Goal: Transaction & Acquisition: Purchase product/service

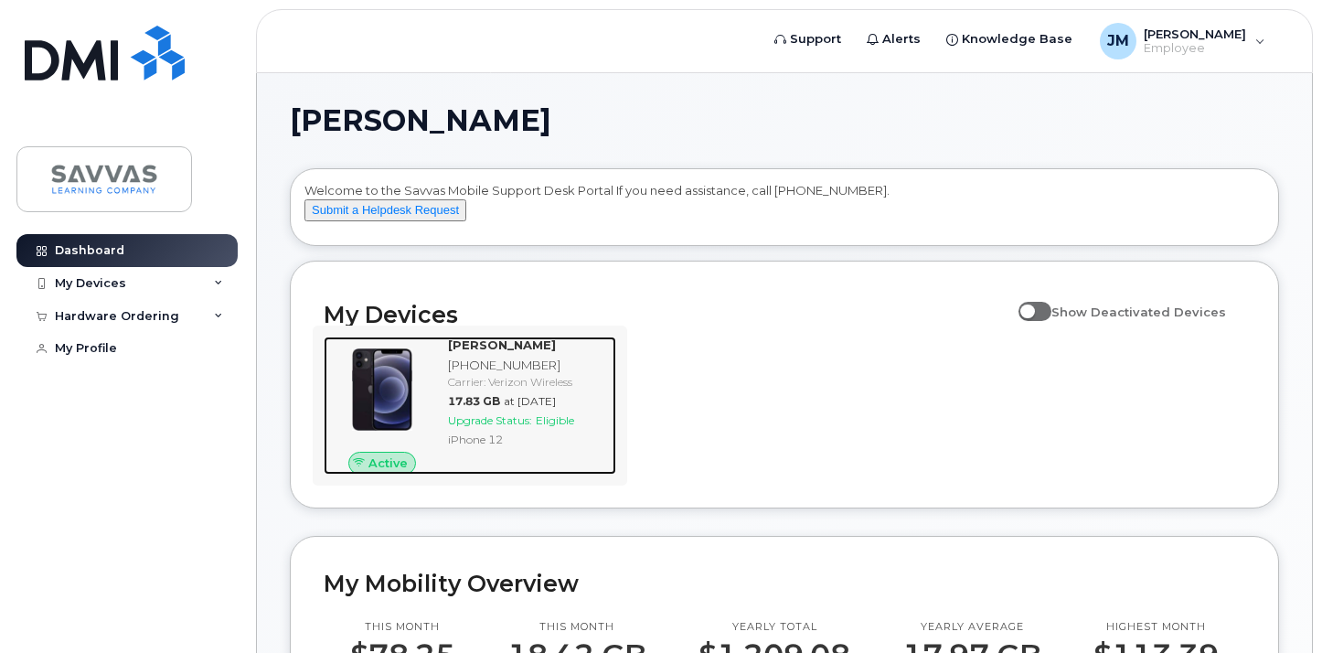
click at [562, 427] on span "Eligible" at bounding box center [555, 420] width 38 height 14
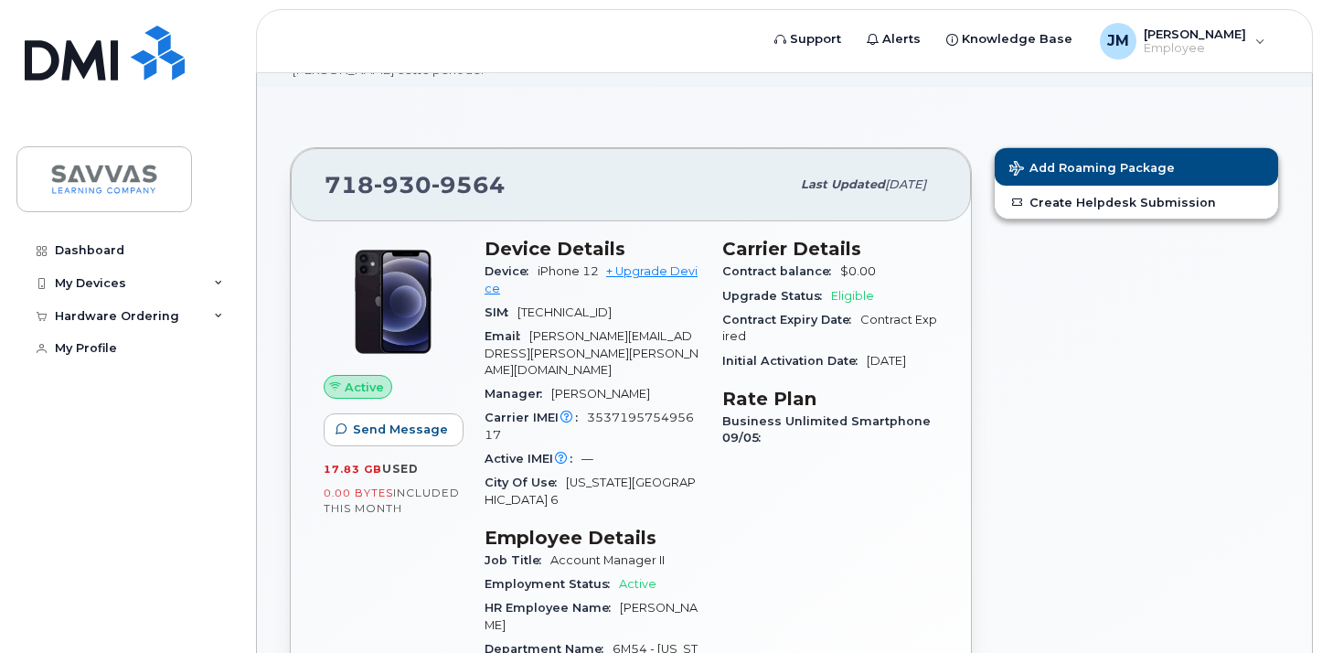
scroll to position [109, 0]
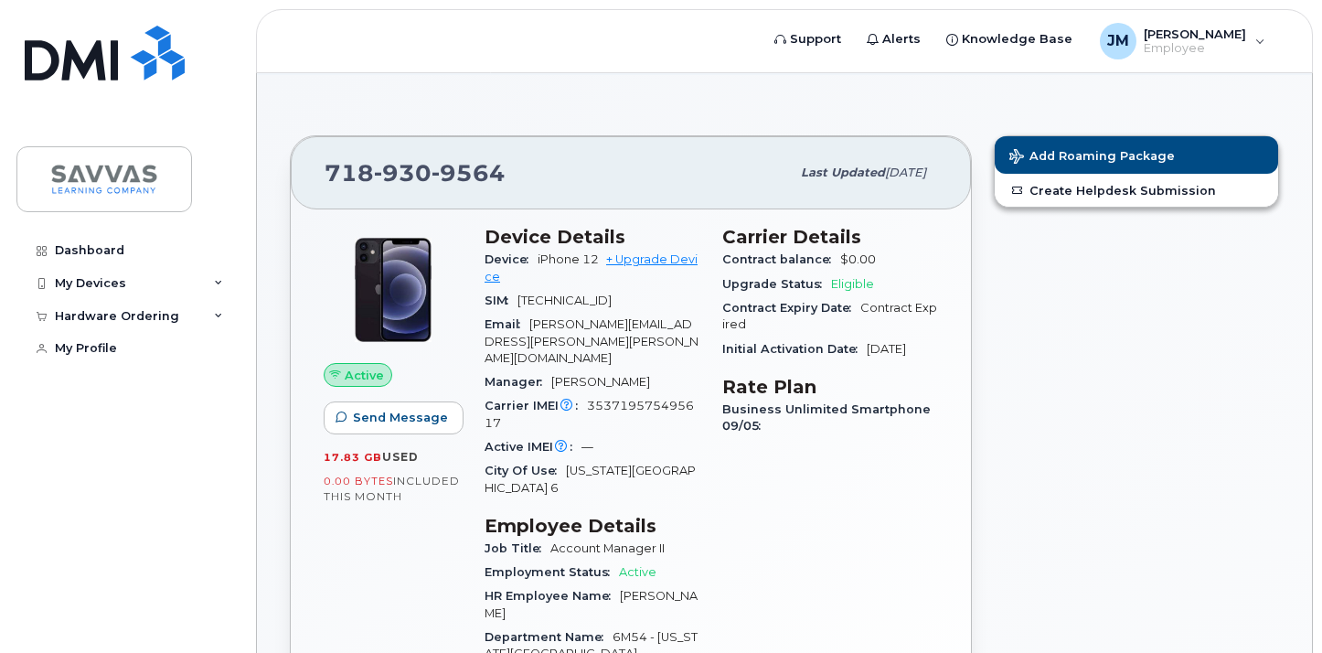
click at [845, 288] on span "Eligible" at bounding box center [852, 284] width 43 height 14
click at [845, 284] on span "Eligible" at bounding box center [852, 284] width 43 height 14
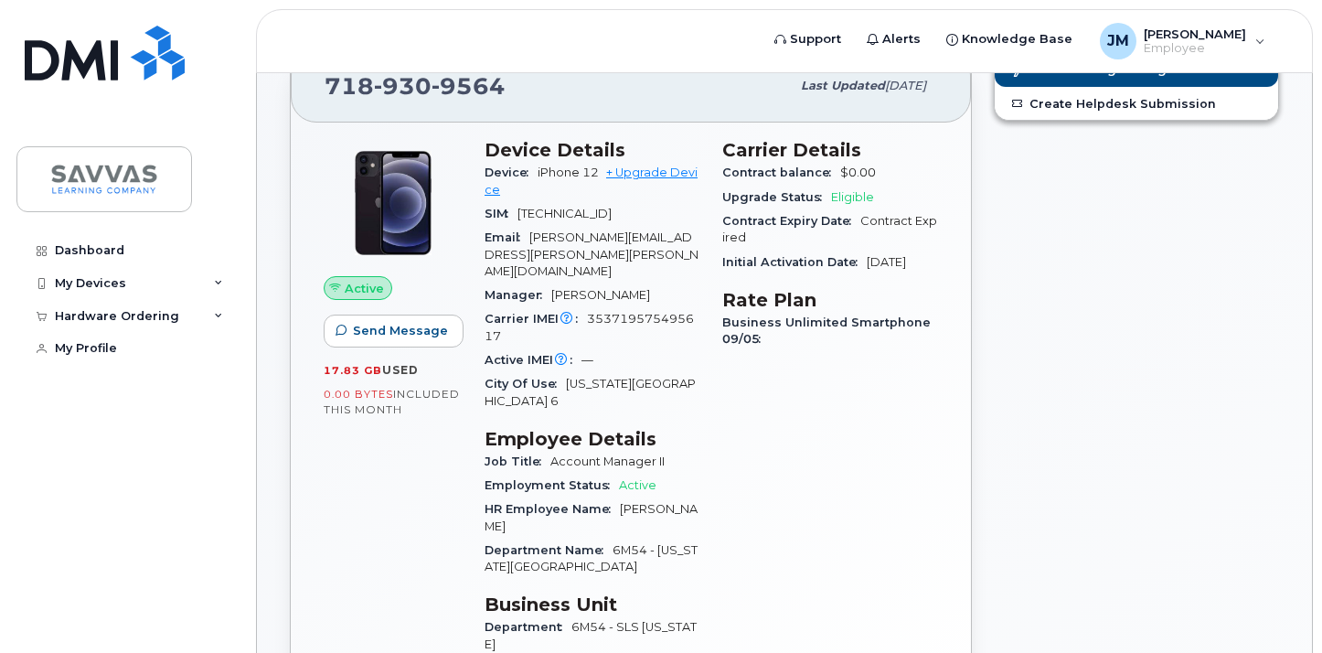
scroll to position [199, 0]
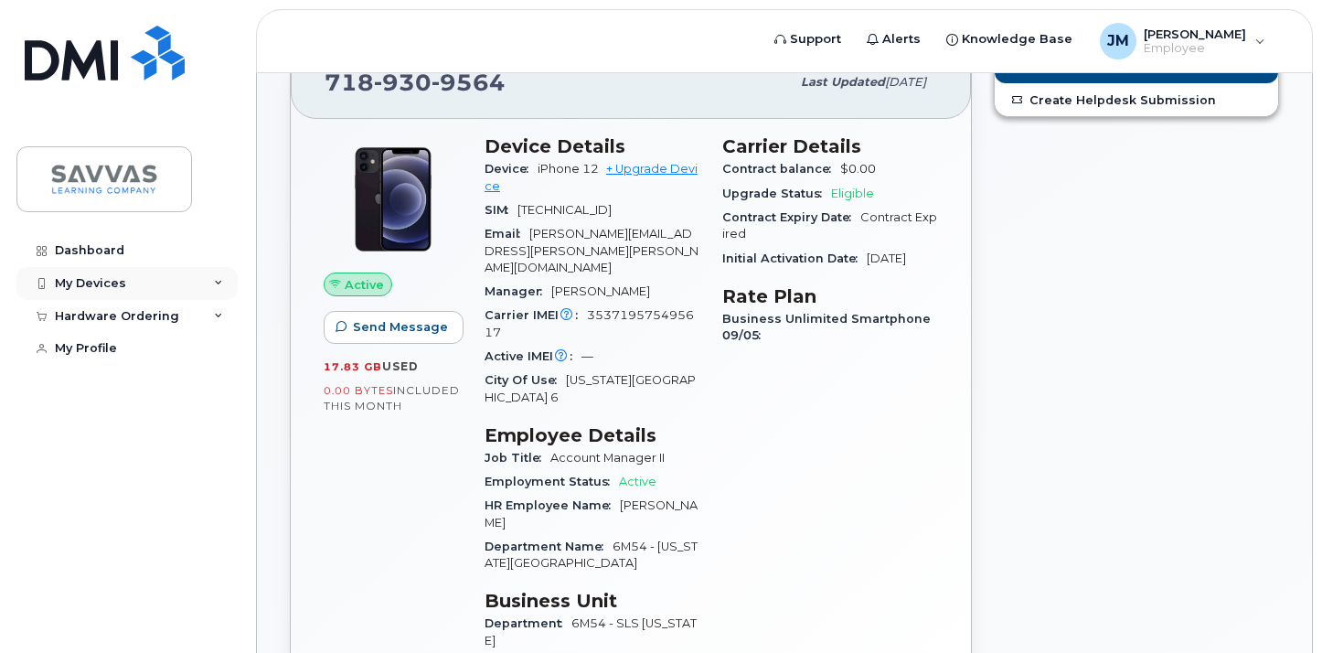
click at [218, 284] on icon at bounding box center [218, 283] width 9 height 9
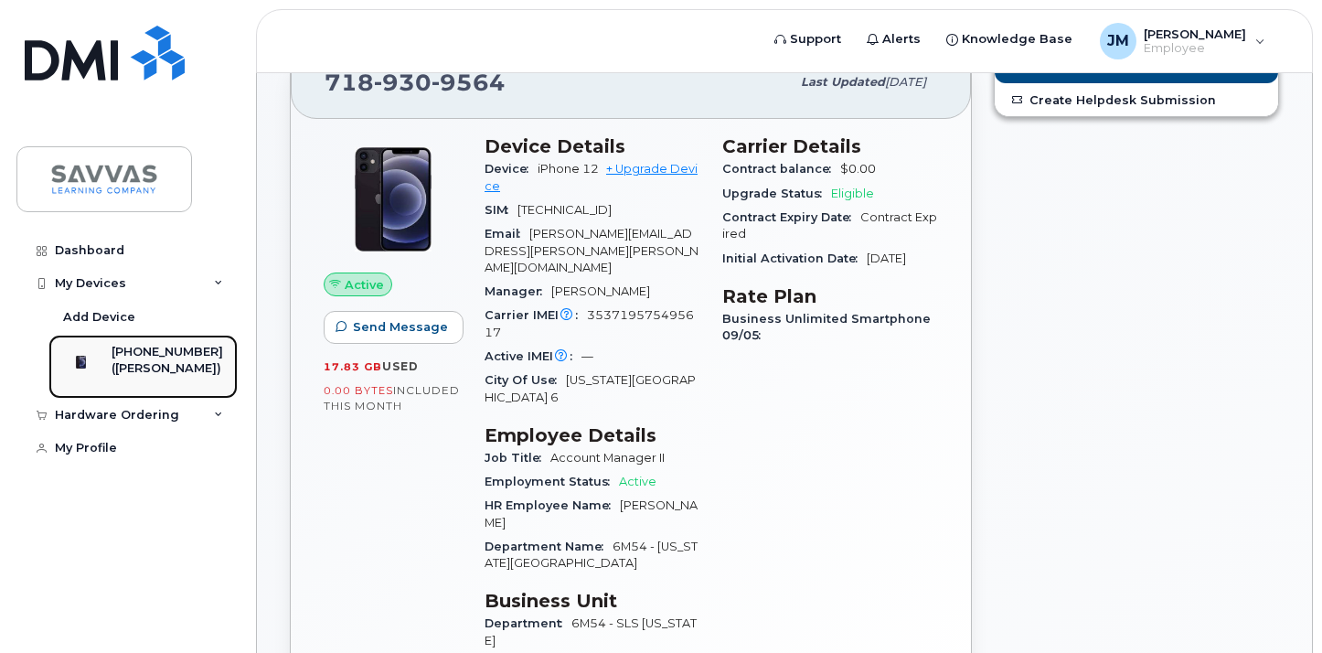
click at [181, 358] on div "718-930-9564" at bounding box center [168, 352] width 112 height 16
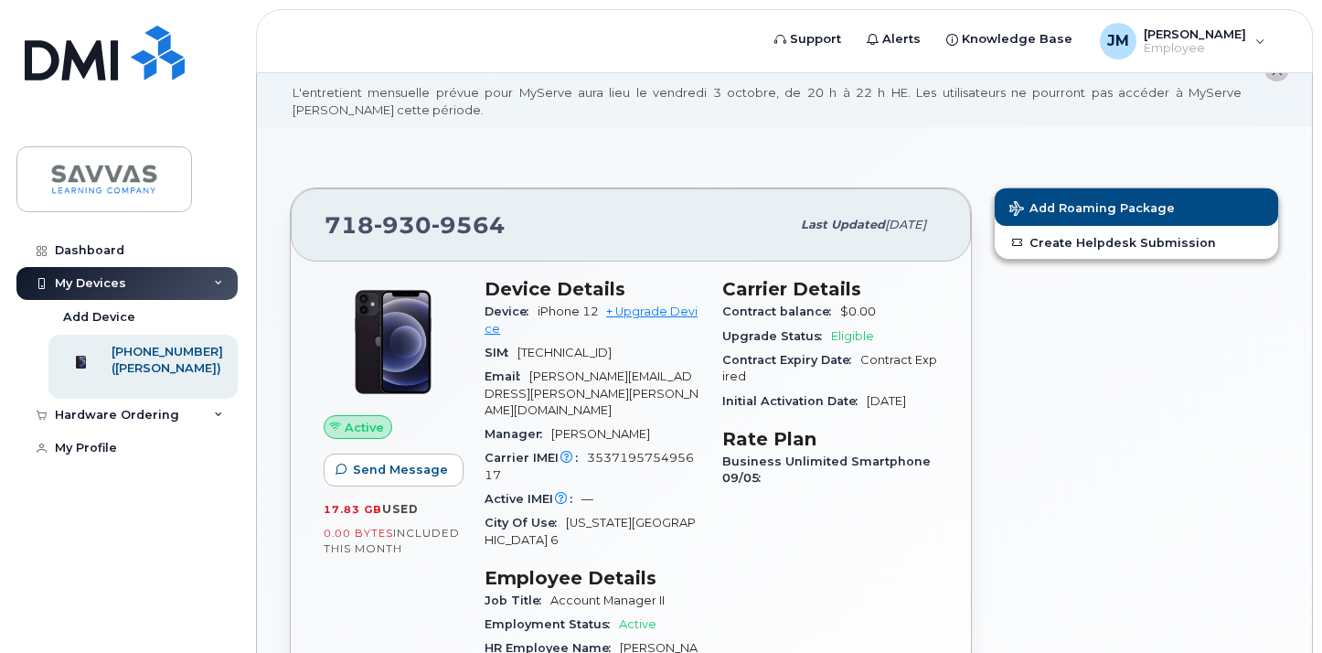
scroll to position [91, 0]
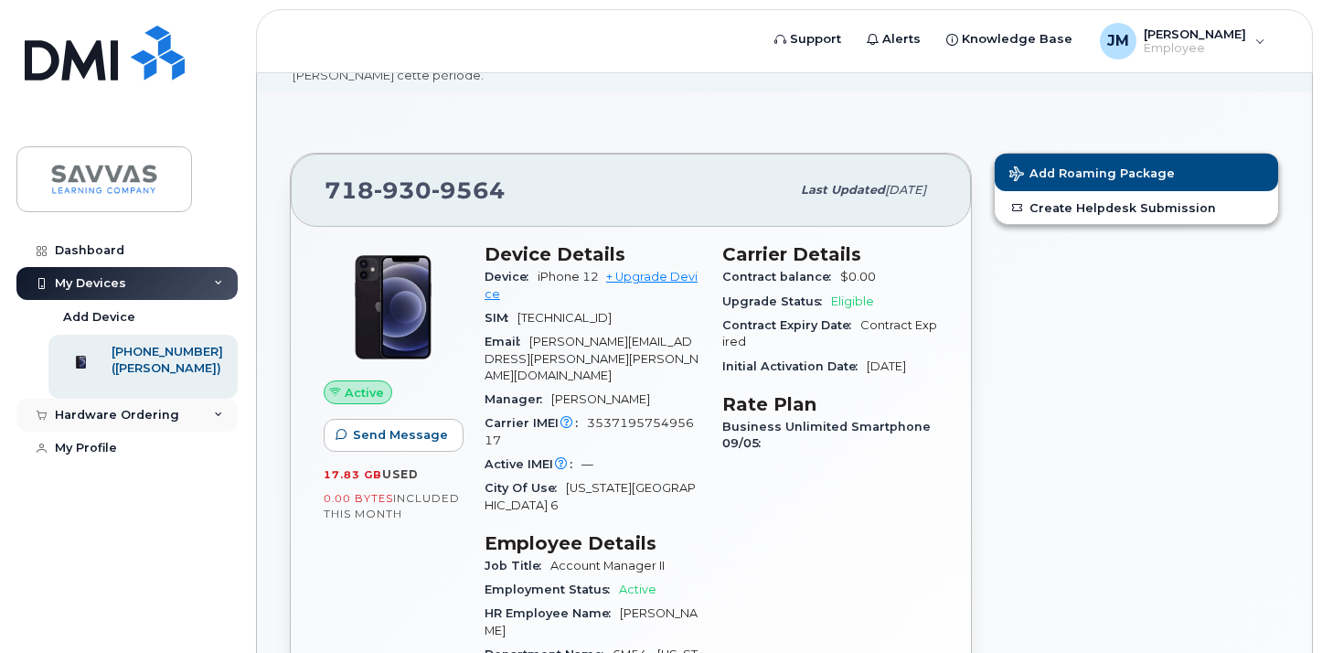
click at [194, 427] on div "Hardware Ordering" at bounding box center [126, 415] width 221 height 33
click at [128, 460] on link "New Order" at bounding box center [142, 449] width 189 height 35
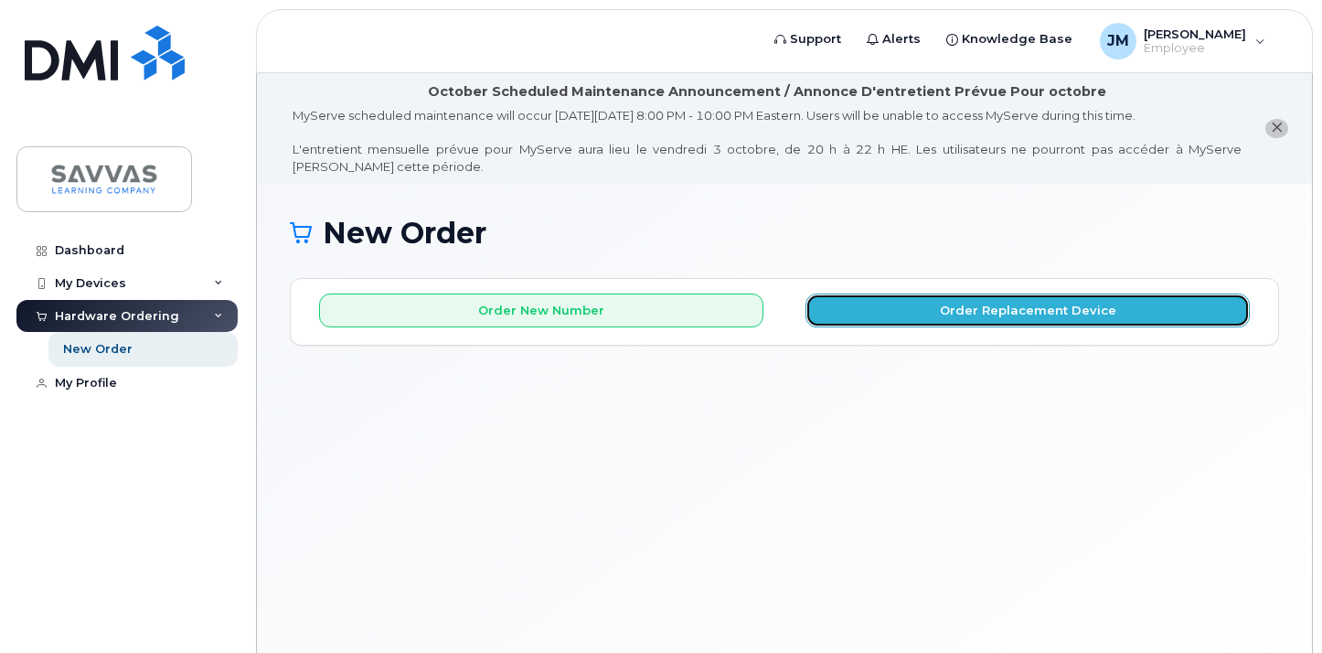
click at [906, 308] on button "Order Replacement Device" at bounding box center [1028, 311] width 444 height 34
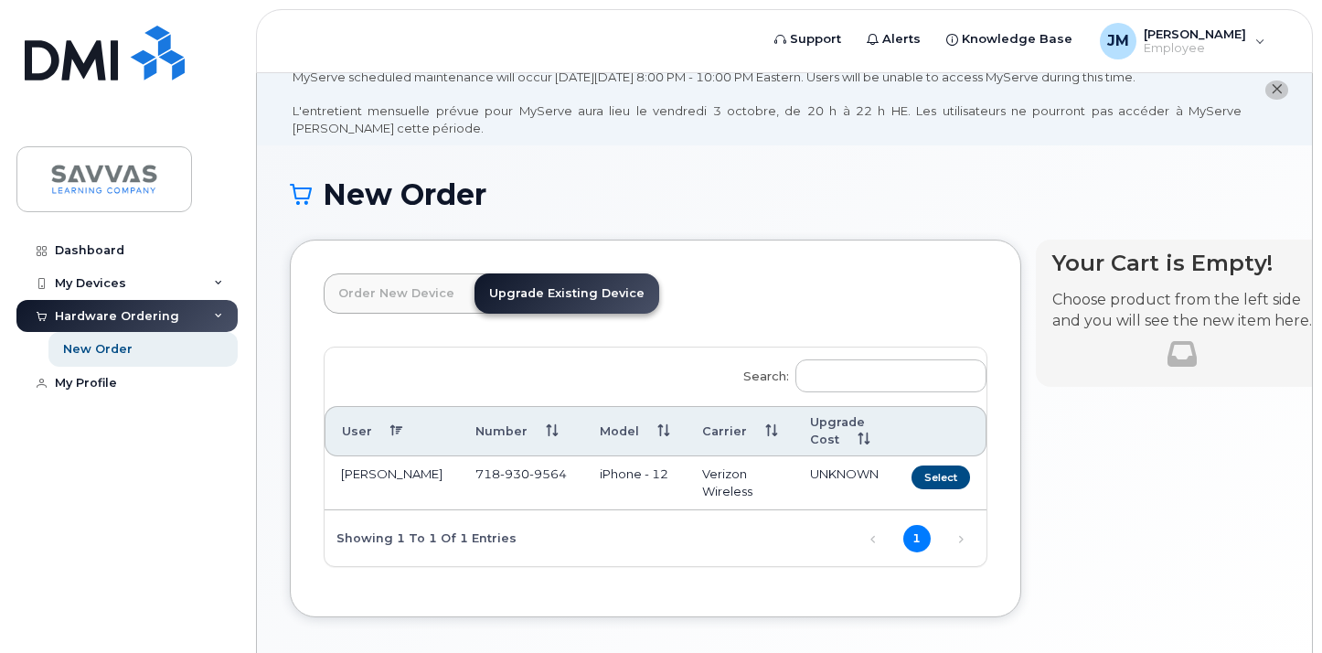
scroll to position [1, 0]
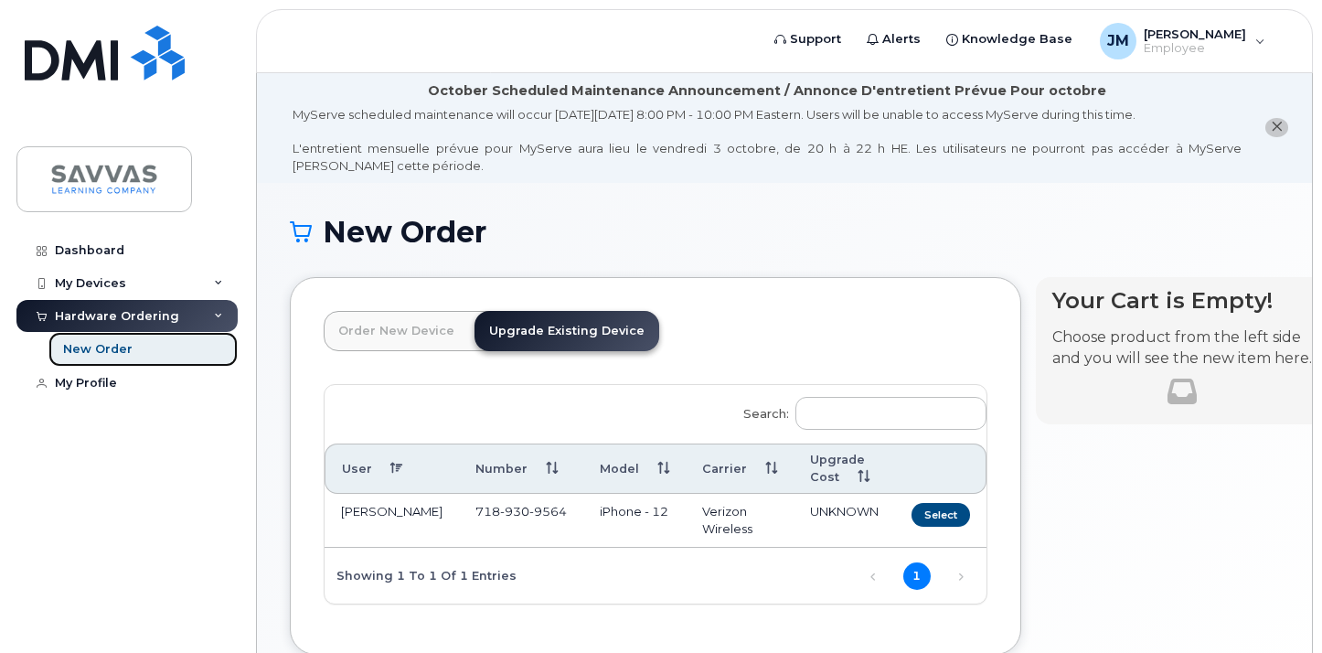
click at [109, 349] on div "New Order" at bounding box center [98, 349] width 70 height 16
click at [551, 331] on link "Upgrade Existing Device" at bounding box center [567, 331] width 185 height 40
click at [527, 328] on link "Upgrade Existing Device" at bounding box center [567, 331] width 185 height 40
click at [431, 334] on link "Order New Device" at bounding box center [396, 331] width 145 height 40
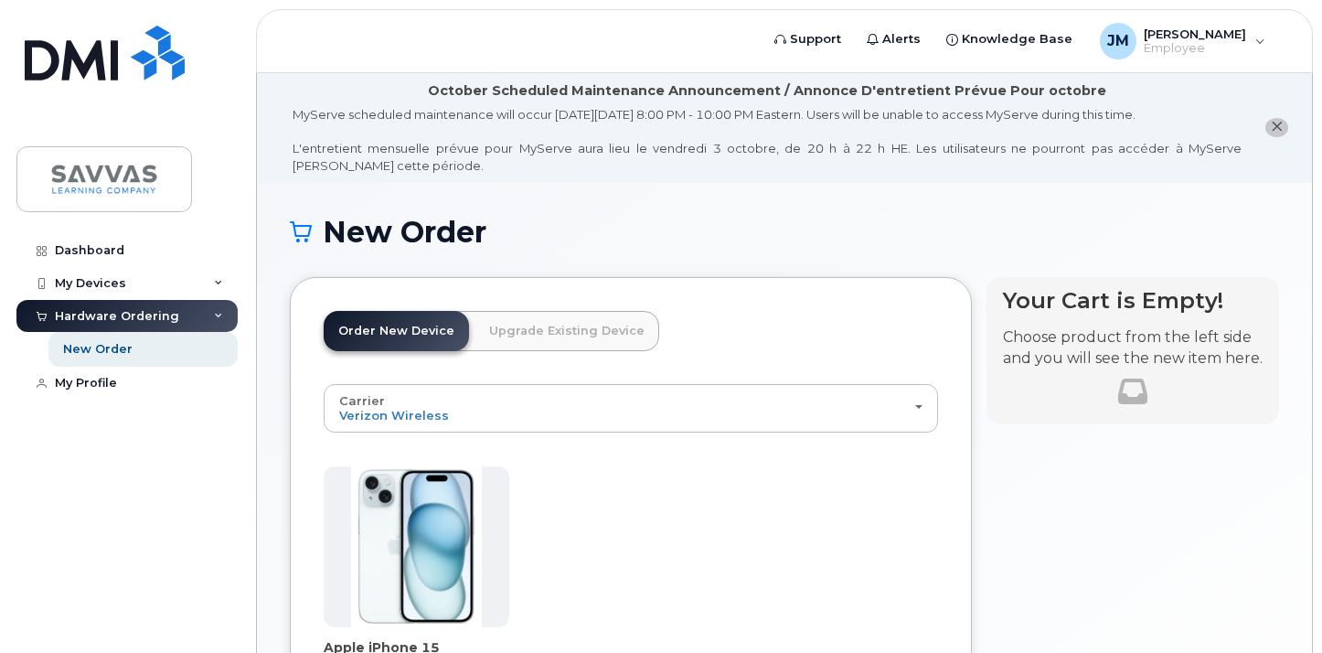
click at [500, 334] on link "Upgrade Existing Device" at bounding box center [567, 331] width 185 height 40
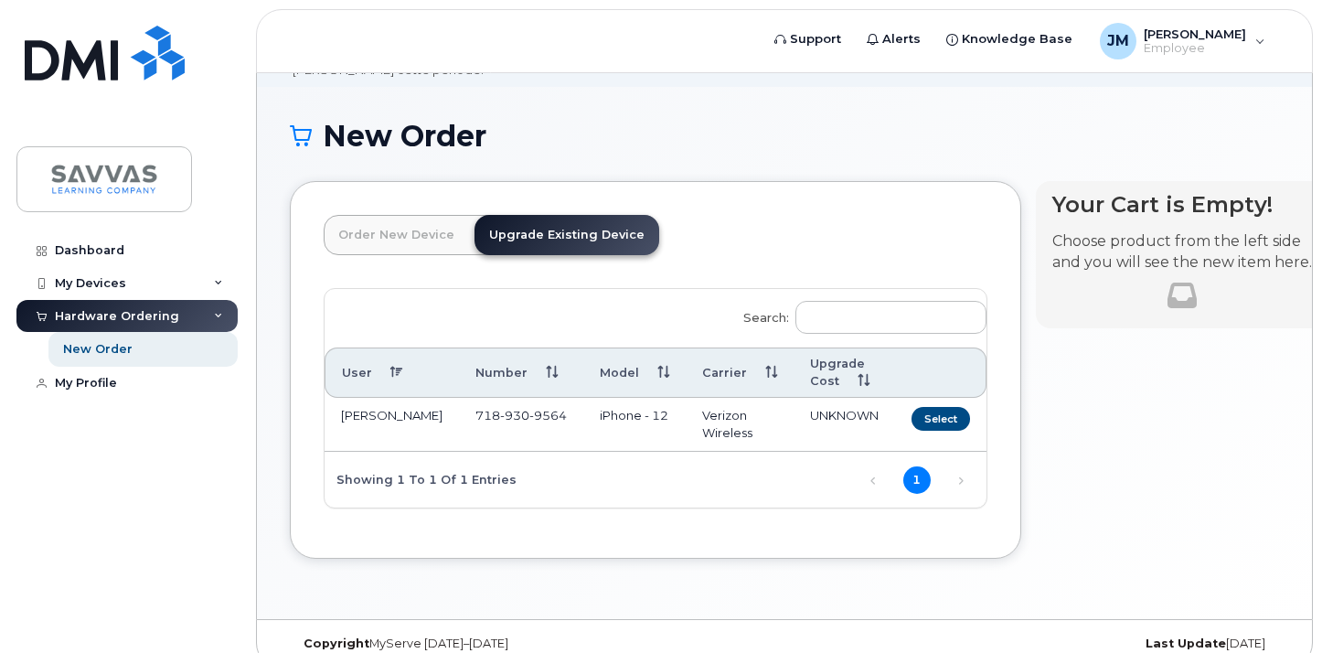
scroll to position [123, 0]
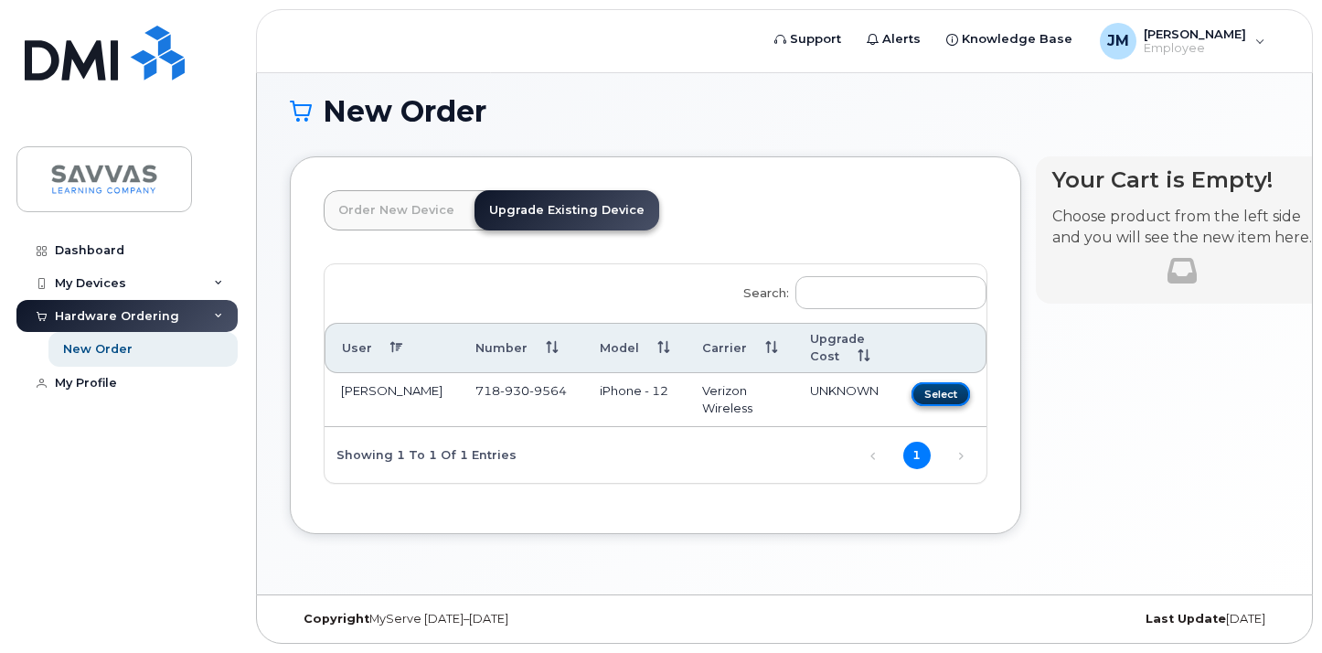
click at [912, 391] on button "Select" at bounding box center [941, 393] width 59 height 23
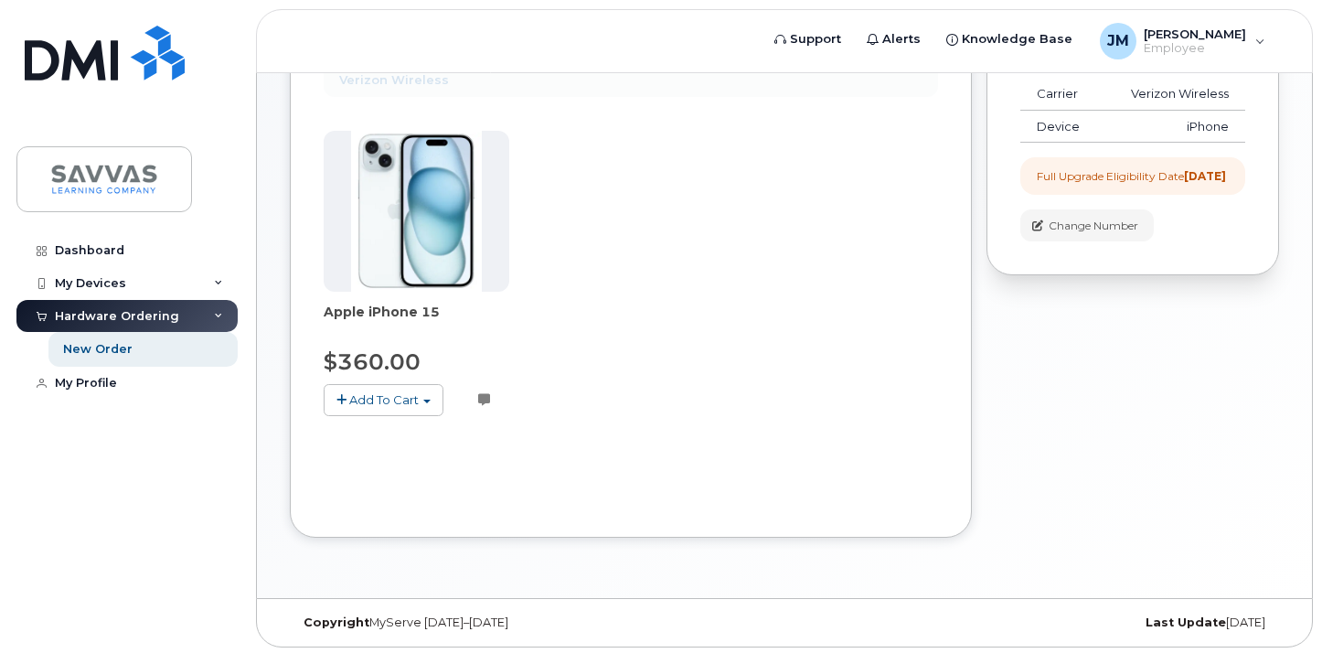
scroll to position [340, 0]
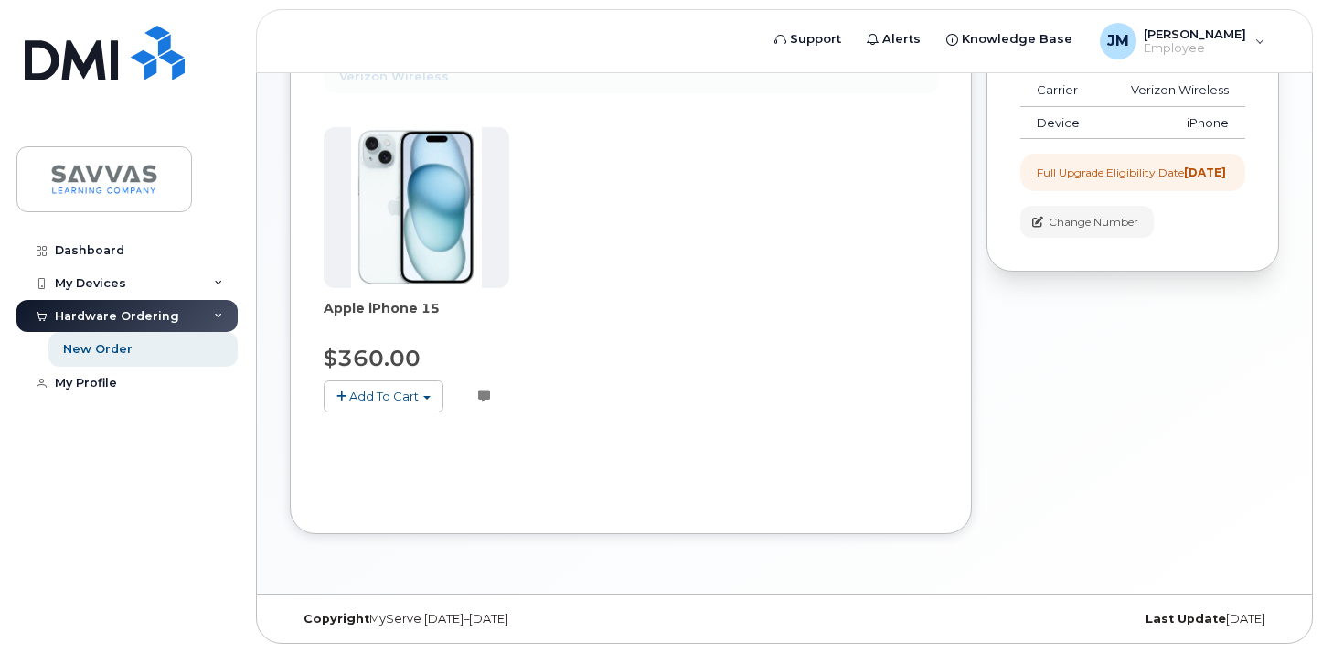
click at [393, 393] on span "Add To Cart" at bounding box center [384, 396] width 70 height 15
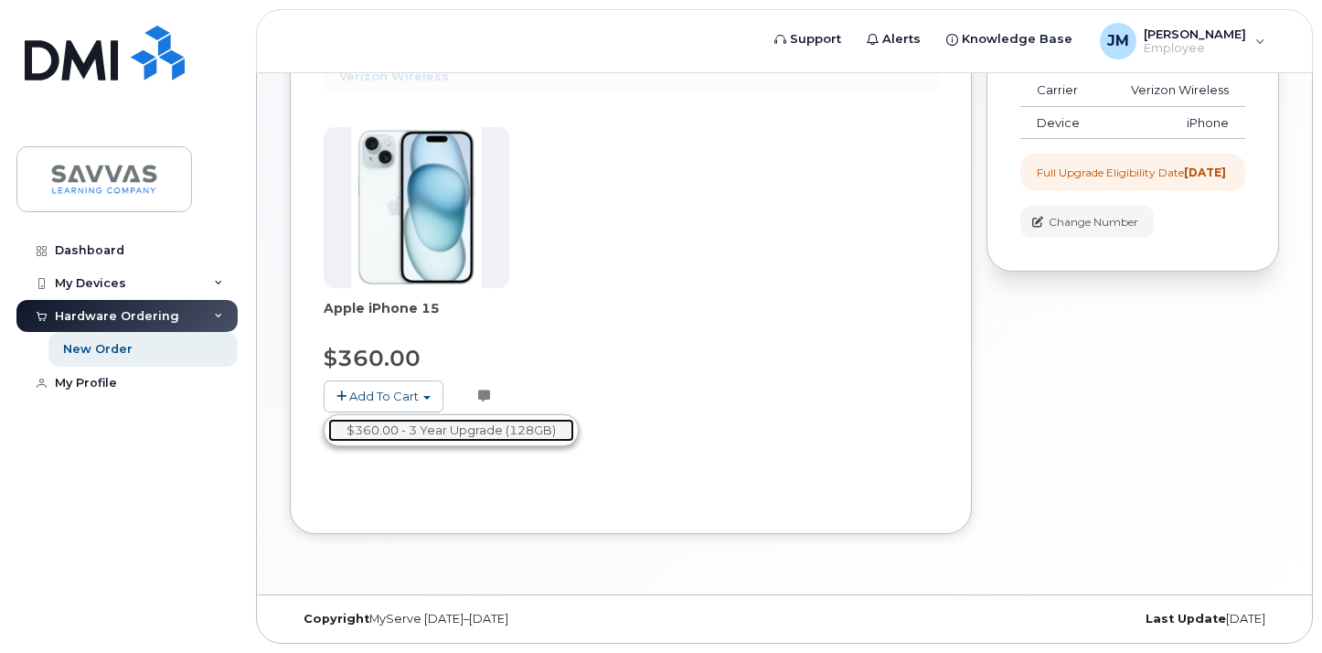
click at [433, 422] on link "$360.00 - 3 Year Upgrade (128GB)" at bounding box center [451, 430] width 246 height 23
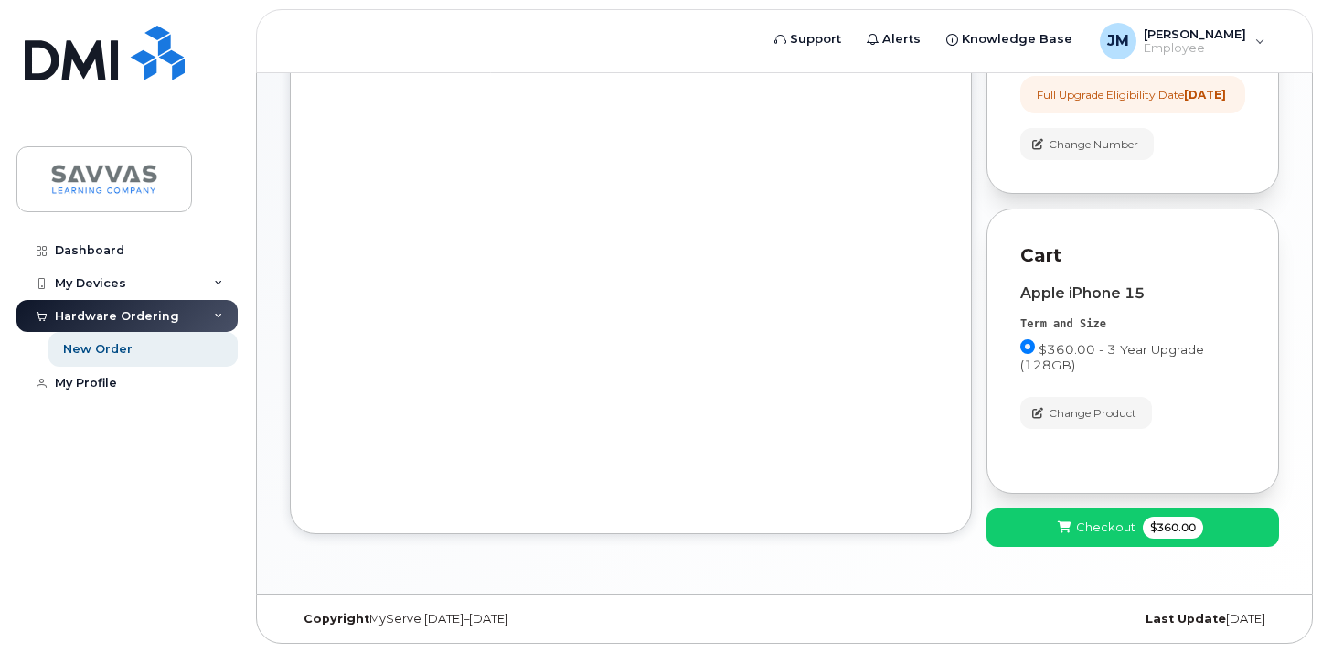
scroll to position [433, 0]
click at [1113, 531] on span "Checkout" at bounding box center [1105, 527] width 59 height 17
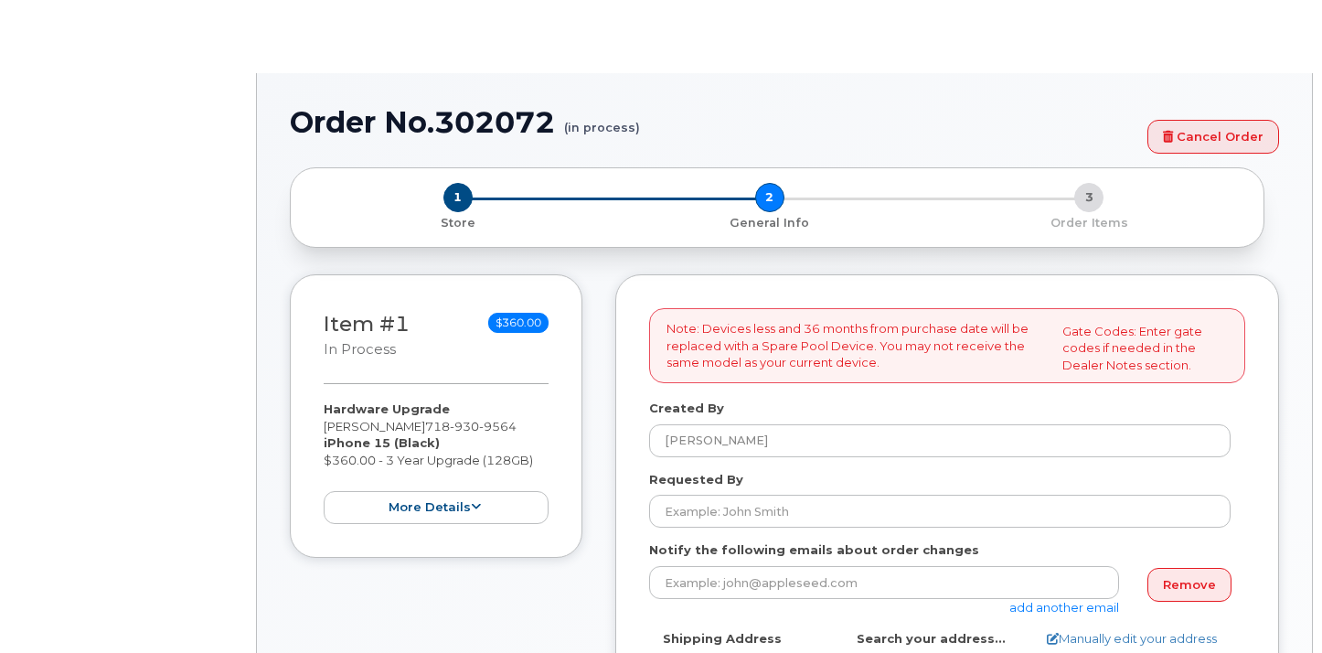
select select
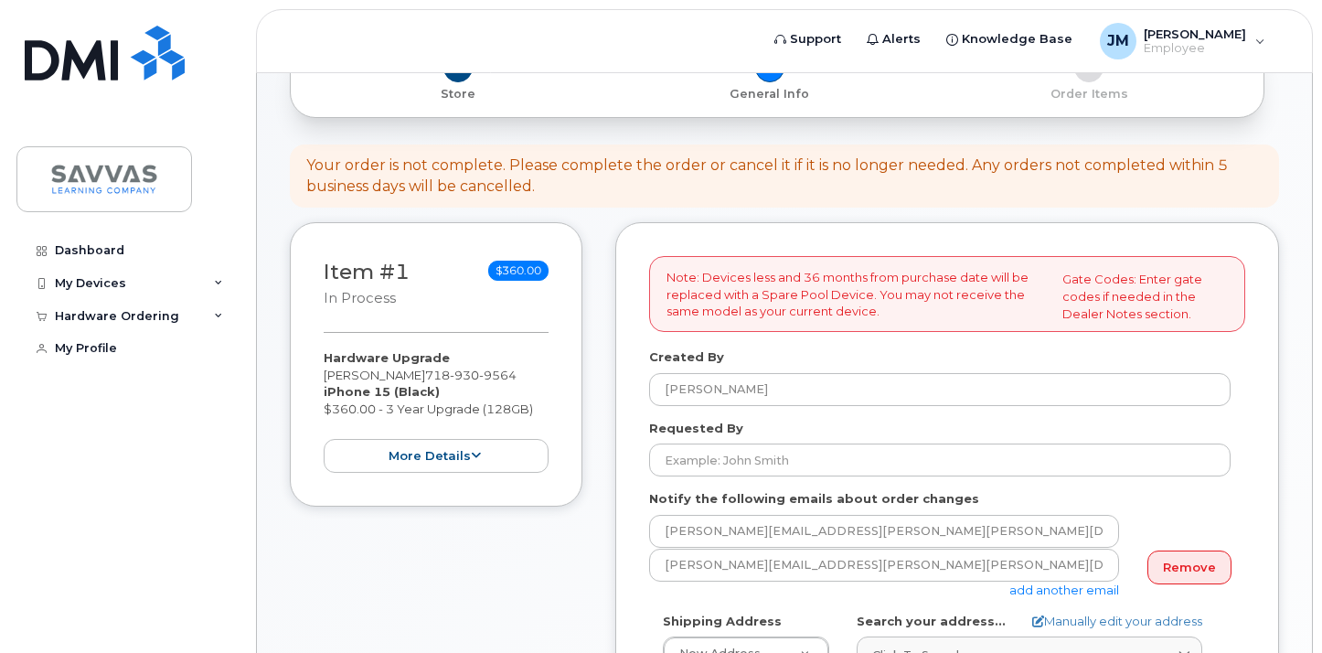
scroll to position [254, 0]
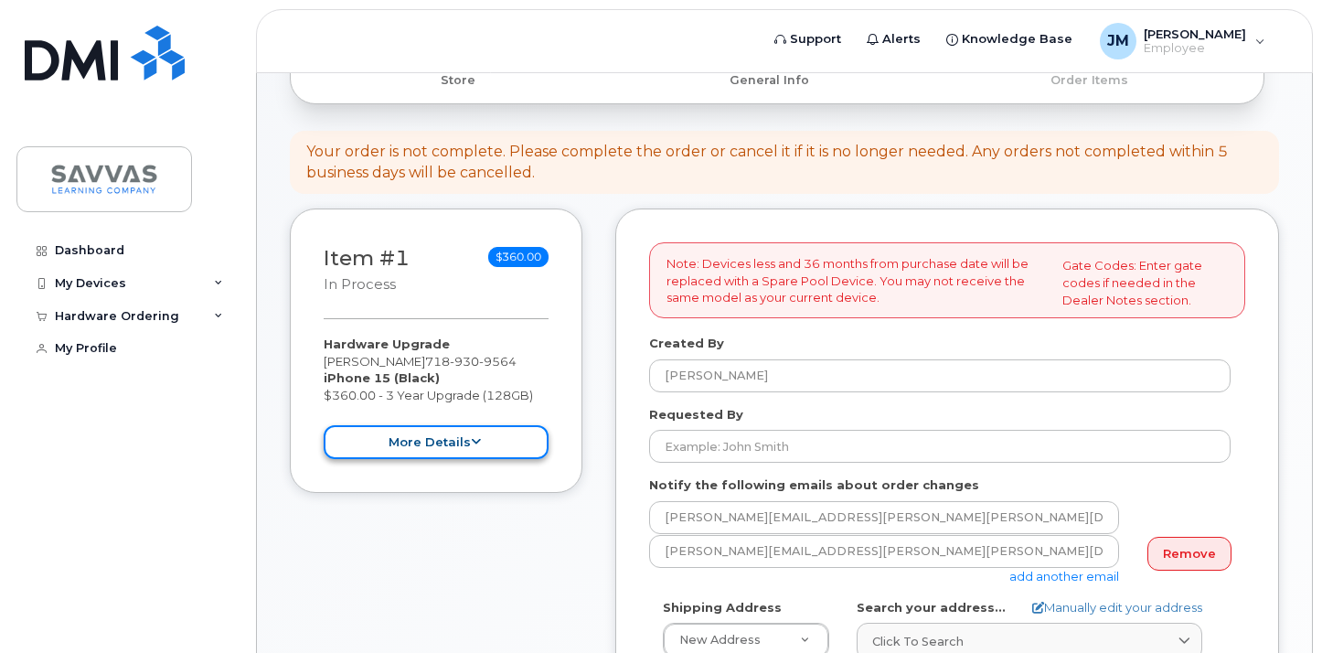
click at [474, 445] on icon at bounding box center [476, 442] width 10 height 12
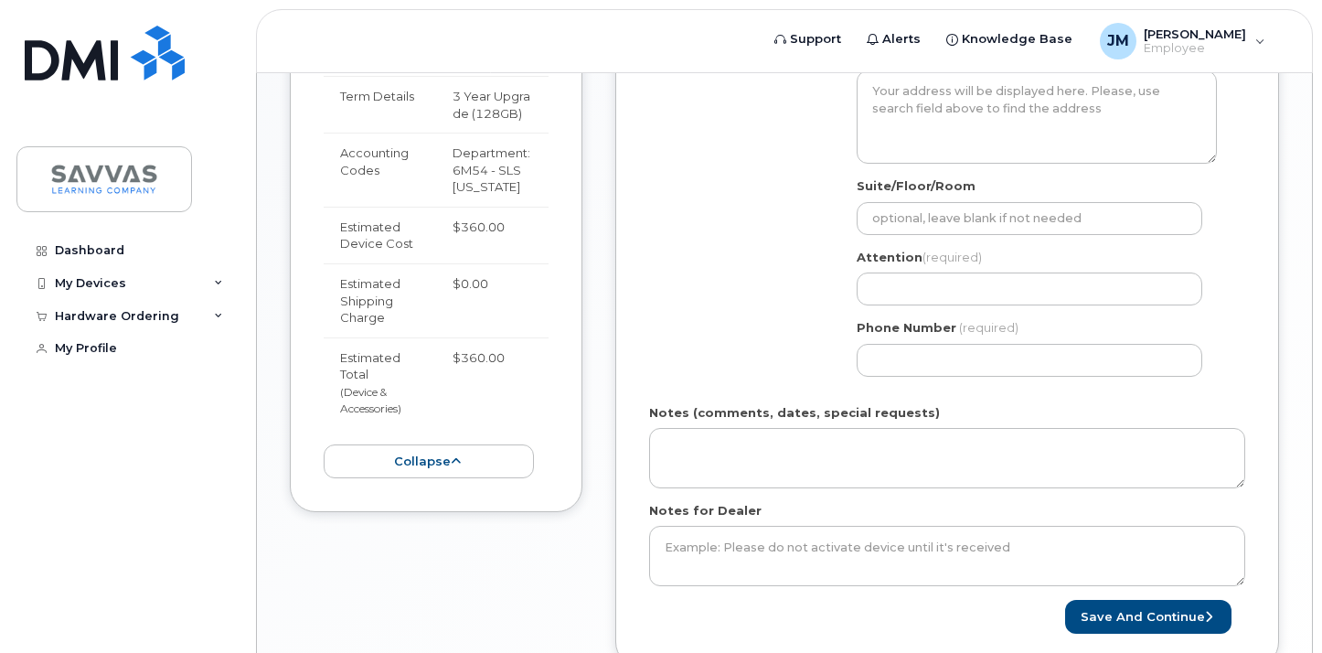
scroll to position [883, 0]
click at [473, 444] on button "collapse" at bounding box center [429, 461] width 210 height 34
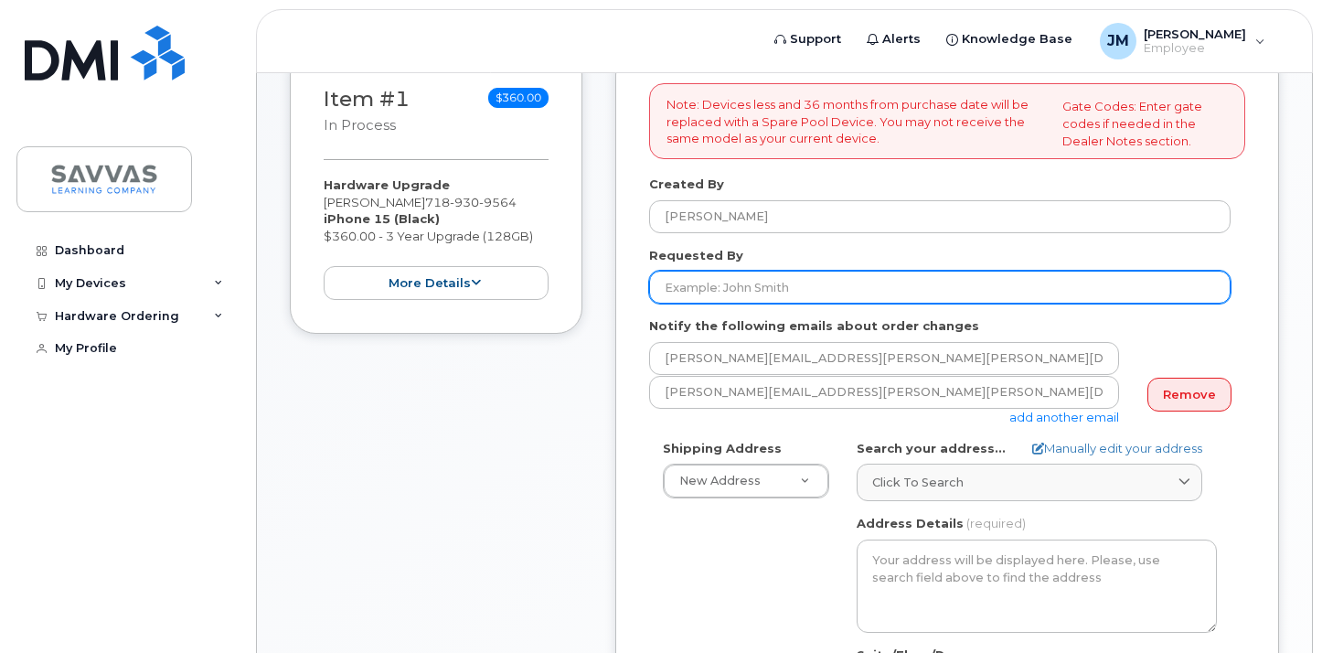
scroll to position [407, 0]
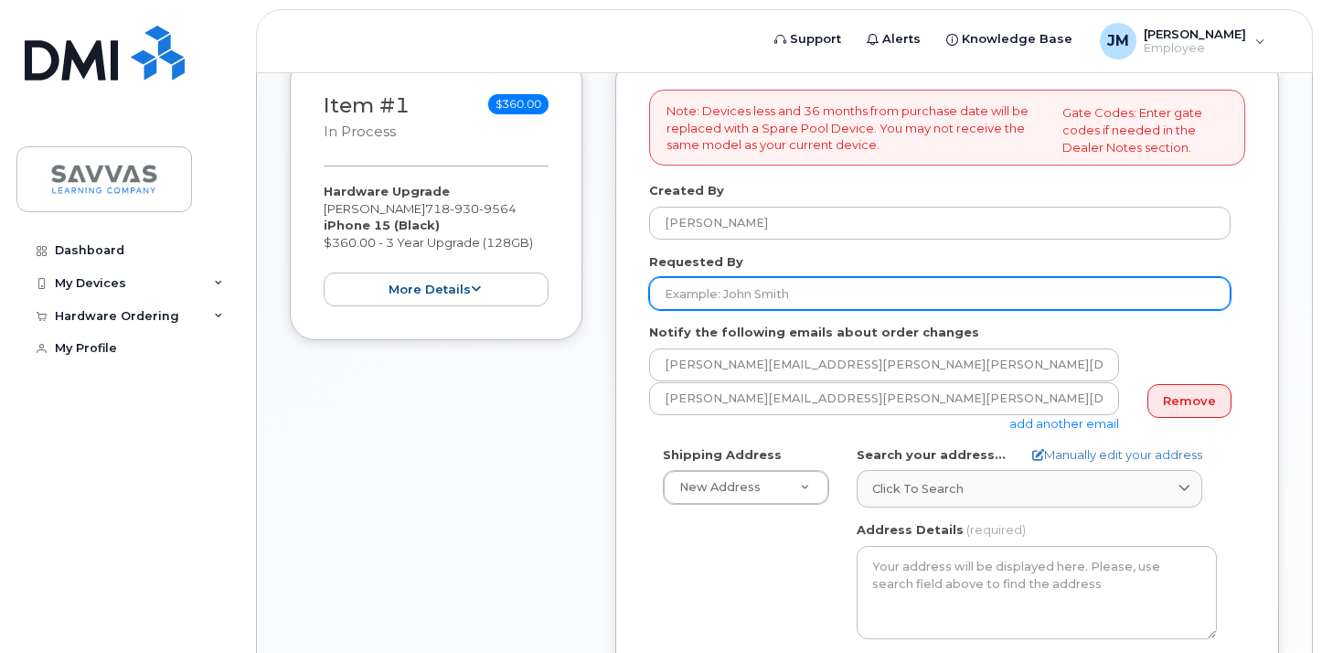
click at [815, 303] on input "Requested By" at bounding box center [940, 293] width 582 height 33
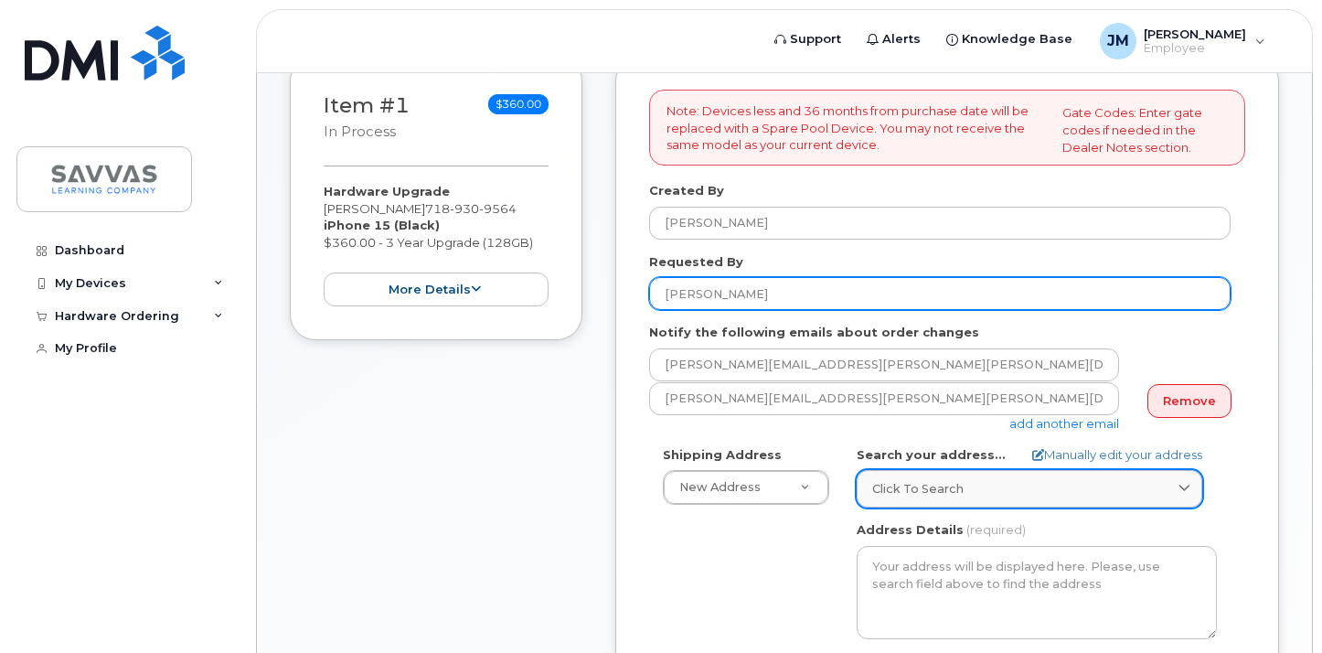
type input "[PERSON_NAME]"
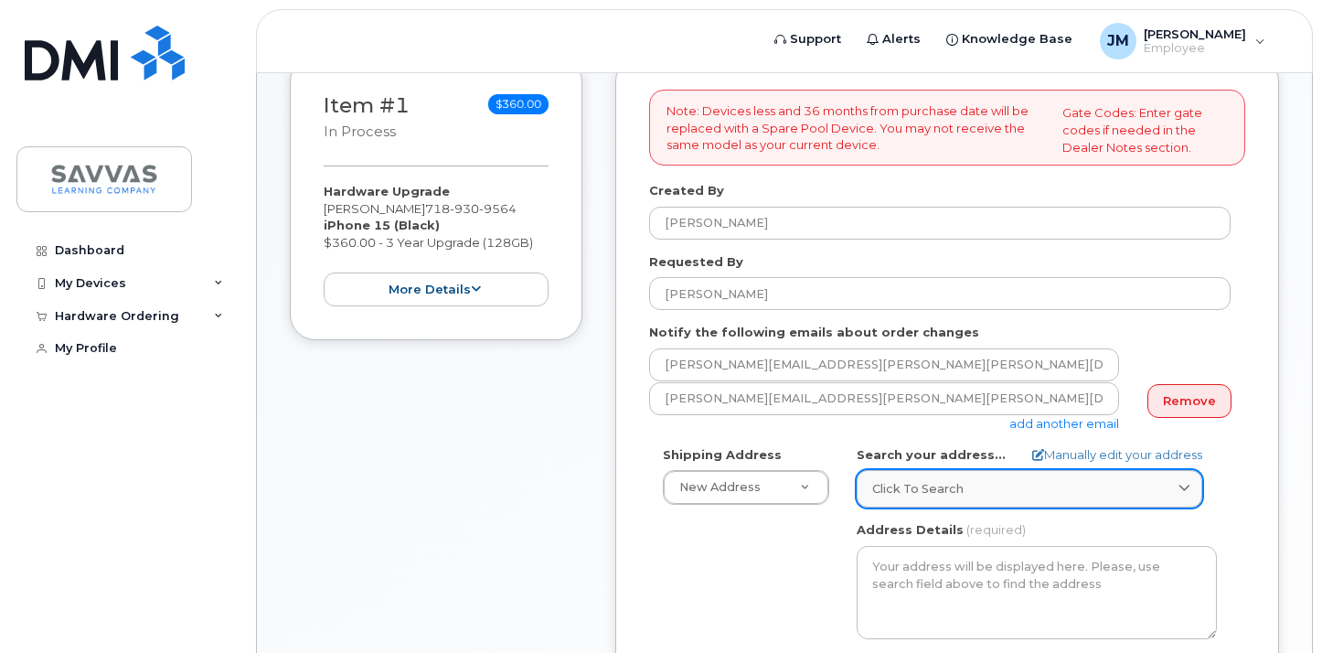
click at [876, 492] on span "Click to search" at bounding box center [917, 488] width 91 height 17
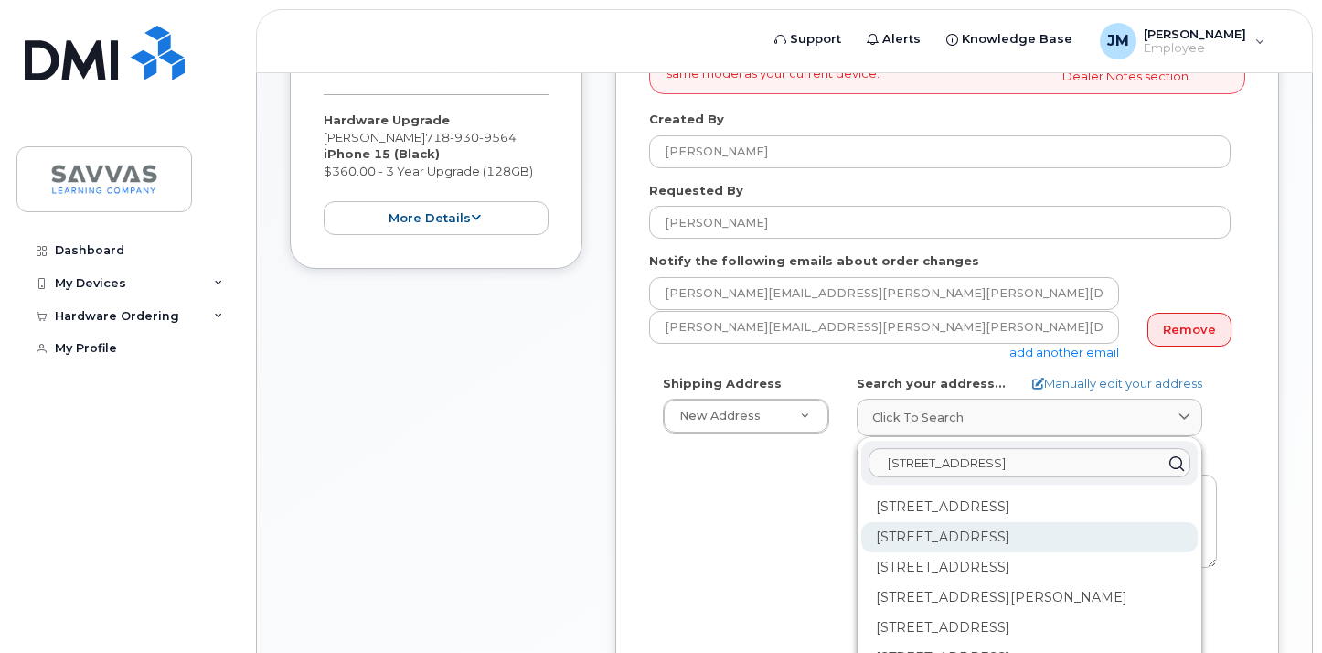
scroll to position [477, 0]
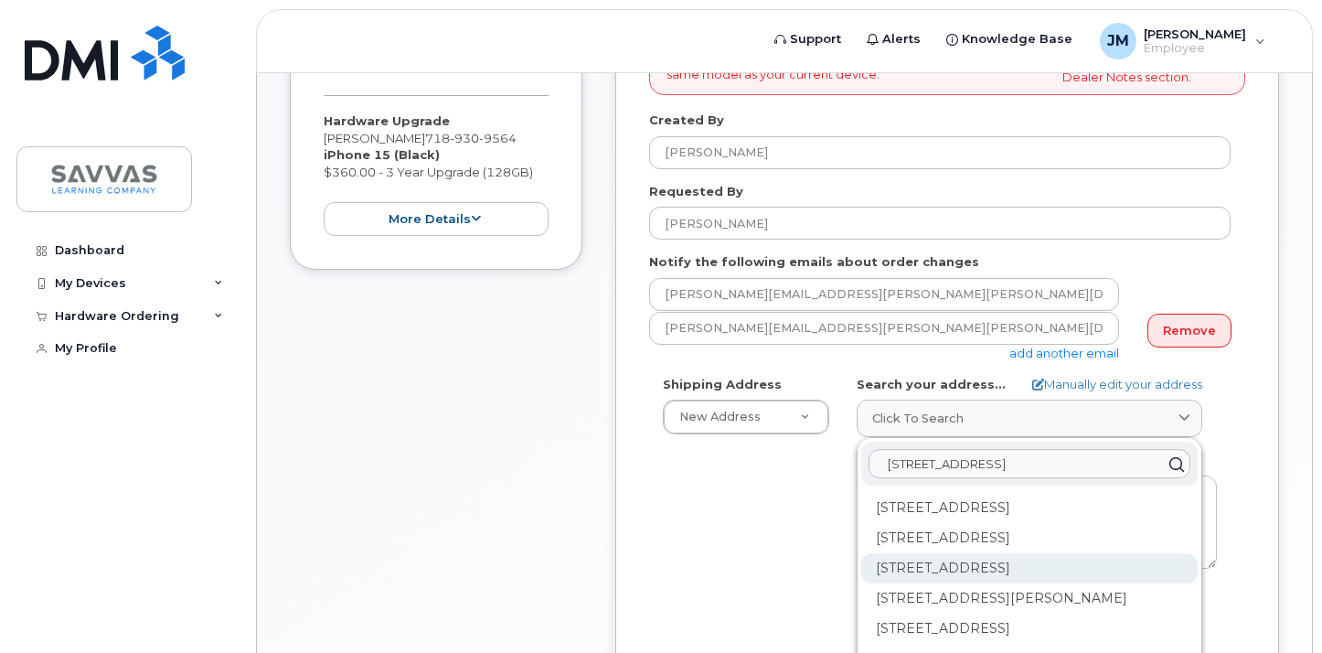
type input "20 Parkview Circle"
click at [941, 573] on div "20 Parkview Cir Carmel NY 10512-1827" at bounding box center [1029, 568] width 337 height 30
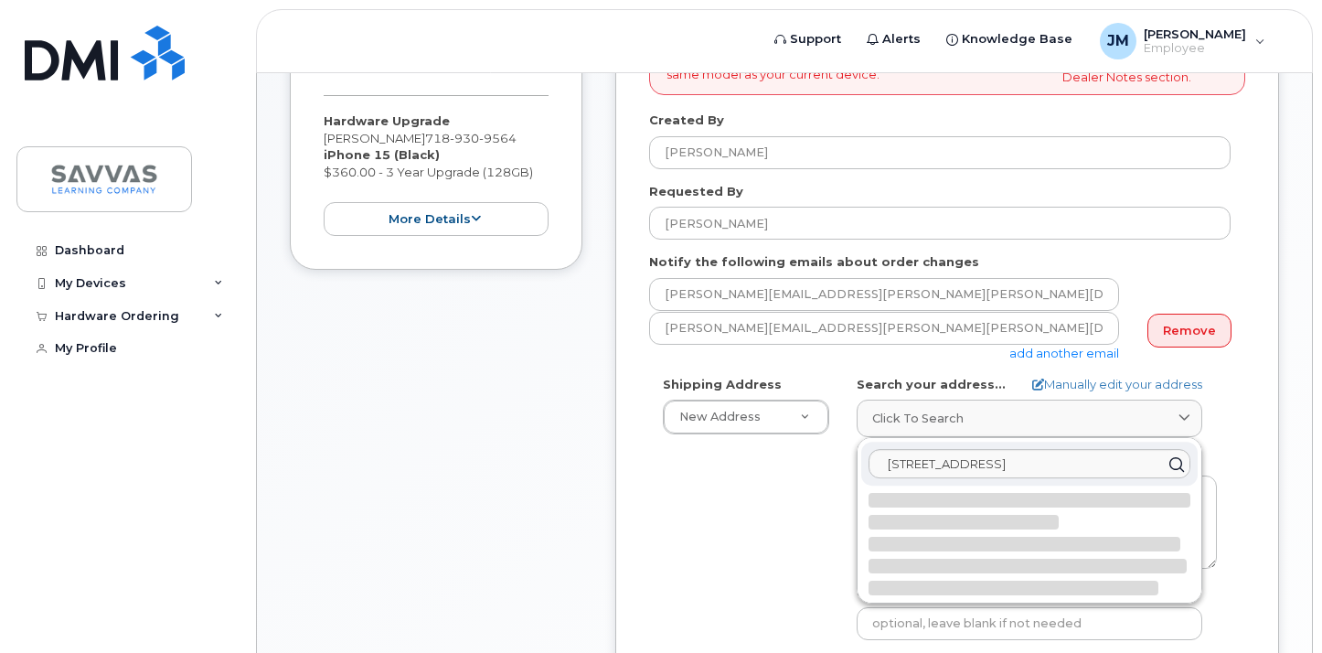
select select
type textarea "20 Parkview Cir CARMEL NY 10512-1827 UNITED STATES"
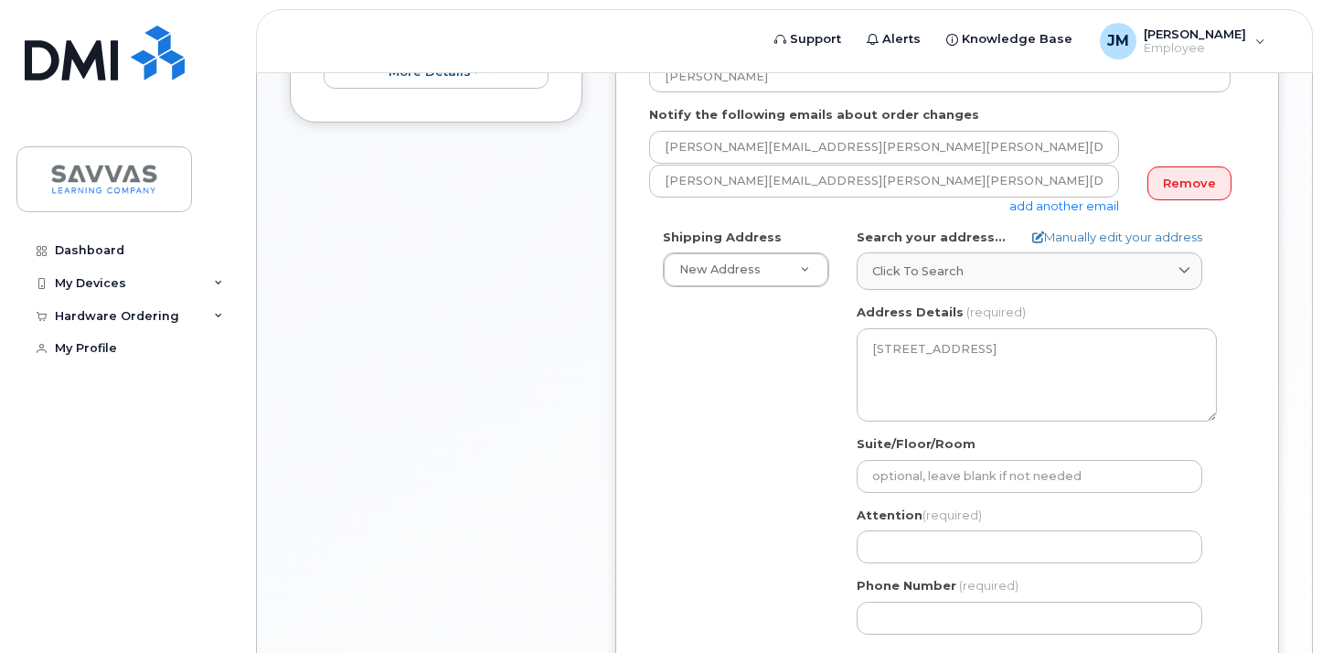
scroll to position [626, 0]
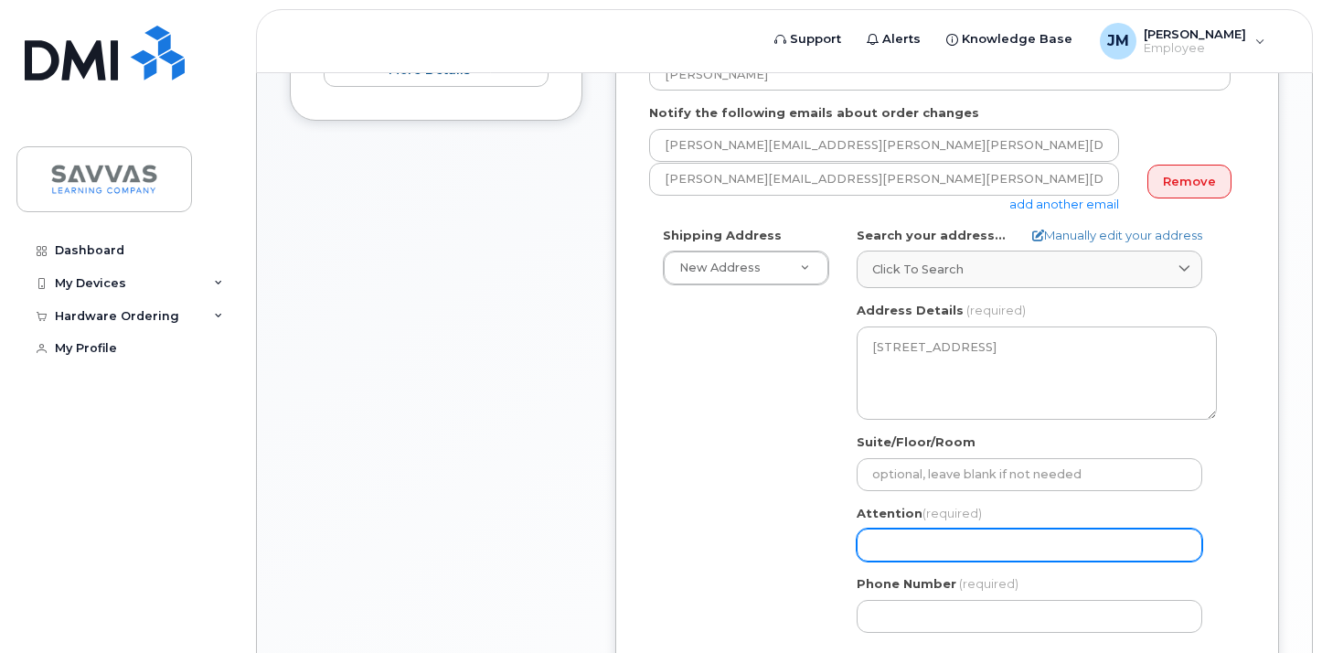
click at [935, 551] on input "Attention (required)" at bounding box center [1030, 545] width 346 height 33
select select
type input "u"
select select
type input "ul"
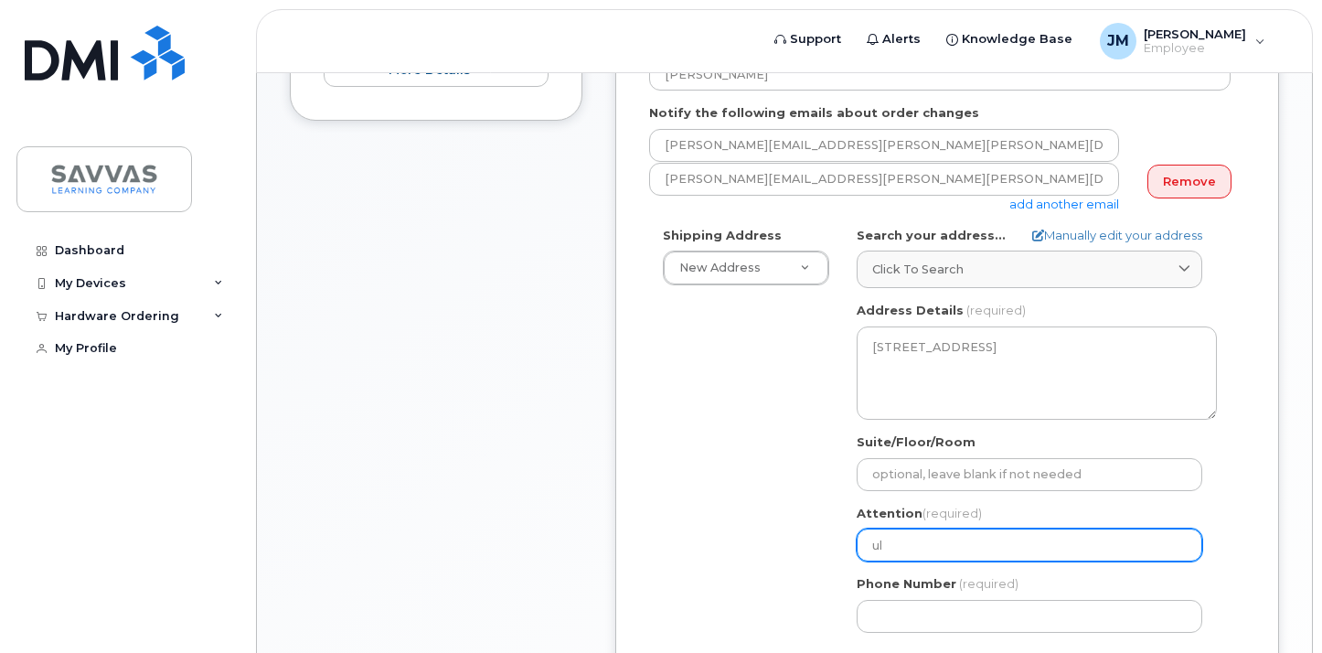
select select
type input "uli"
select select
type input "ulie"
select select
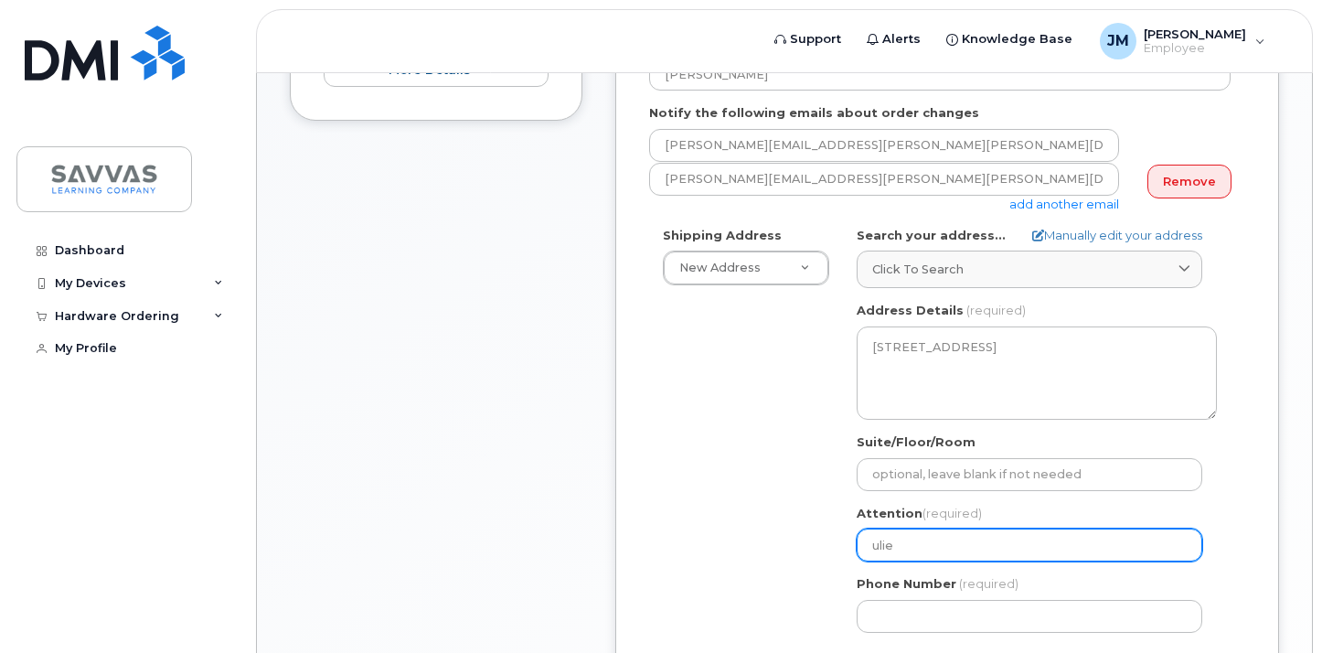
type input "uli"
select select
type input "ul"
select select
type input "u"
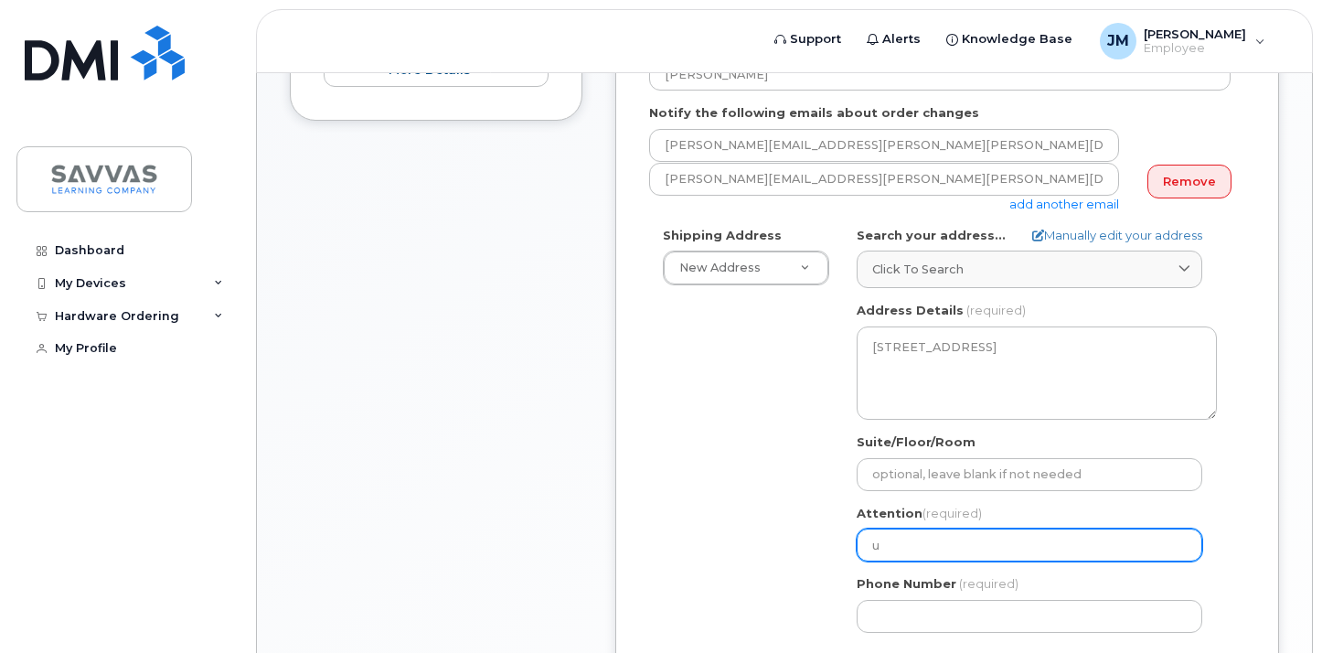
select select
type input "J"
select select
type input "Ju"
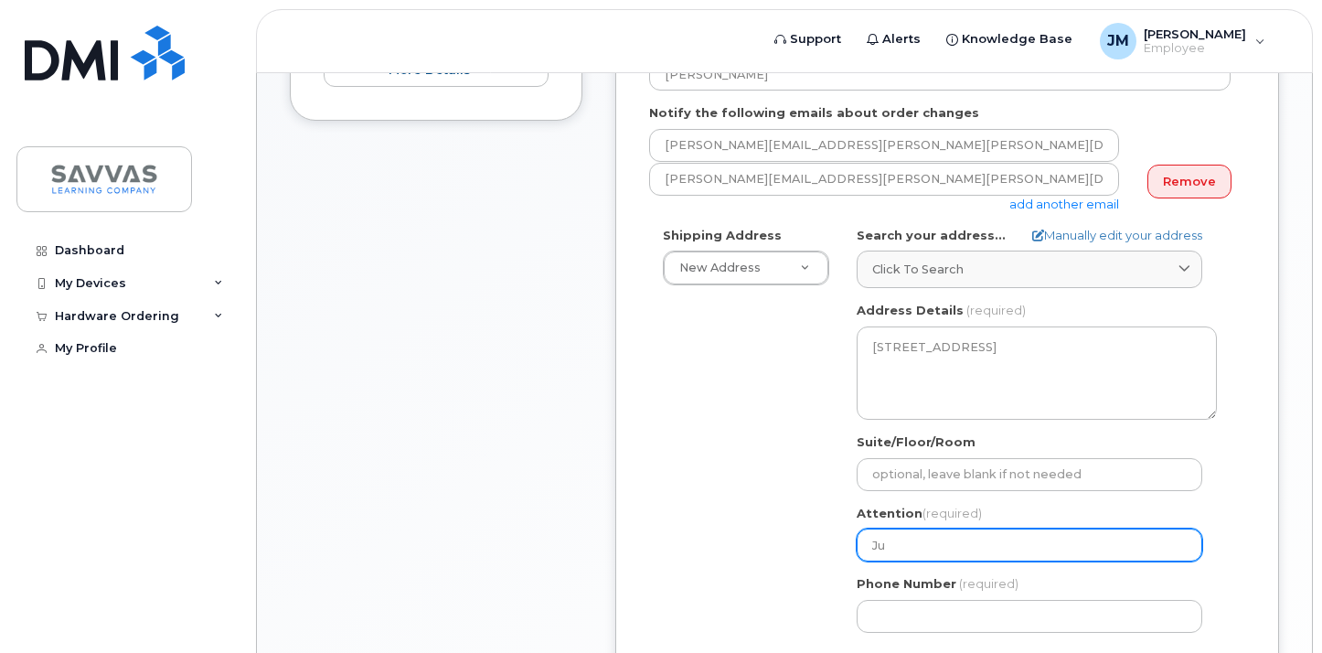
select select
type input "Jul"
select select
type input "Juli"
select select
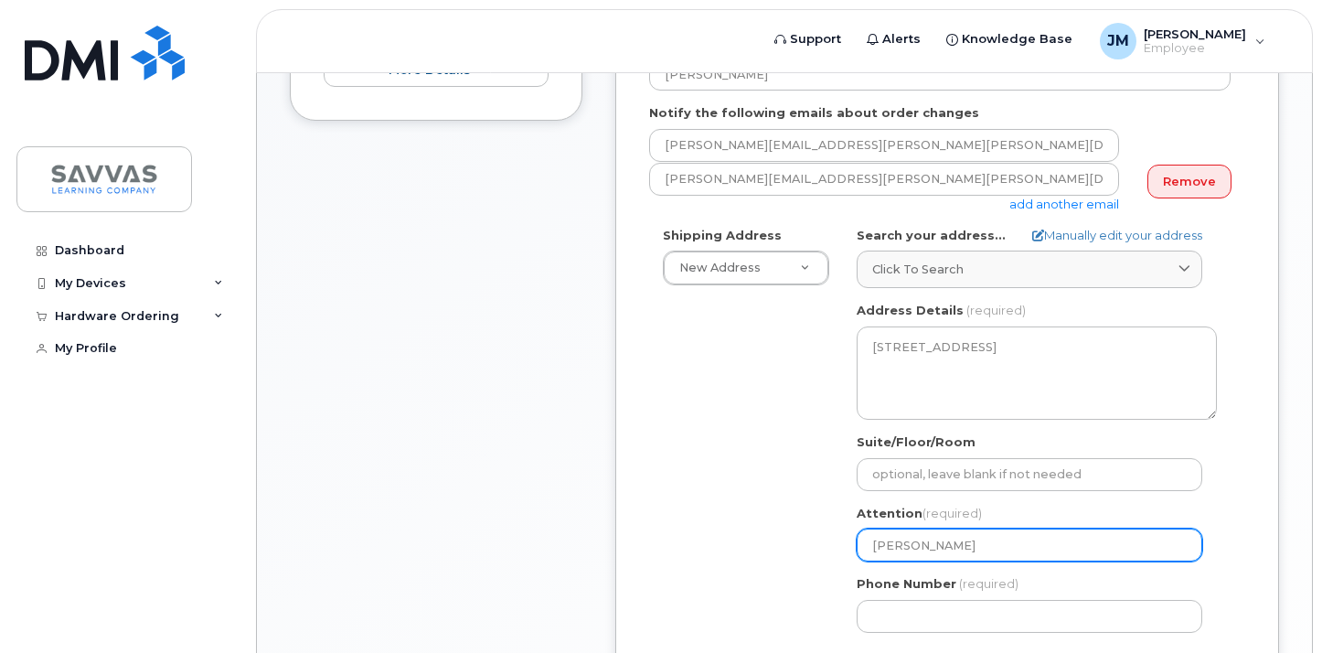
type input "Julie"
select select
type input "Julie W M"
select select
type input "Julie W Mar"
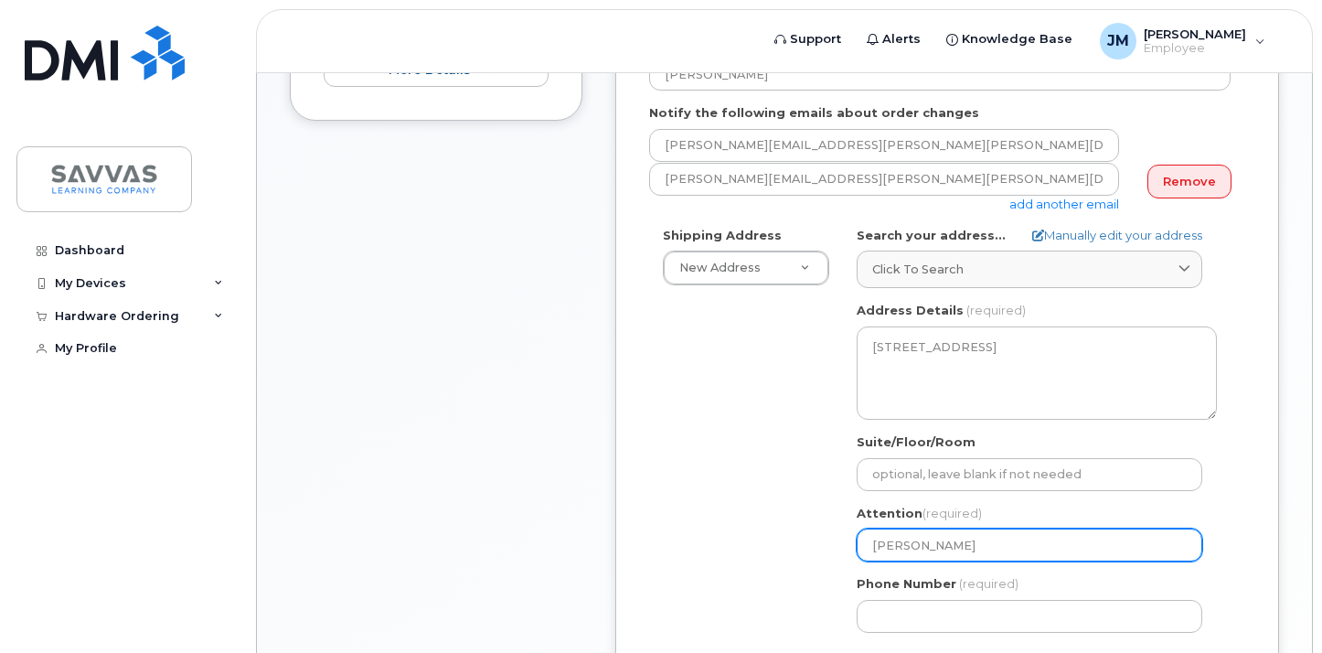
select select
type input "Julie W Mart"
select select
type input "Julie W Marti"
select select
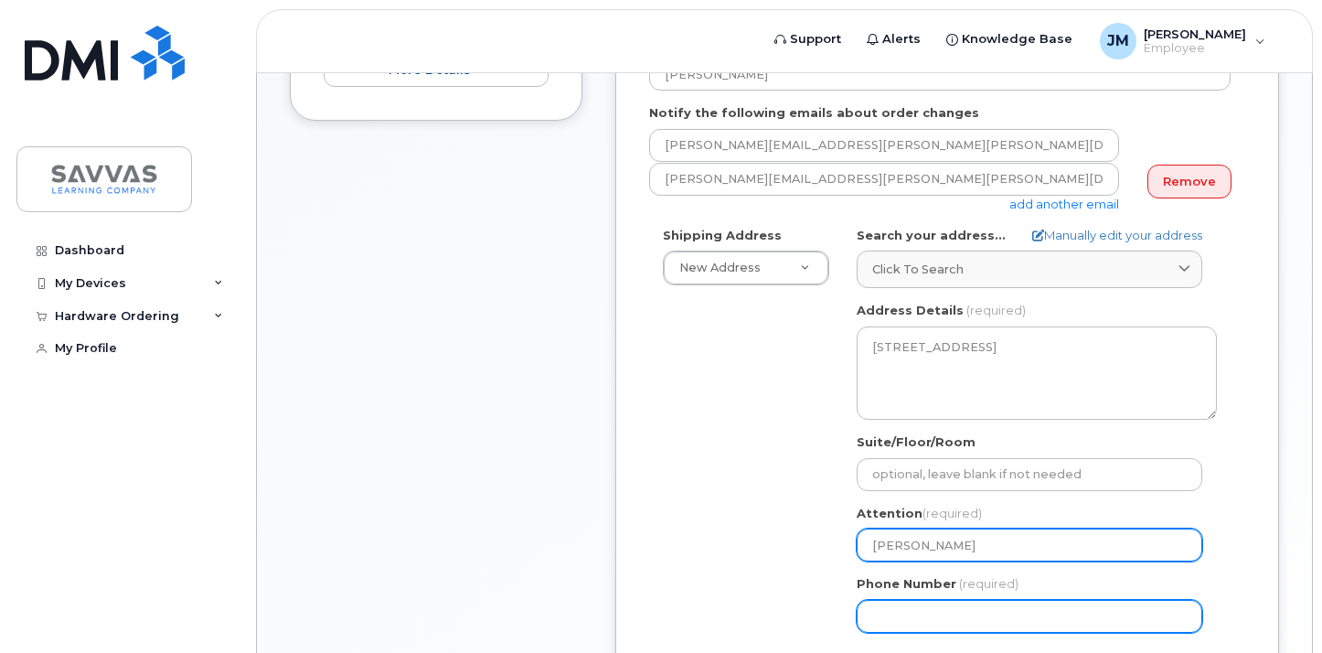
type input "Julie W Martin"
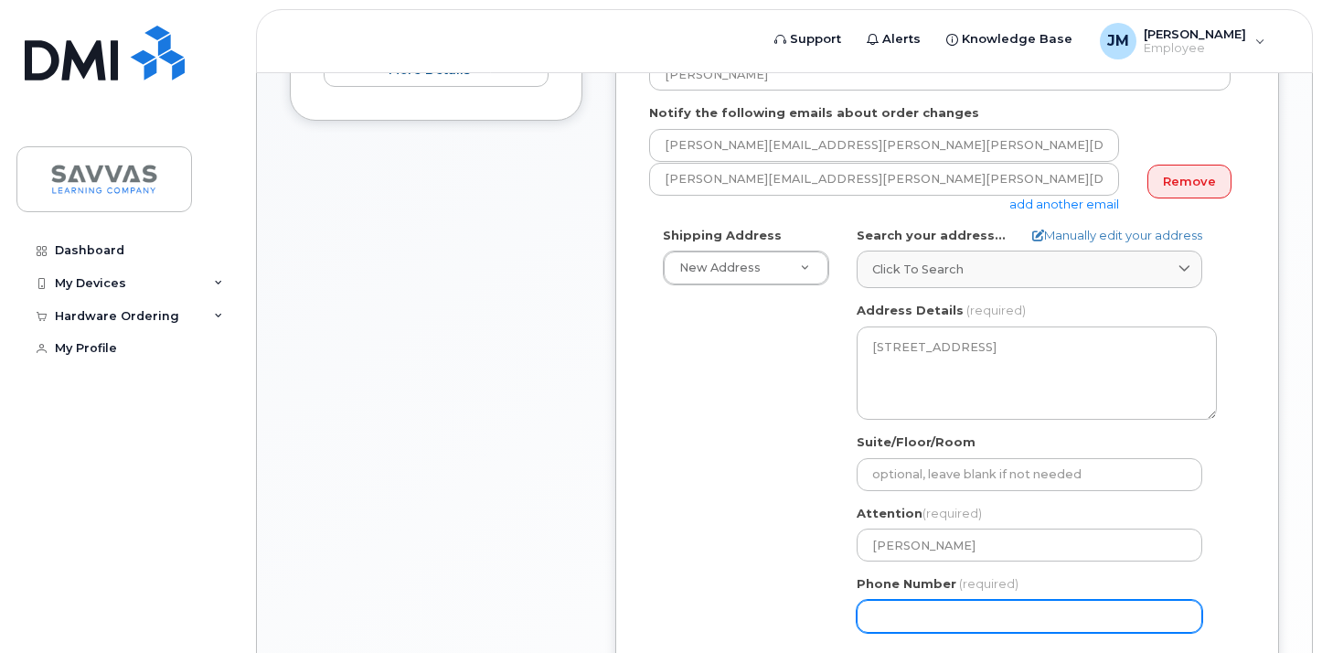
click at [941, 614] on input "Phone Number" at bounding box center [1030, 616] width 346 height 33
type input "718"
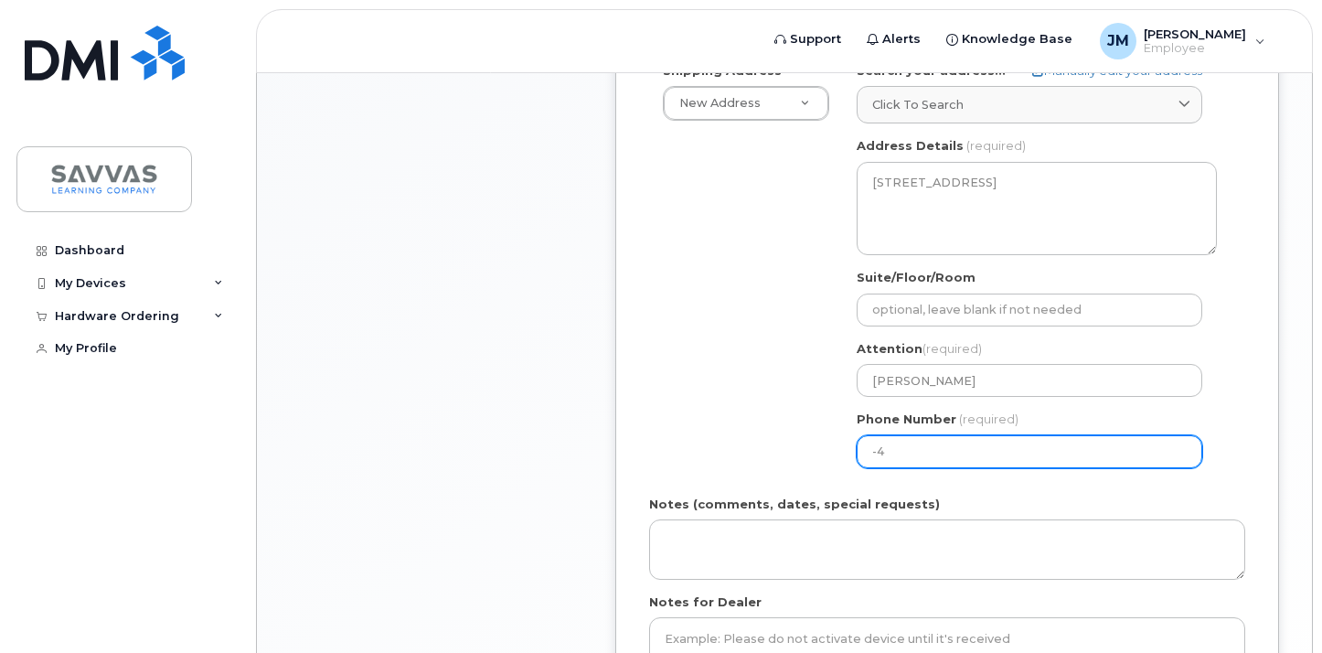
scroll to position [808, 0]
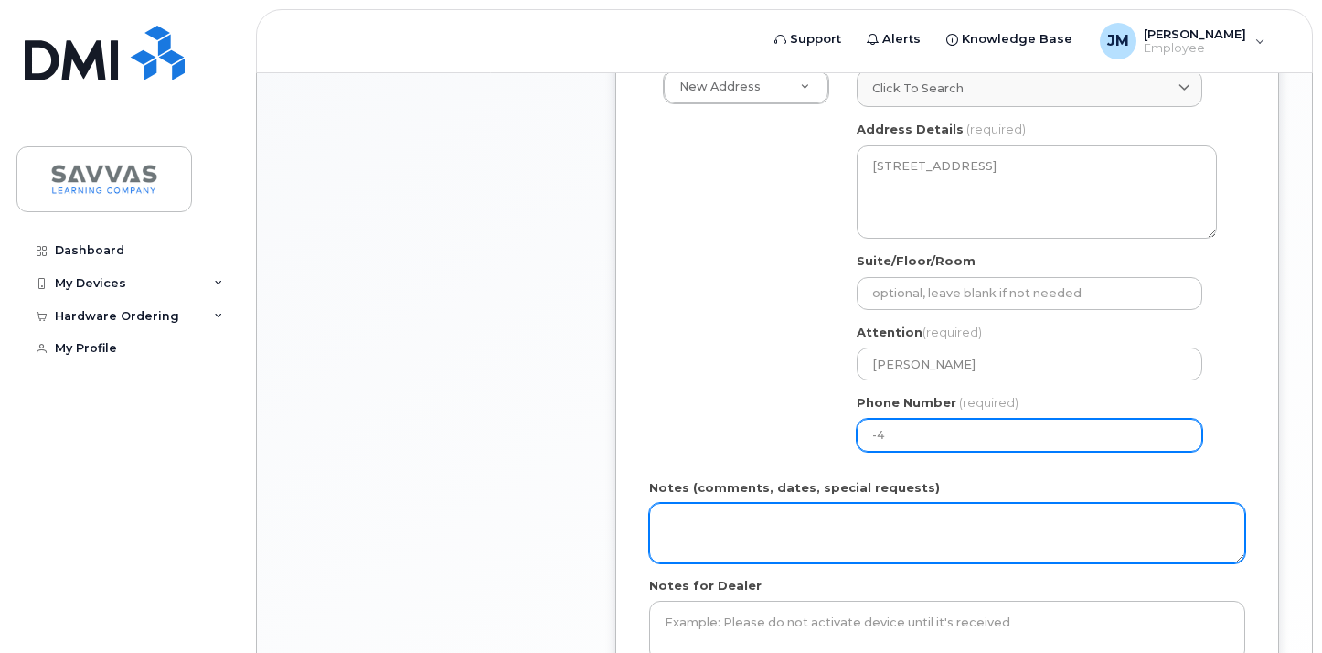
type input "-4"
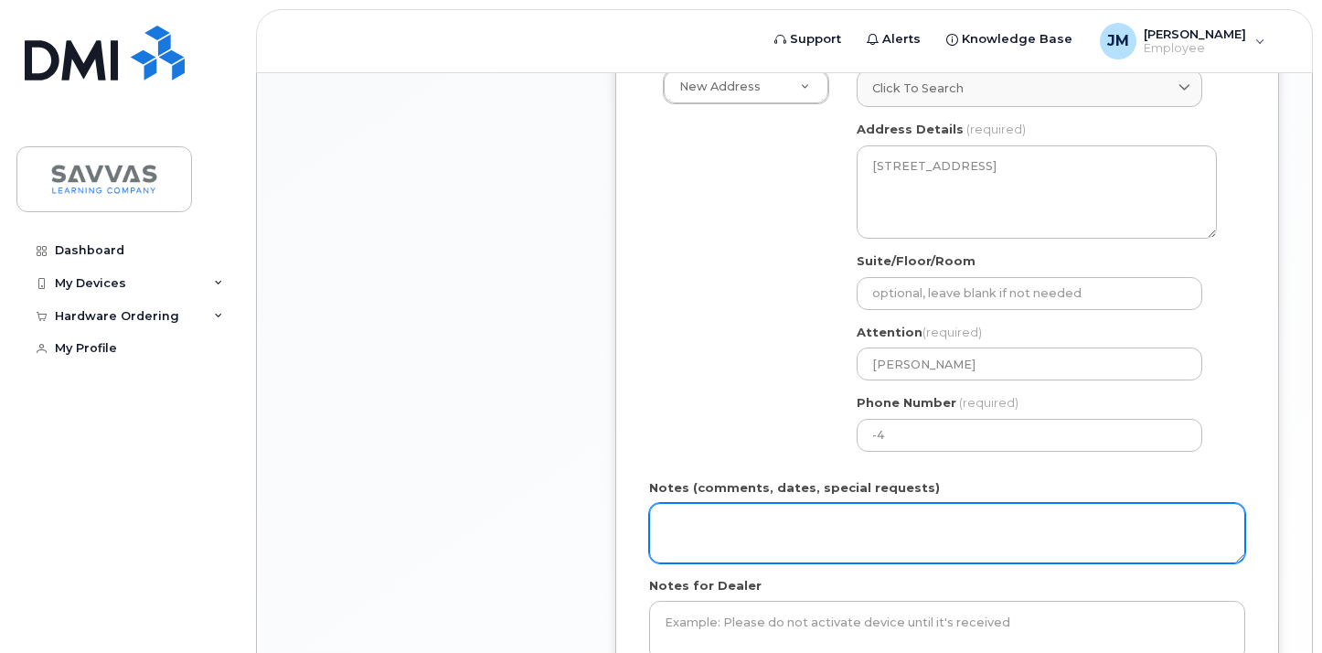
click at [786, 536] on textarea "Notes (comments, dates, special requests)" at bounding box center [947, 533] width 596 height 60
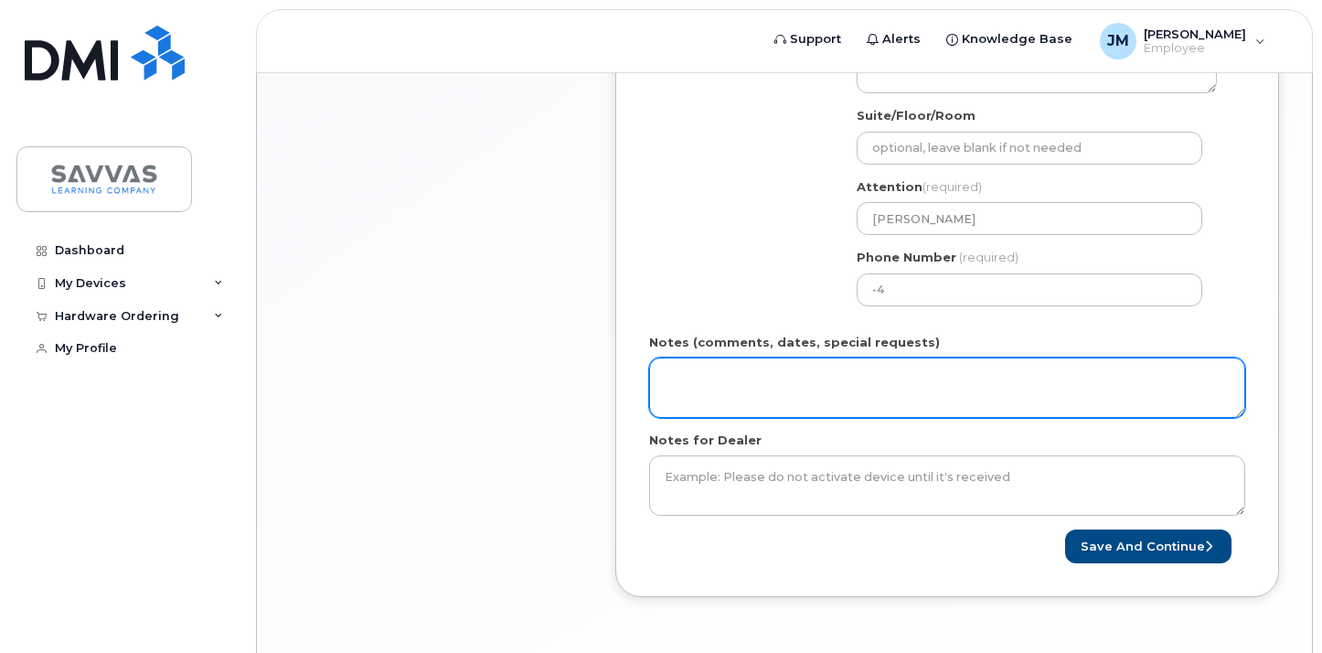
scroll to position [1016, 0]
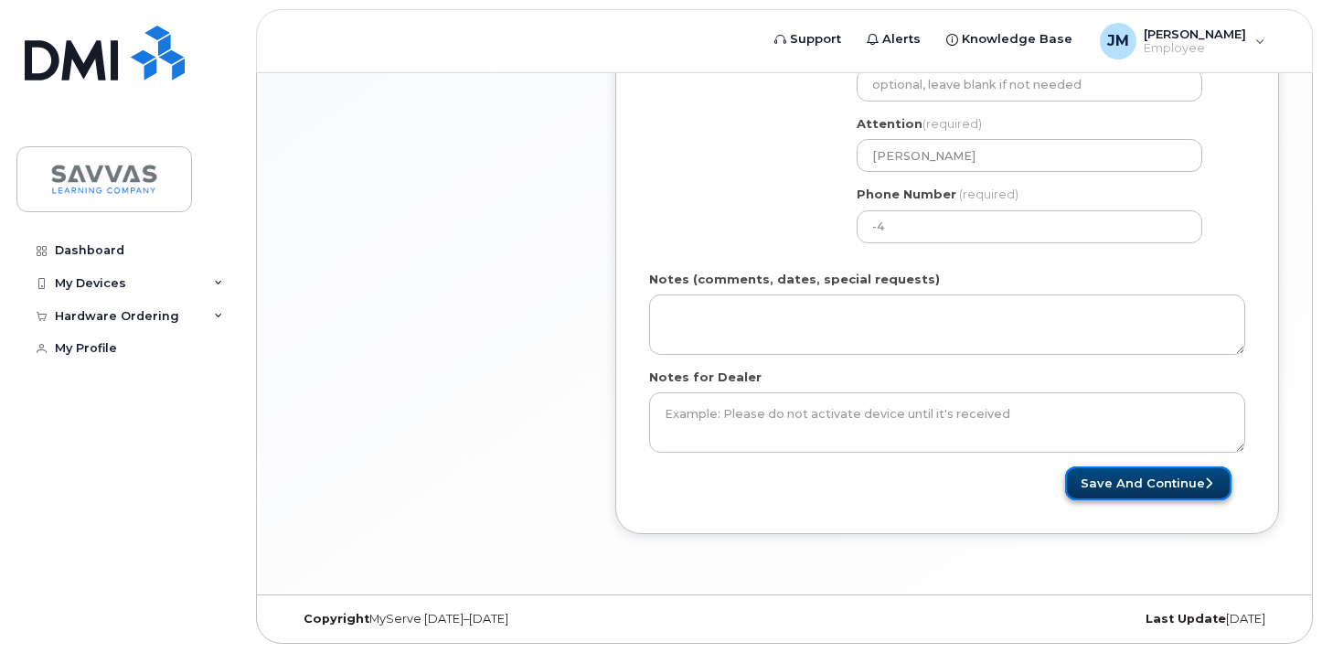
click at [1122, 480] on button "Save and Continue" at bounding box center [1148, 483] width 166 height 34
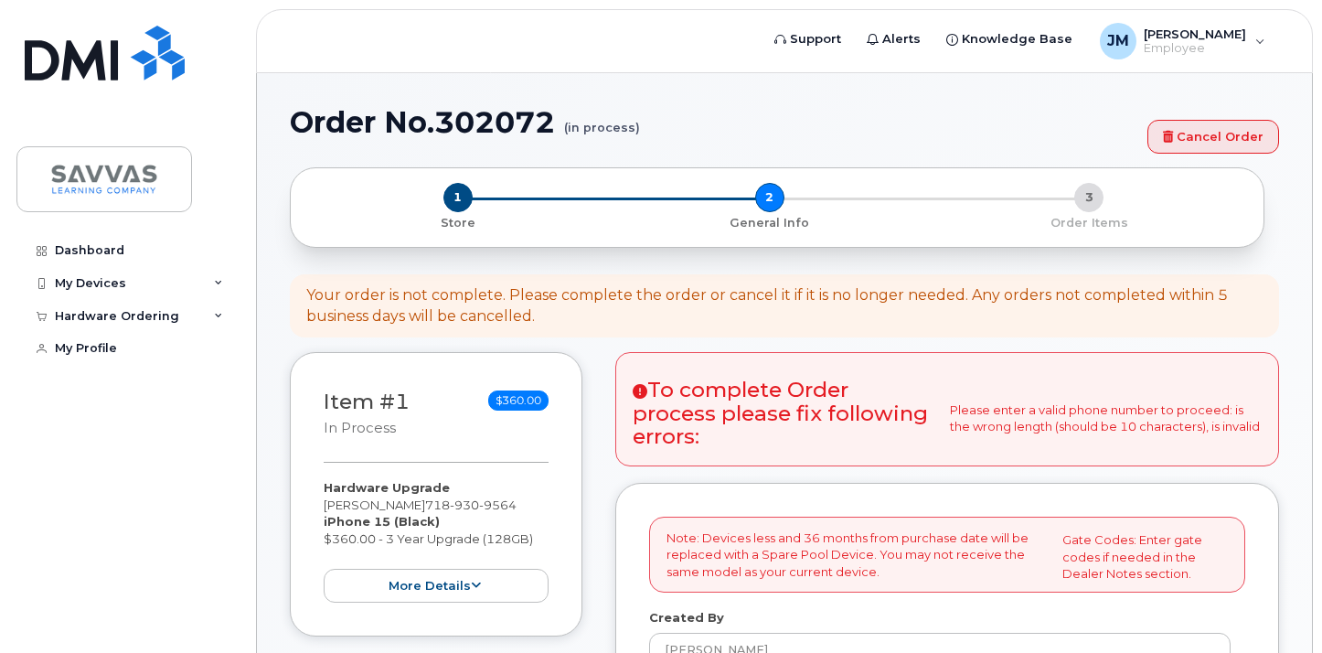
select select
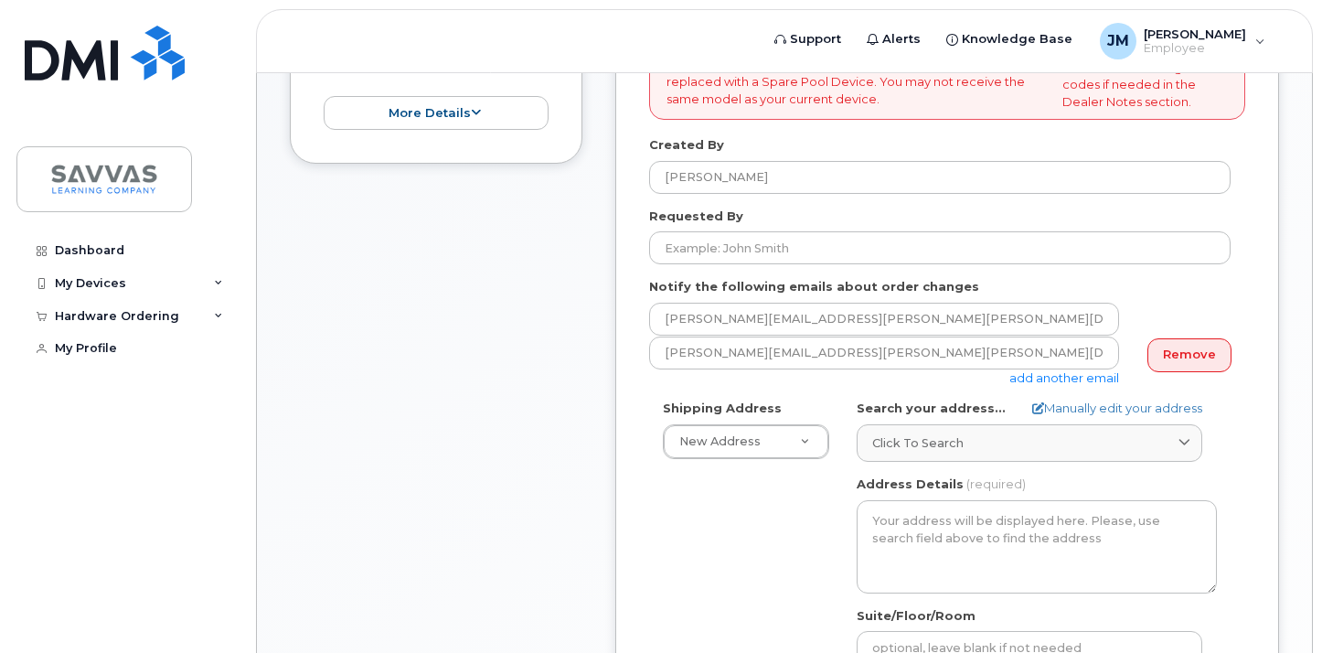
scroll to position [585, 0]
click at [1173, 356] on link "Remove" at bounding box center [1190, 354] width 84 height 34
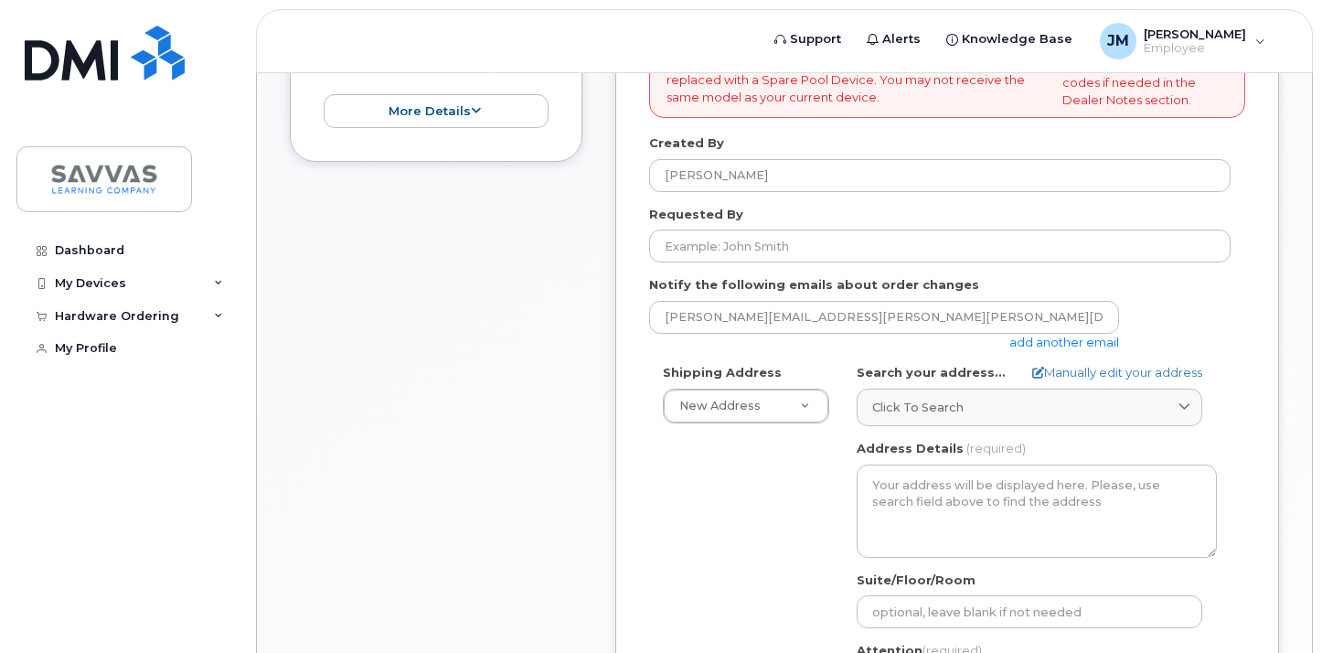
click at [1090, 347] on link "add another email" at bounding box center [1065, 342] width 110 height 15
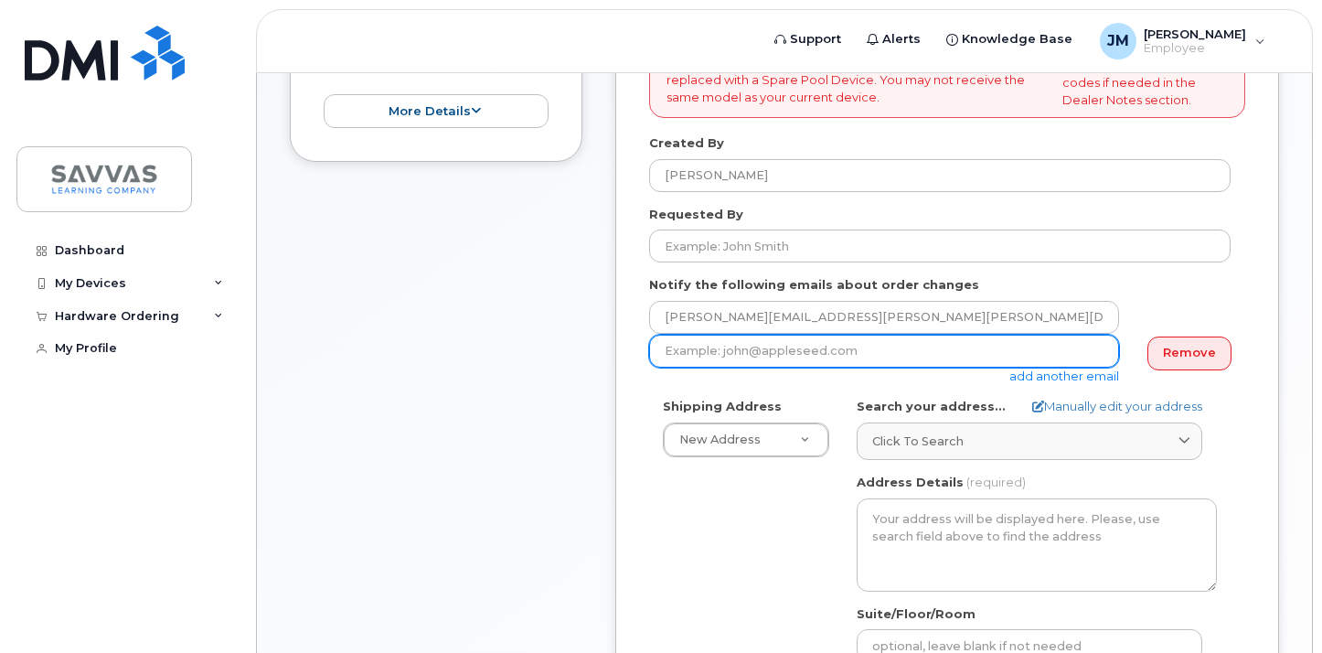
click at [805, 350] on input "email" at bounding box center [884, 351] width 470 height 33
type input "[EMAIL_ADDRESS][DOMAIN_NAME]"
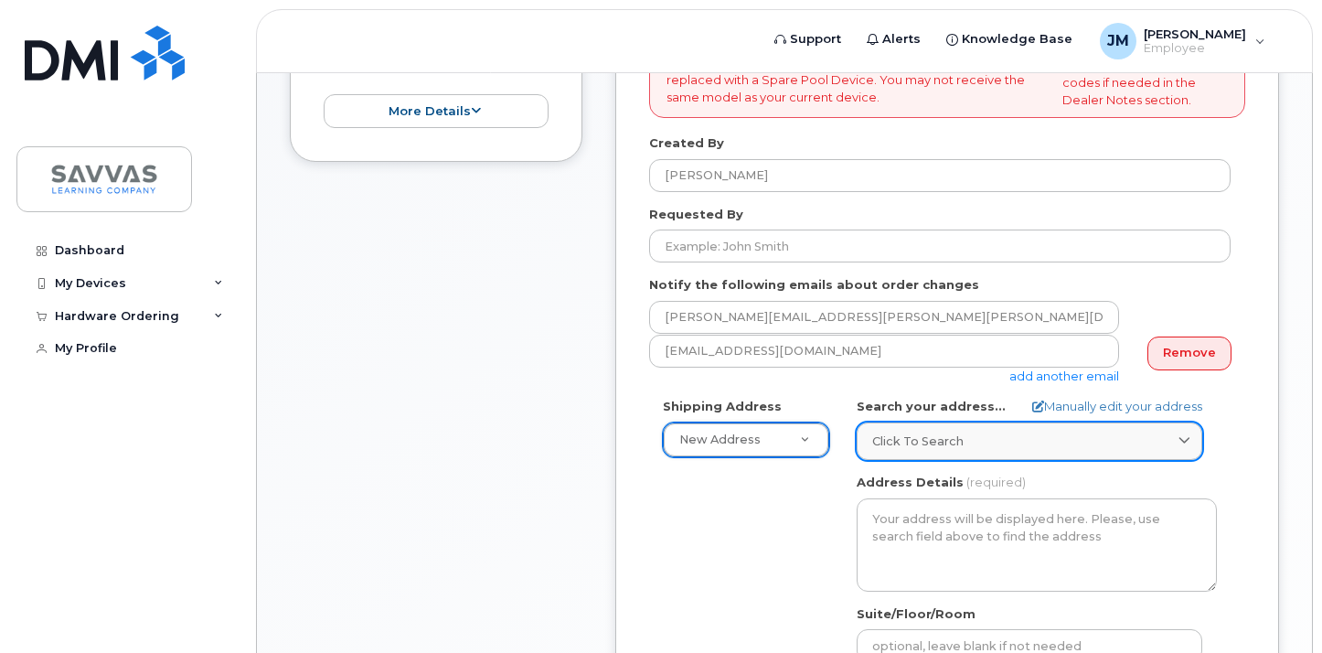
click at [950, 444] on span "Click to search" at bounding box center [917, 441] width 91 height 17
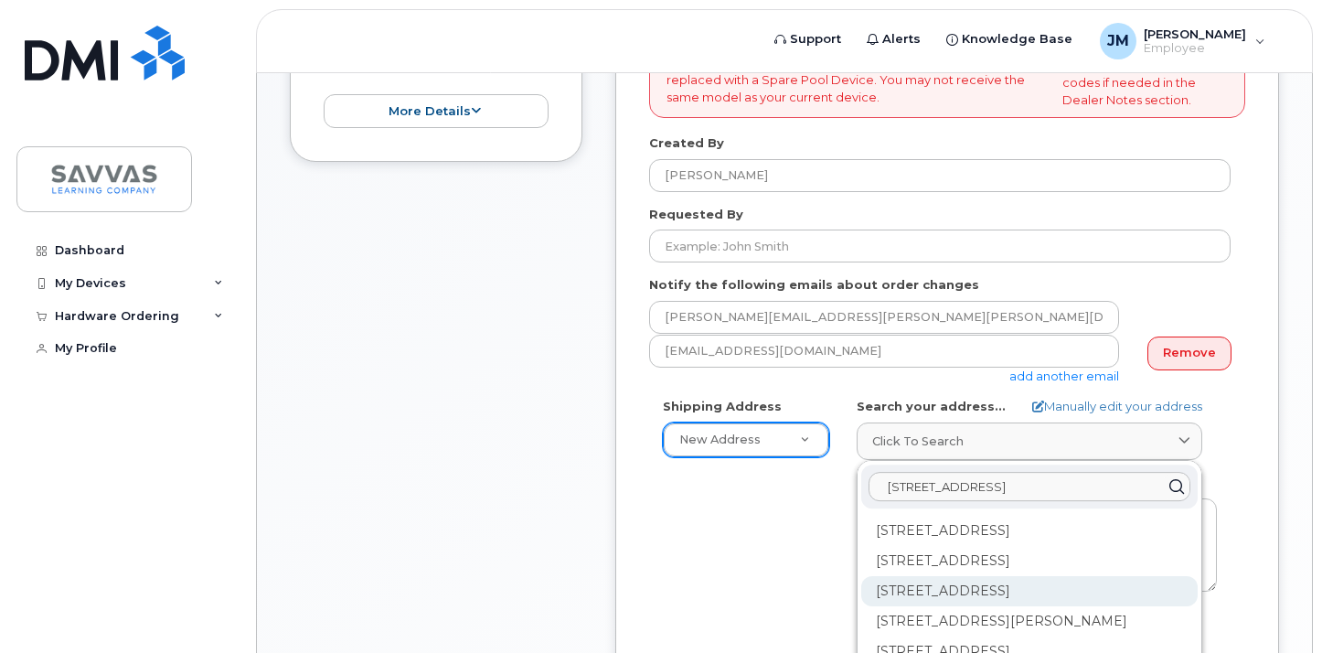
type input "[STREET_ADDRESS]"
click at [974, 596] on div "[STREET_ADDRESS]" at bounding box center [1029, 591] width 337 height 30
select select
type textarea "[STREET_ADDRESS]"
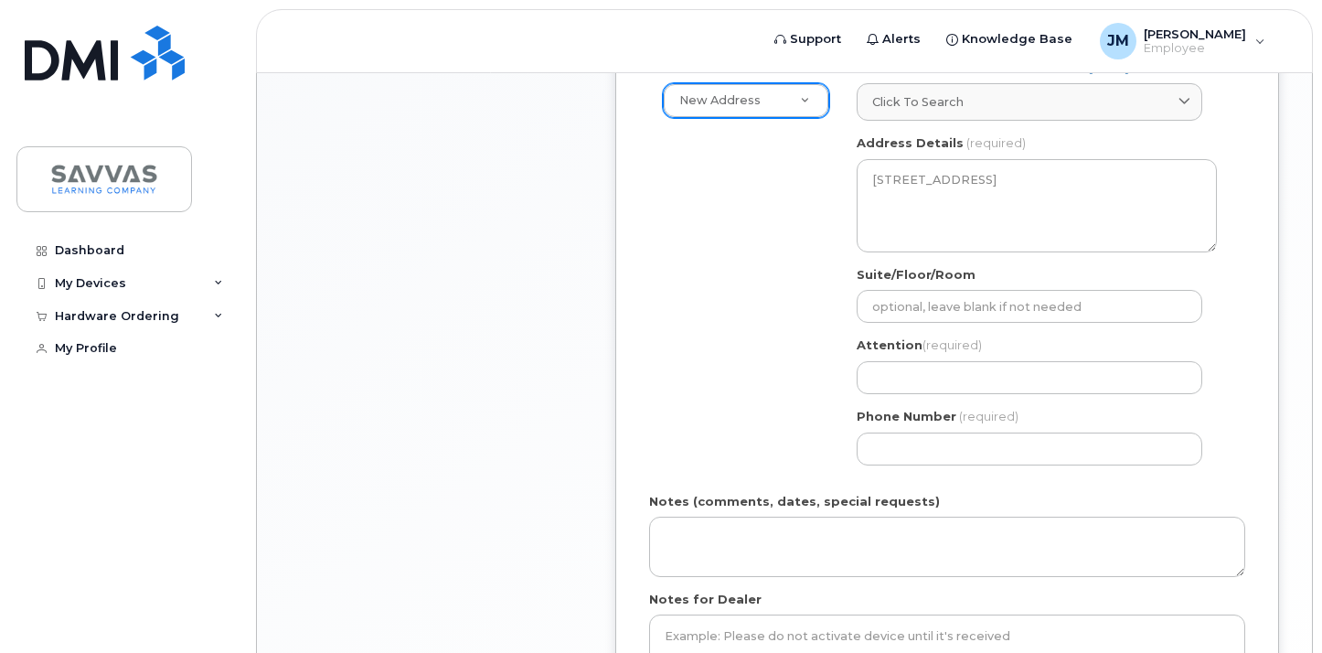
scroll to position [929, 0]
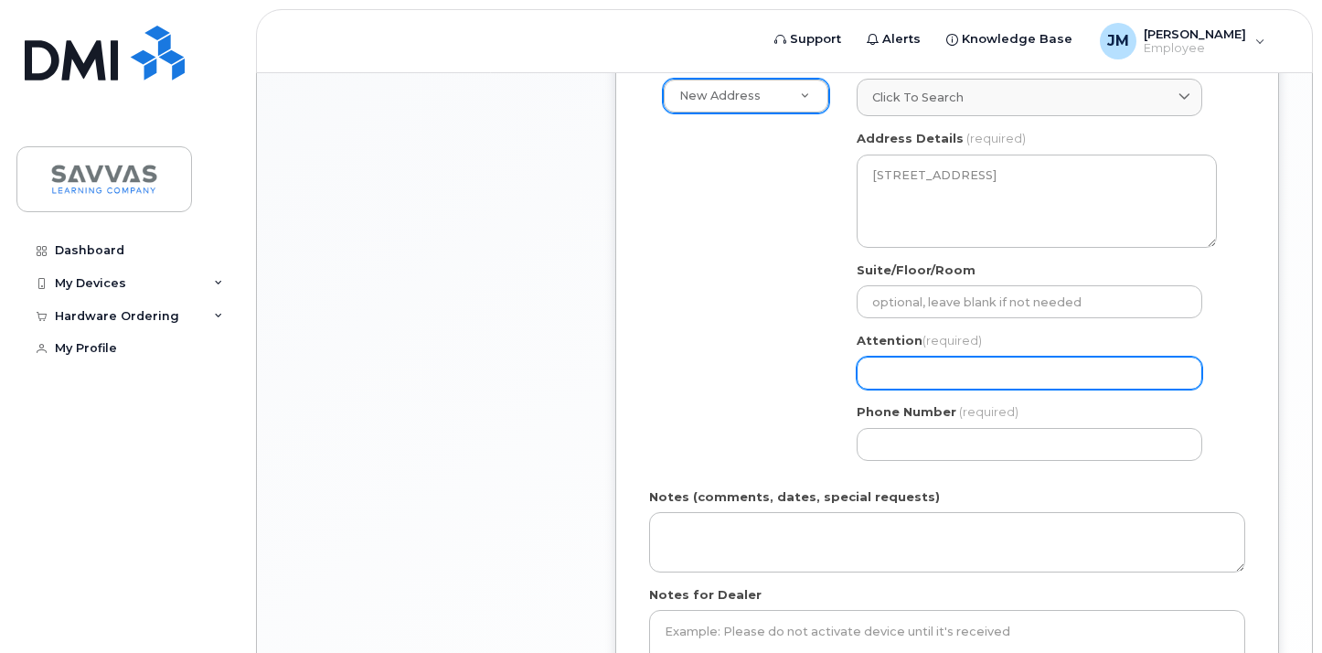
click at [899, 369] on input "Attention (required)" at bounding box center [1030, 373] width 346 height 33
select select
type input "J"
select select
type input "Ju"
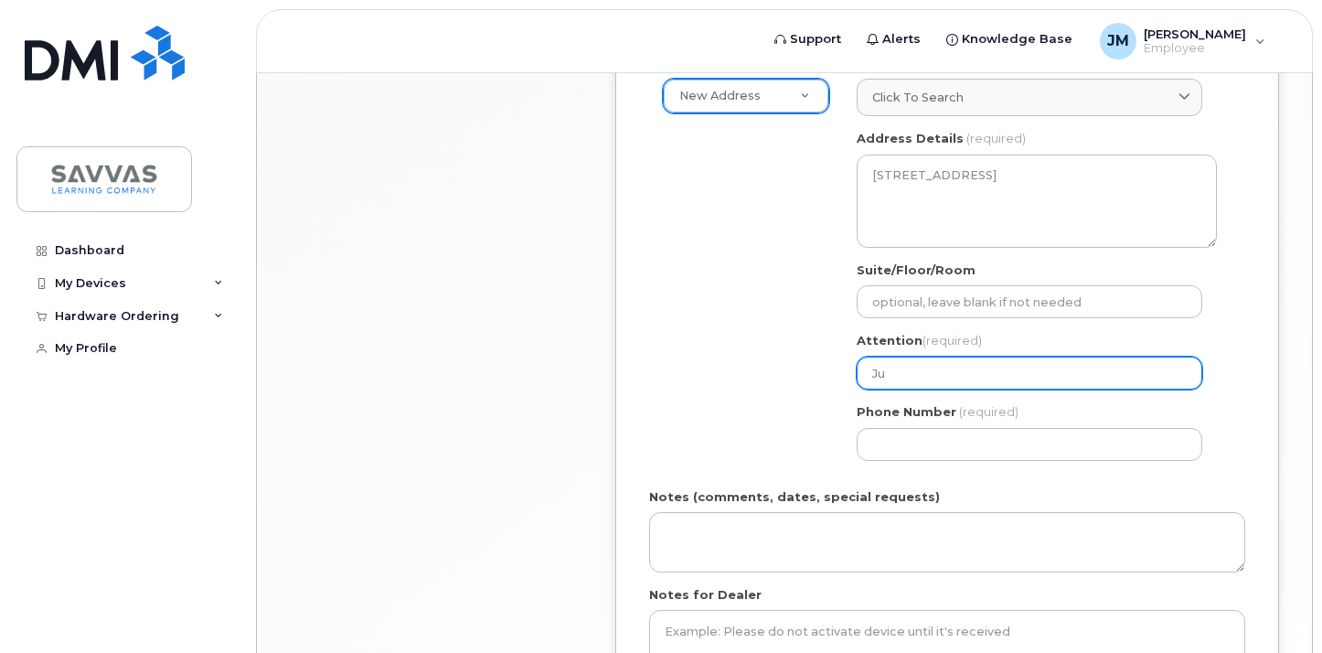
select select
type input "[DATE]"
select select
type input "Juli"
select select
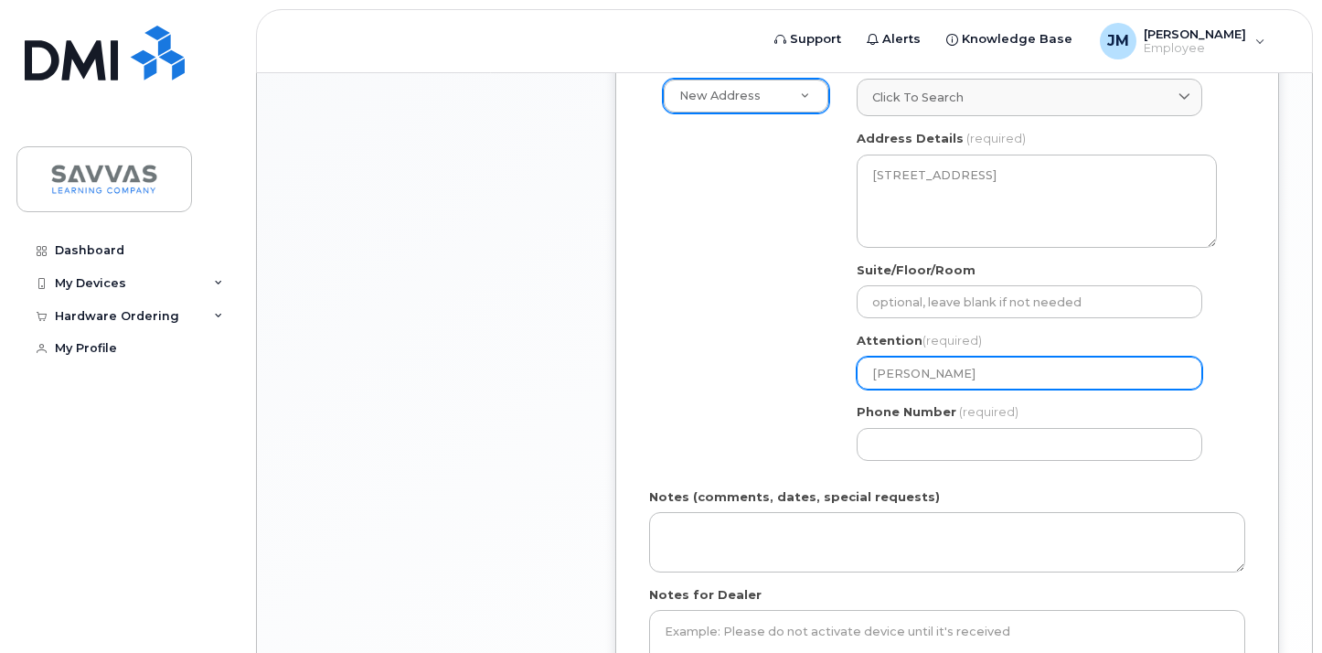
type input "[PERSON_NAME]"
select select
type input "[PERSON_NAME]"
select select
type input "[PERSON_NAME]"
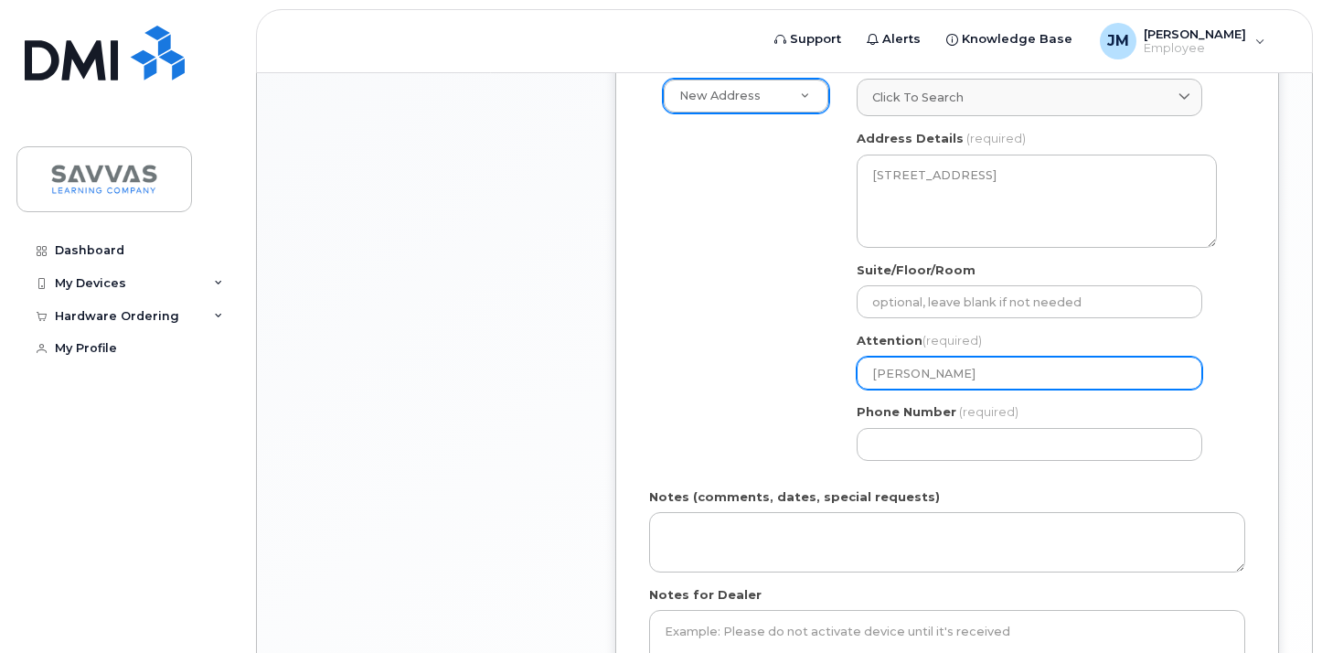
select select
type input "[PERSON_NAME]"
select select
type input "[PERSON_NAME]"
select select
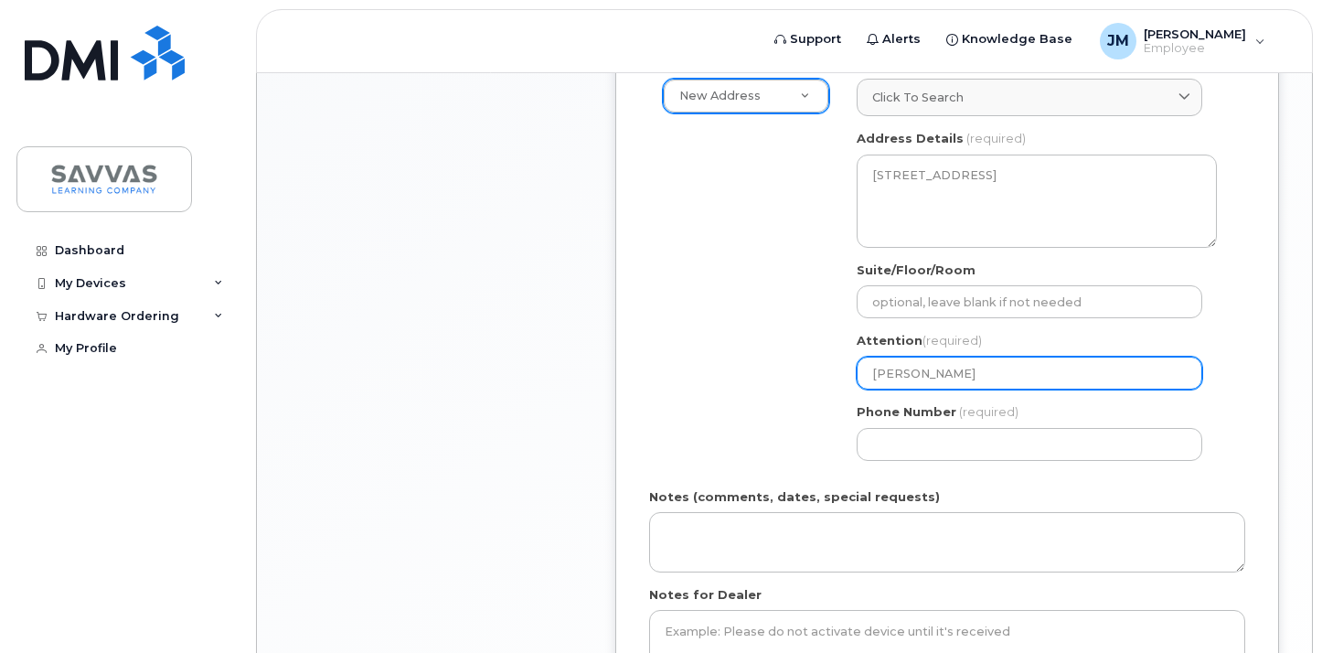
type input "[PERSON_NAME]"
select select
type input "[PERSON_NAME]"
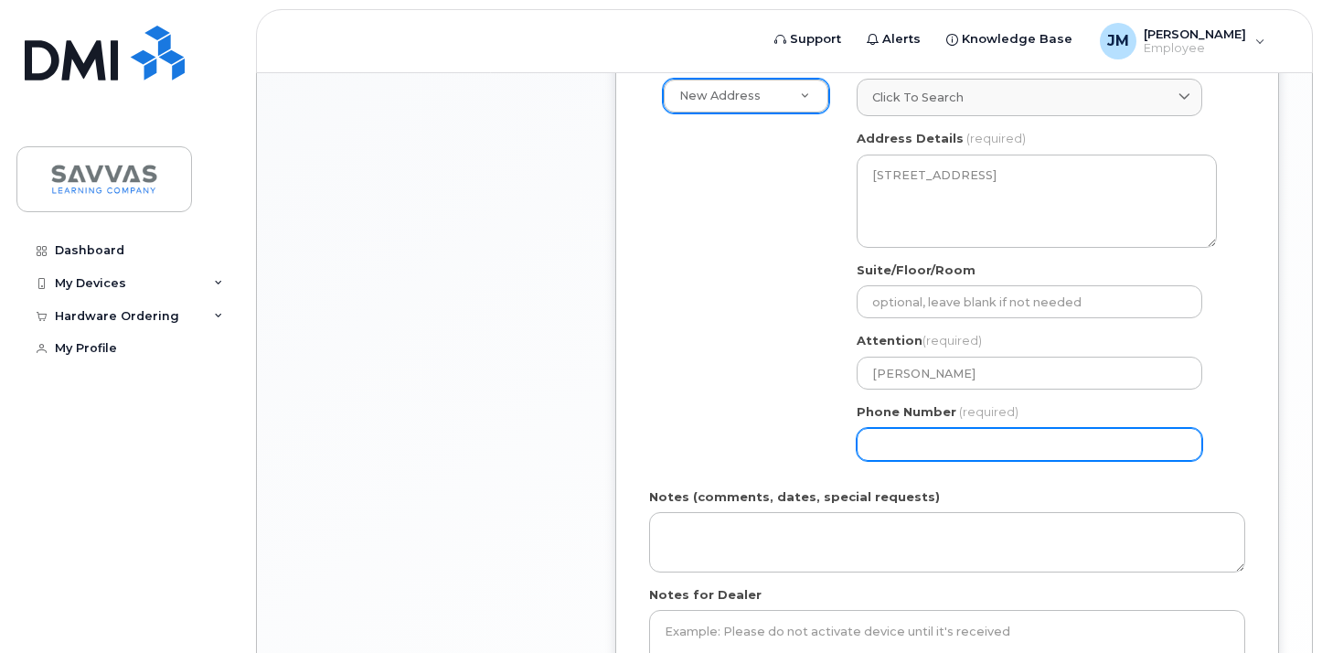
click at [879, 433] on input "Phone Number" at bounding box center [1030, 444] width 346 height 33
type input "718"
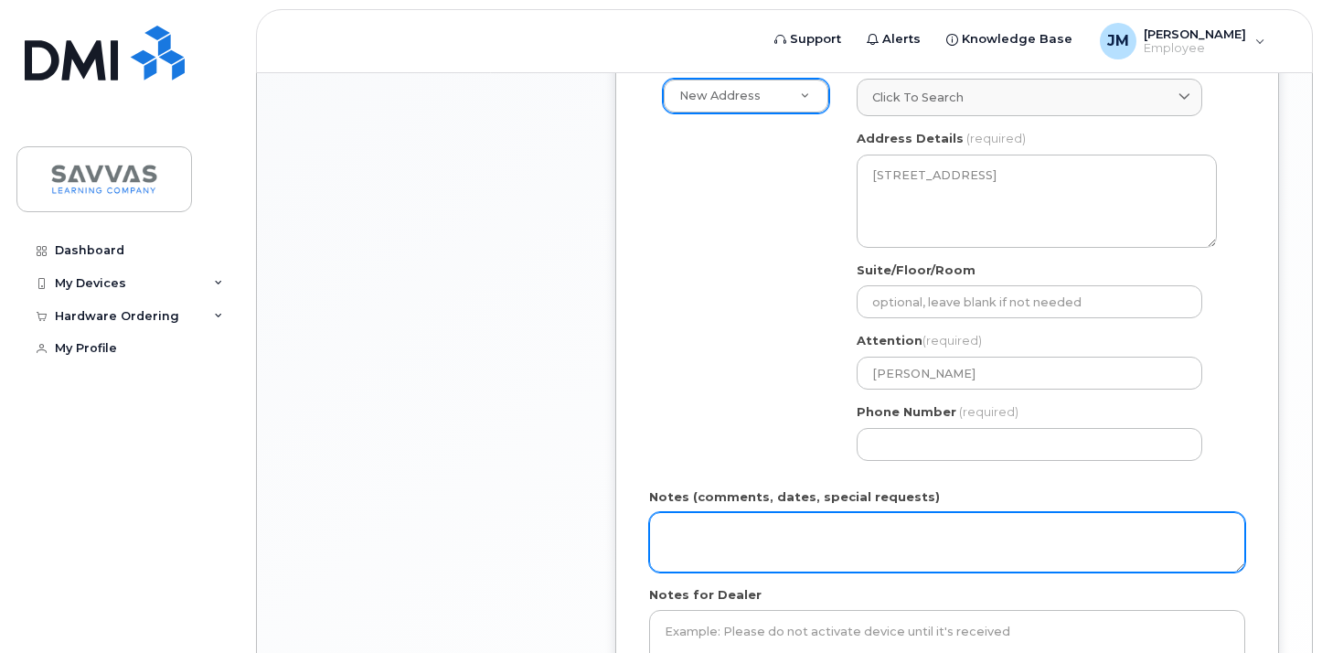
click at [739, 557] on textarea "Notes (comments, dates, special requests)" at bounding box center [947, 542] width 596 height 60
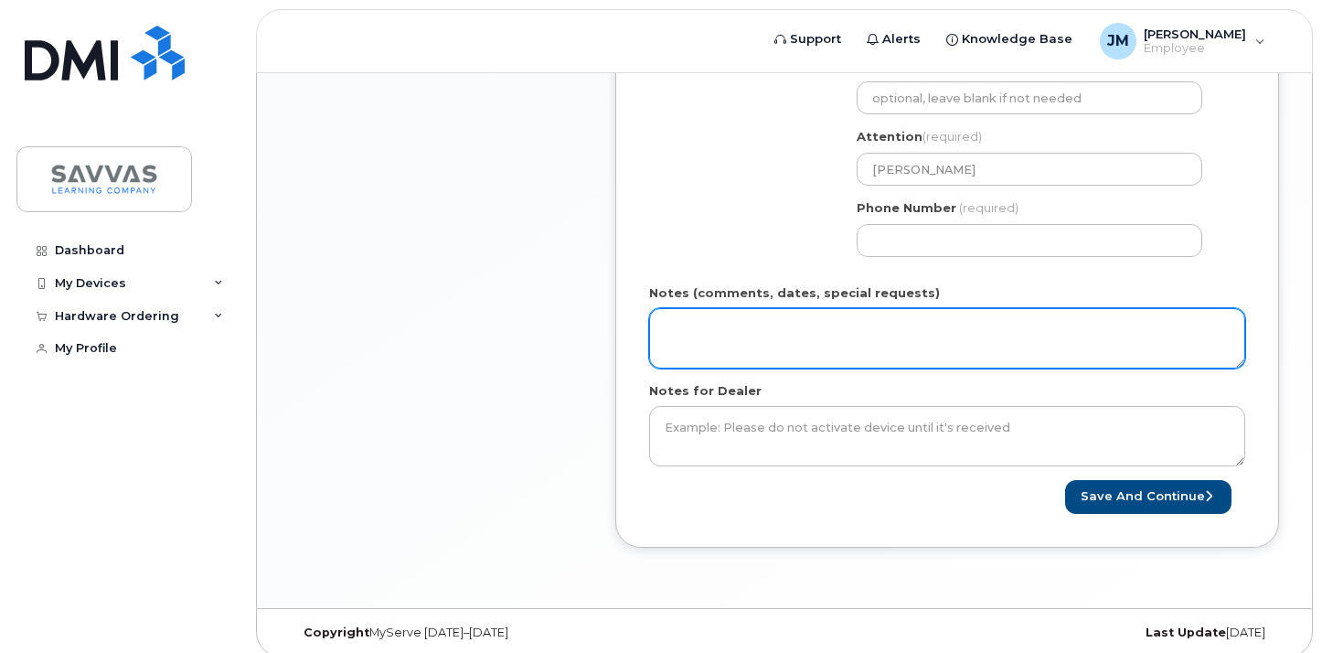
scroll to position [1147, 0]
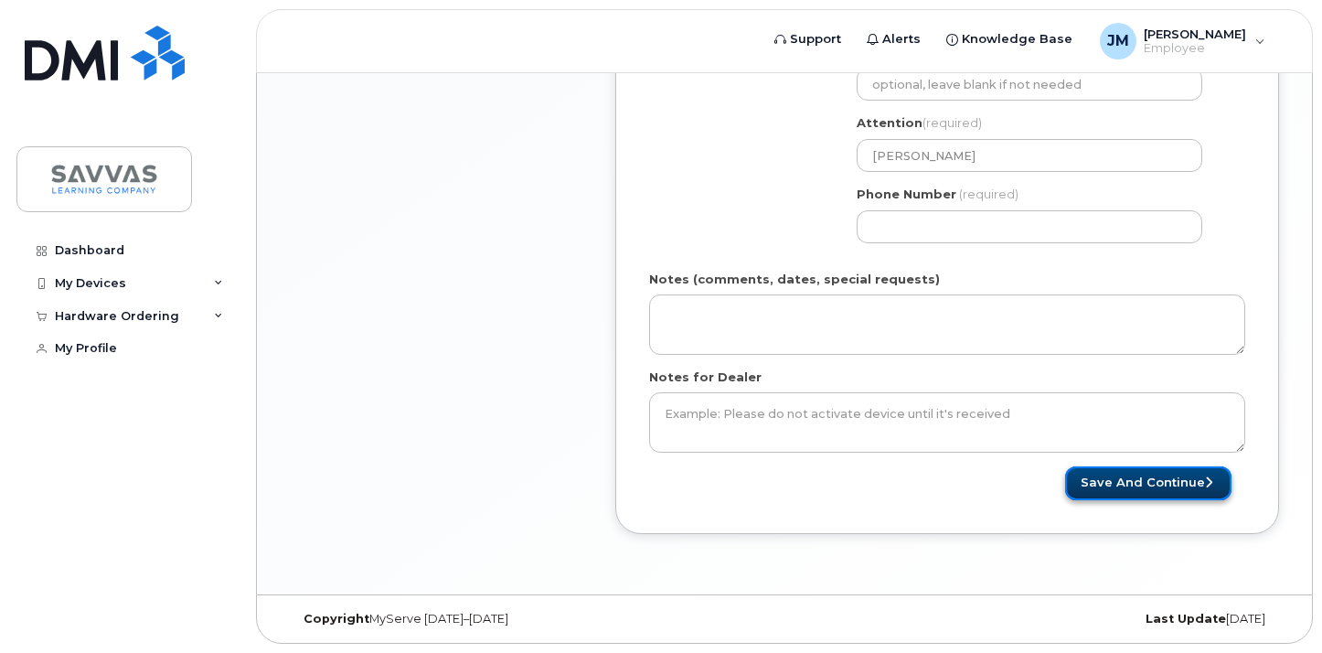
click at [1124, 486] on button "Save and Continue" at bounding box center [1148, 483] width 166 height 34
click at [987, 272] on div "Notes (comments, dates, special requests)" at bounding box center [947, 313] width 596 height 84
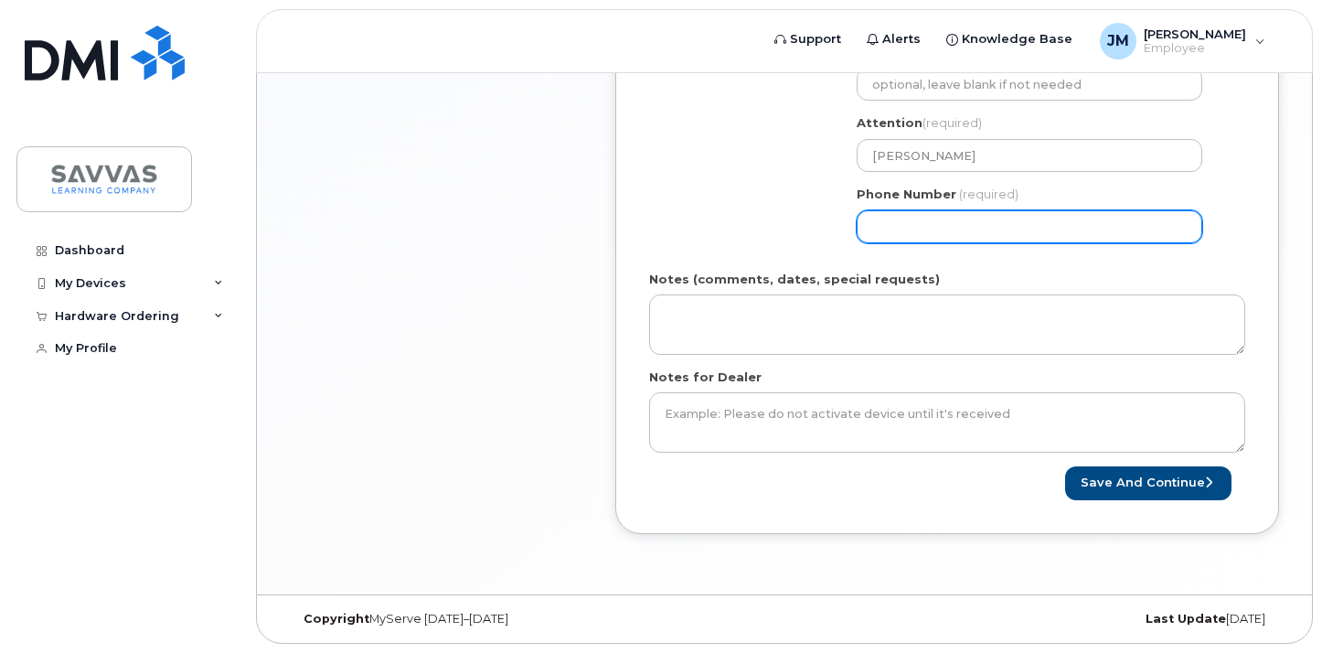
click at [983, 239] on input "Phone Number" at bounding box center [1030, 226] width 346 height 33
type input "7189309564"
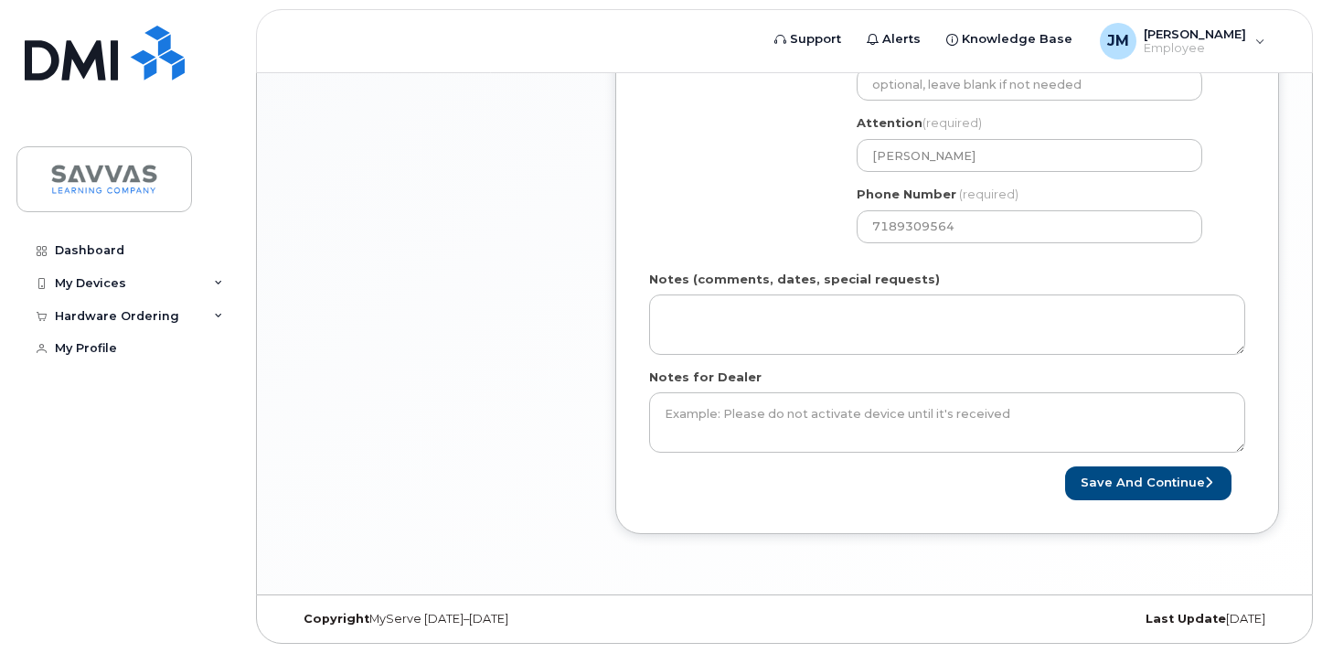
type input "[EMAIL_ADDRESS][DOMAIN_NAME]"
type input "20 Parkview Circle"
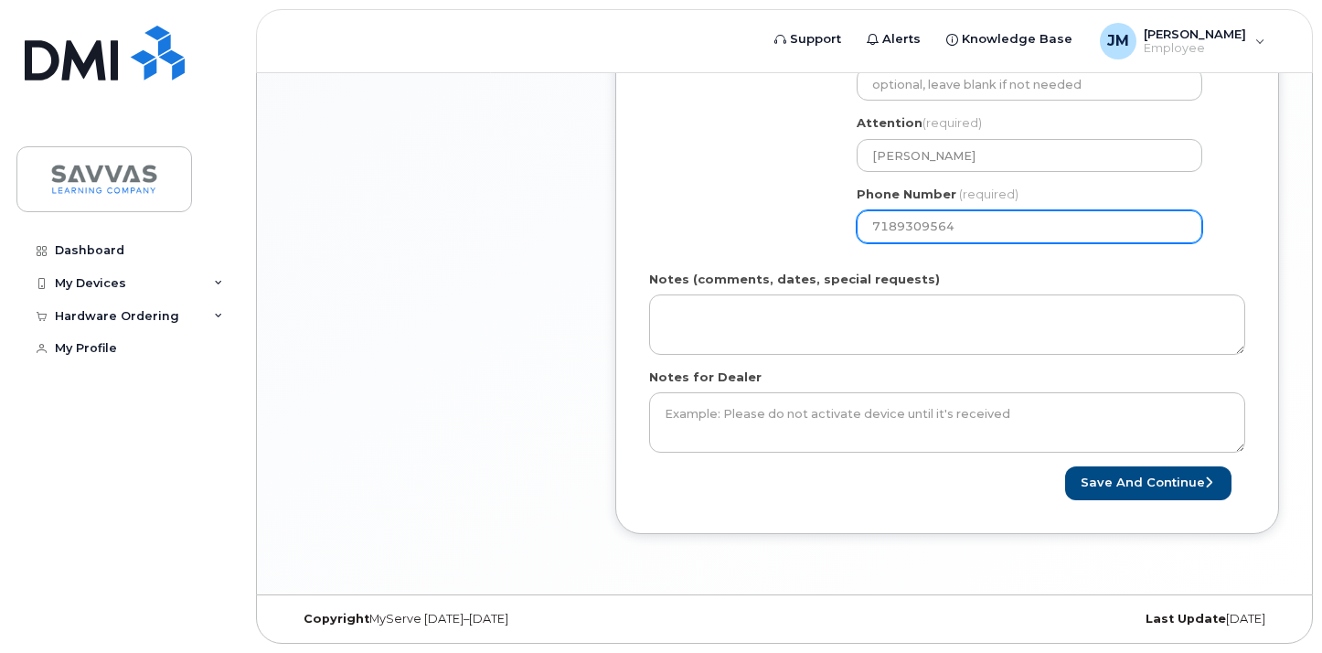
select select
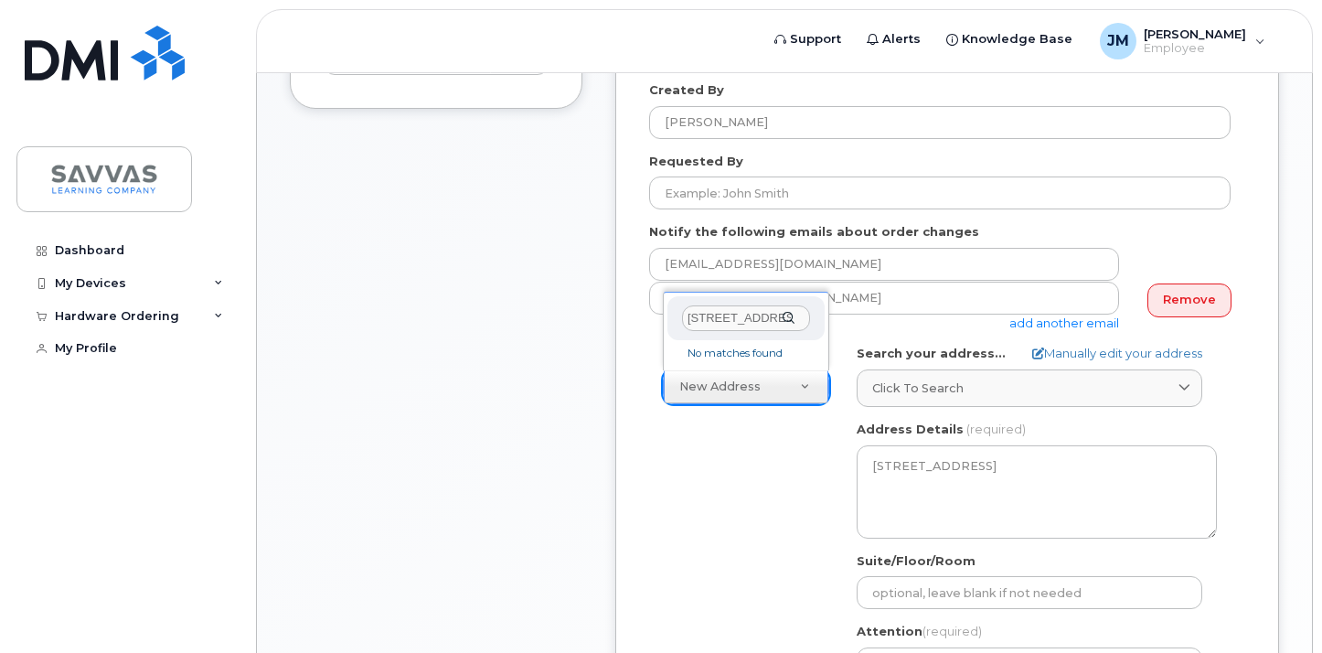
scroll to position [636, 0]
click at [758, 326] on input "20 Parkview Circle" at bounding box center [746, 321] width 128 height 27
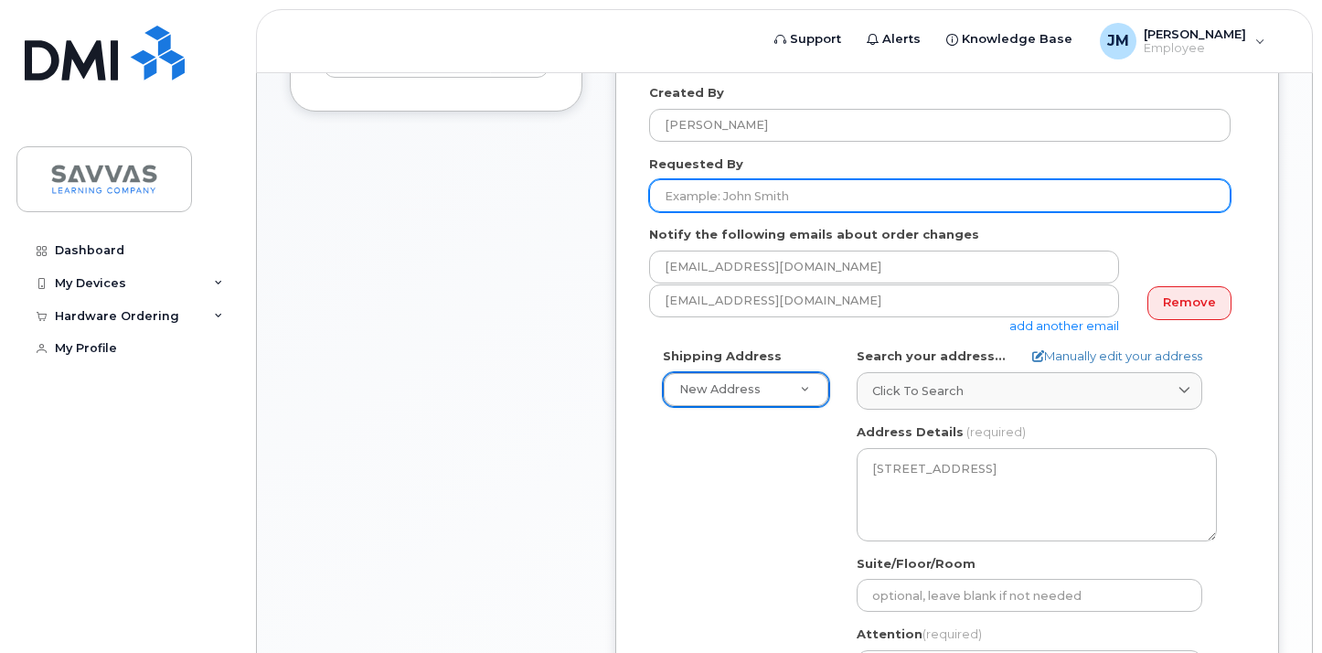
type input "J"
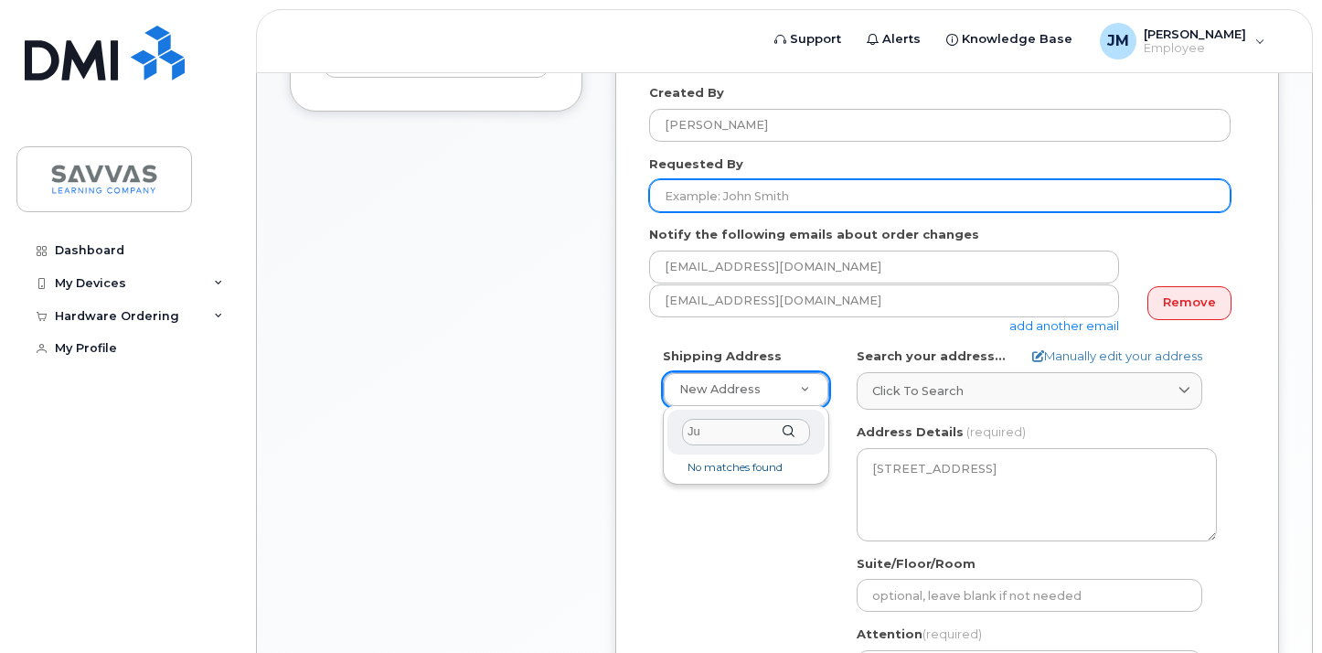
type input "J"
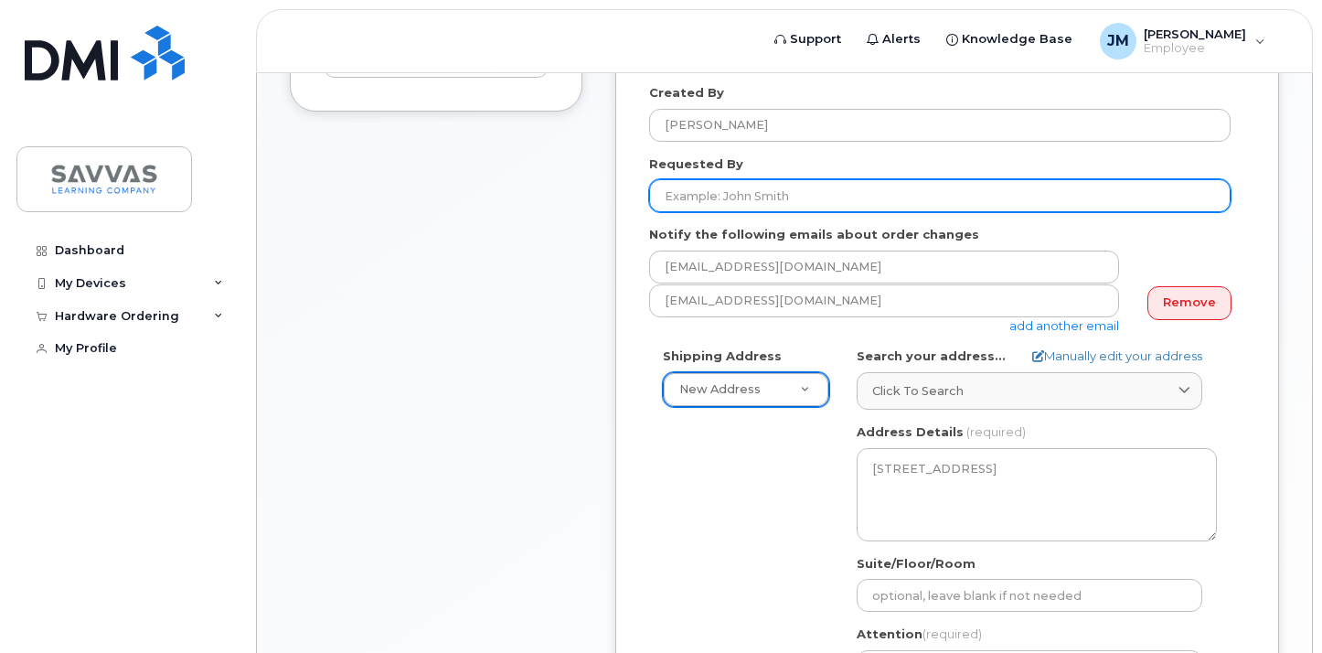
click at [667, 191] on input "Requested By" at bounding box center [940, 195] width 582 height 33
type input "[PERSON_NAME]"
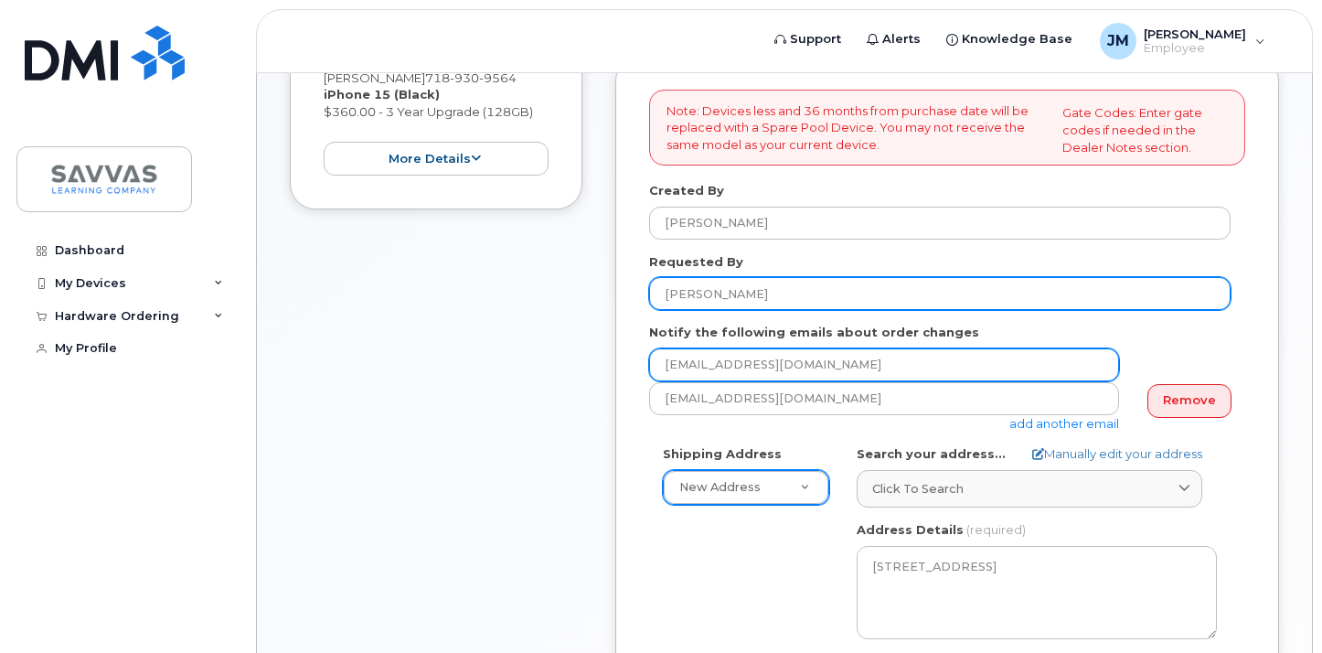
scroll to position [527, 0]
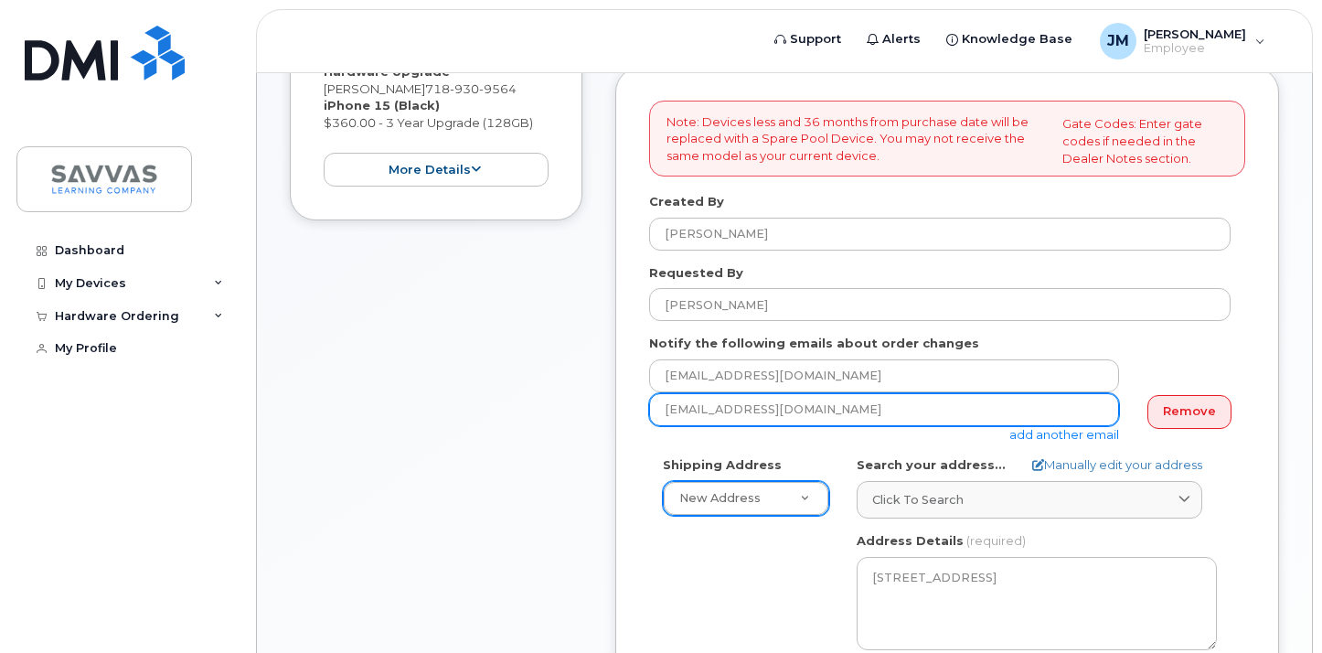
click at [943, 407] on input "jwoofie@gmail.com" at bounding box center [884, 409] width 470 height 33
type input "j"
type input "k"
type input "julie.martin@savvas.com"
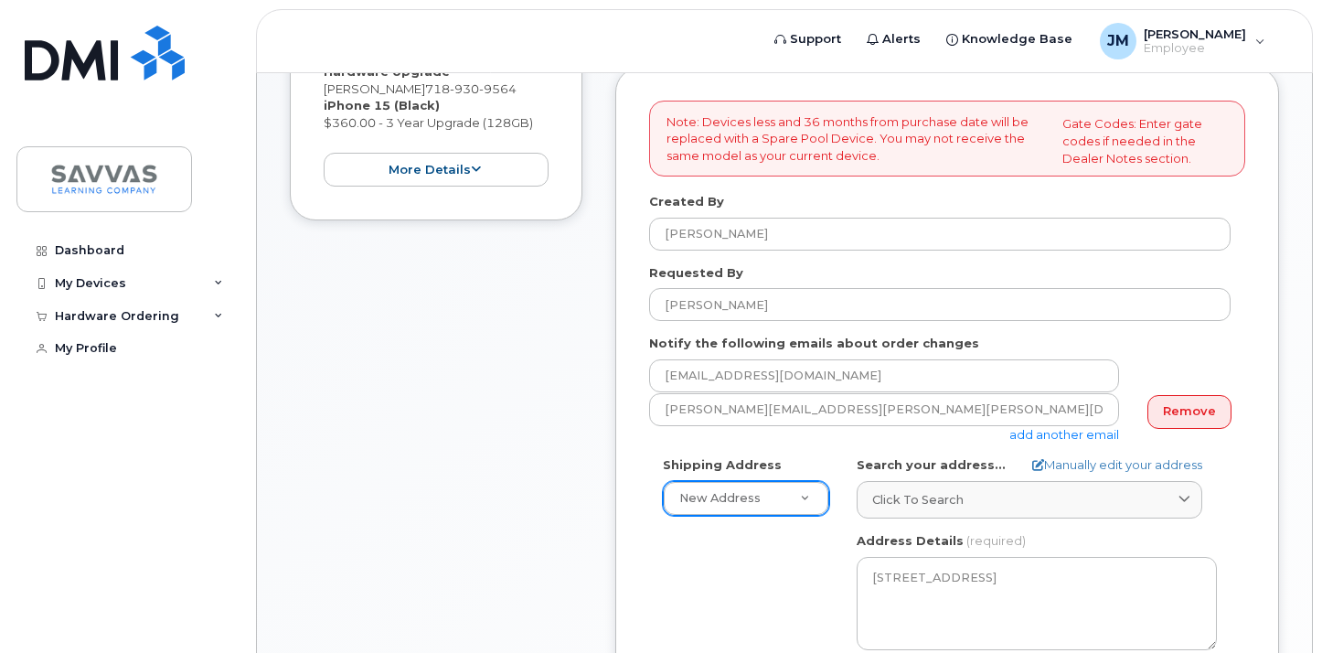
click at [781, 582] on div "Shipping Address New Address New Address 1667 Crestline Drive, Atlanta, GA 3034…" at bounding box center [940, 666] width 582 height 420
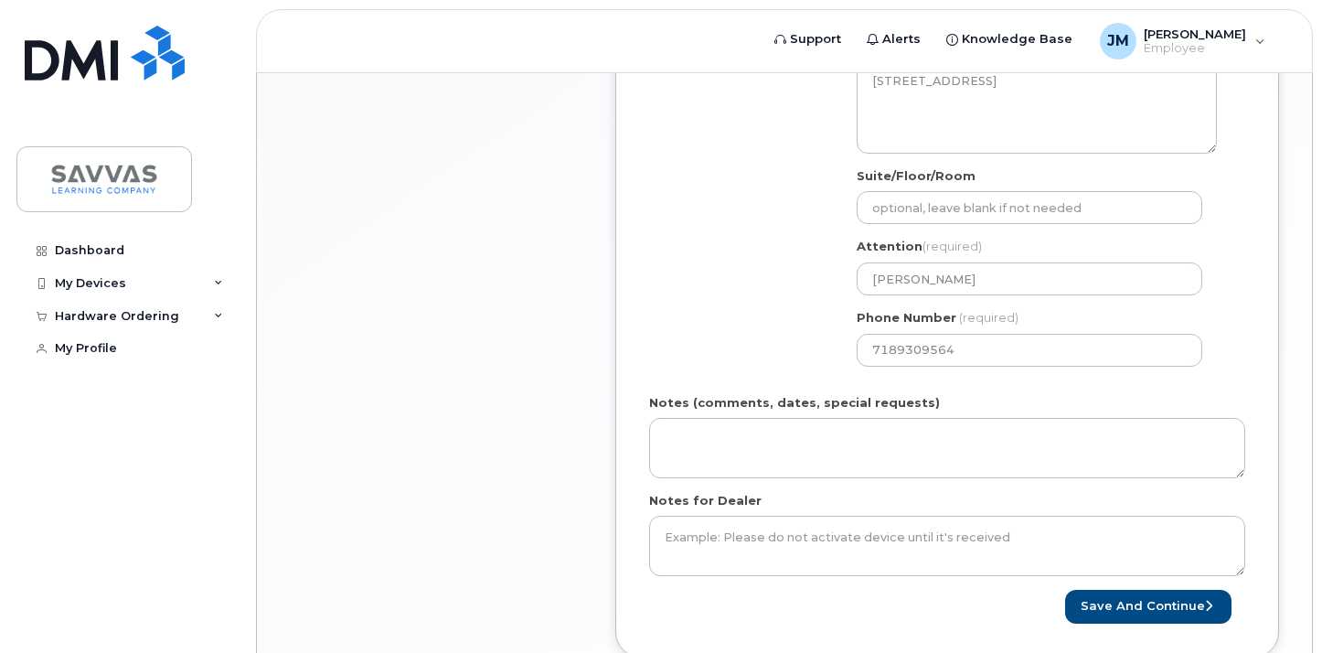
scroll to position [1025, 0]
click at [1093, 606] on button "Save and Continue" at bounding box center [1148, 605] width 166 height 34
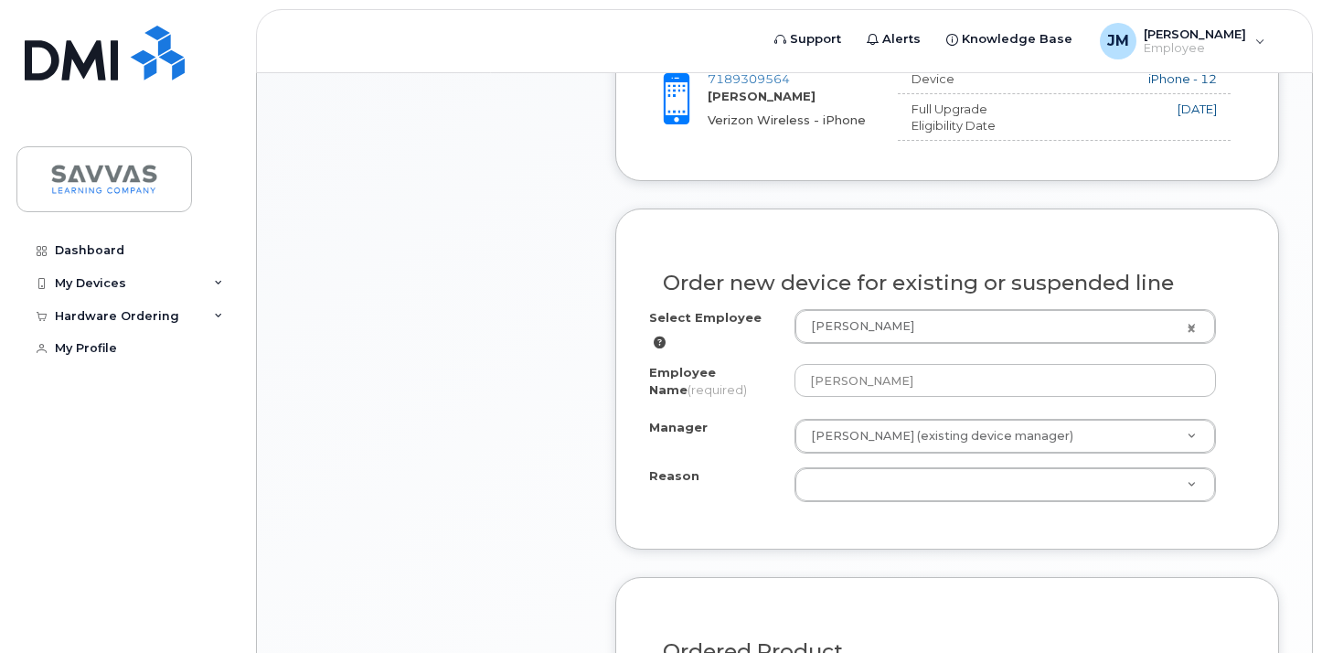
scroll to position [858, 0]
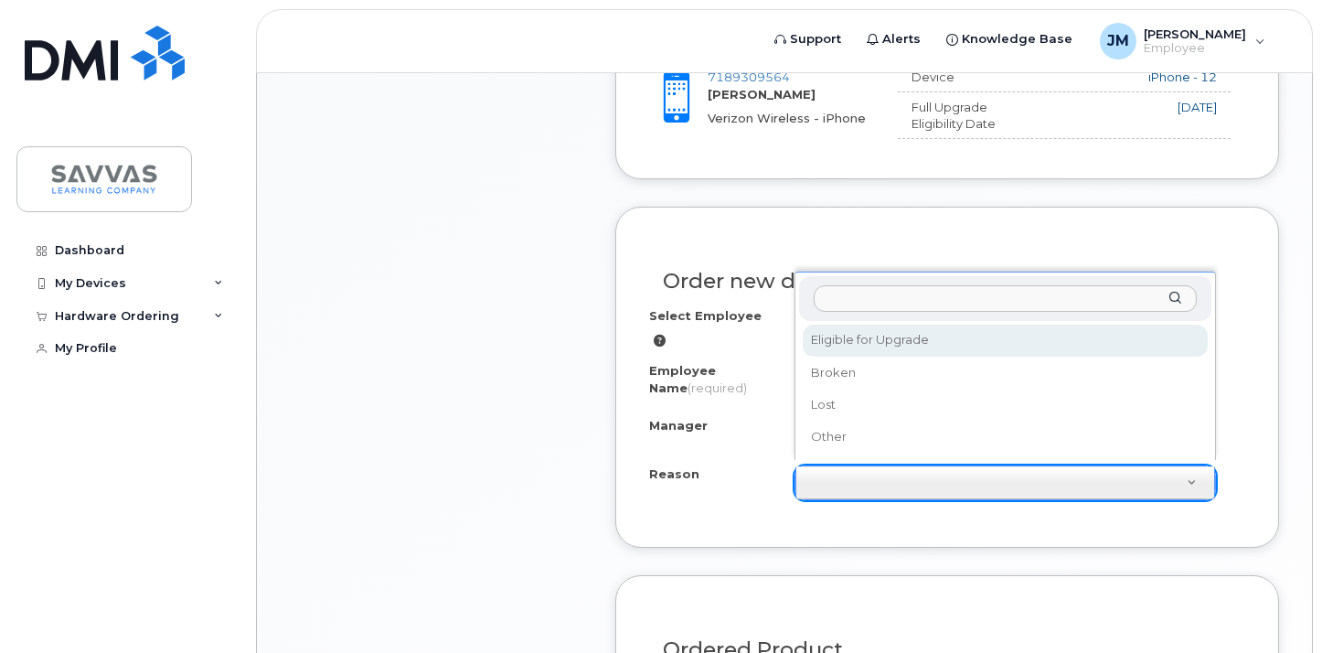
select select "eligible_for_upgrade"
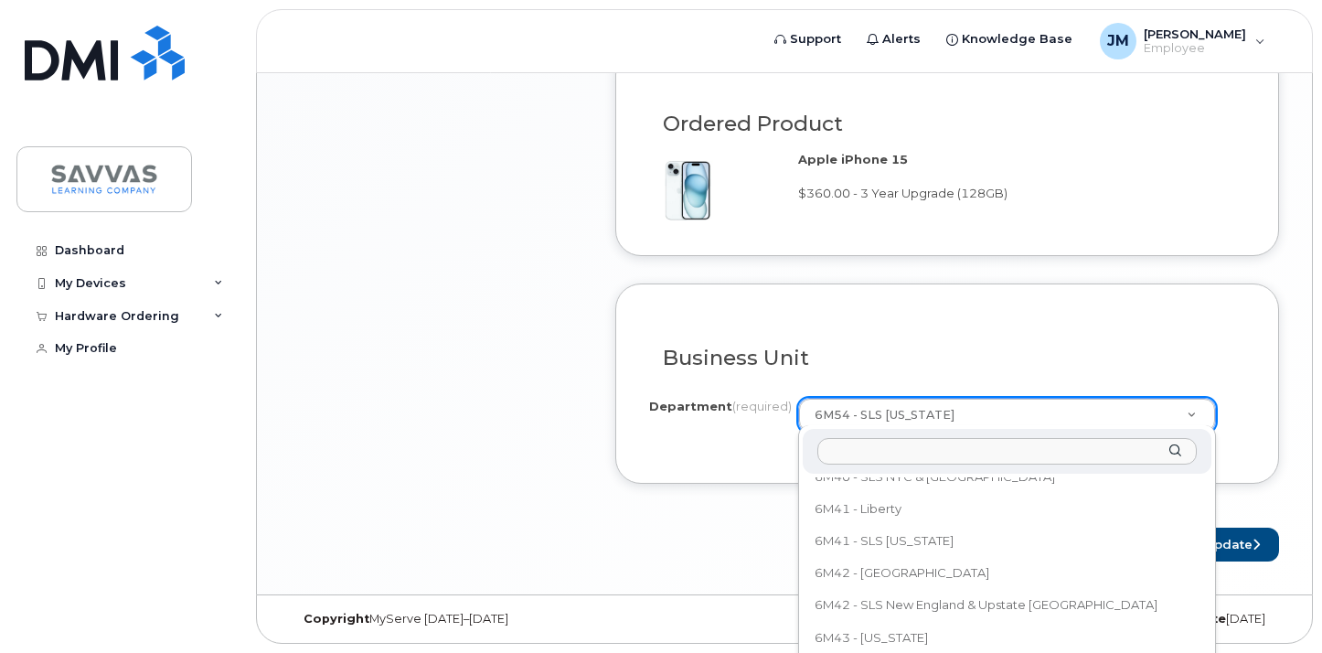
scroll to position [3092, 0]
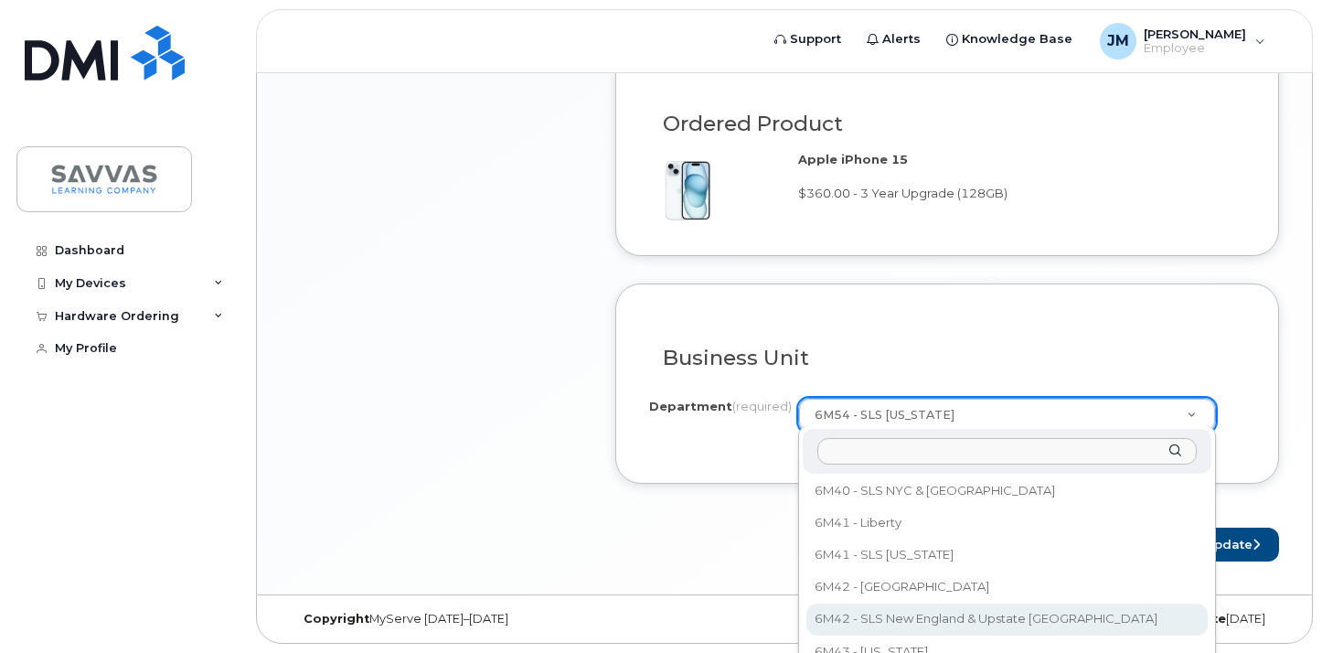
select select "6M42 - SLS New England & Upstate [GEOGRAPHIC_DATA]"
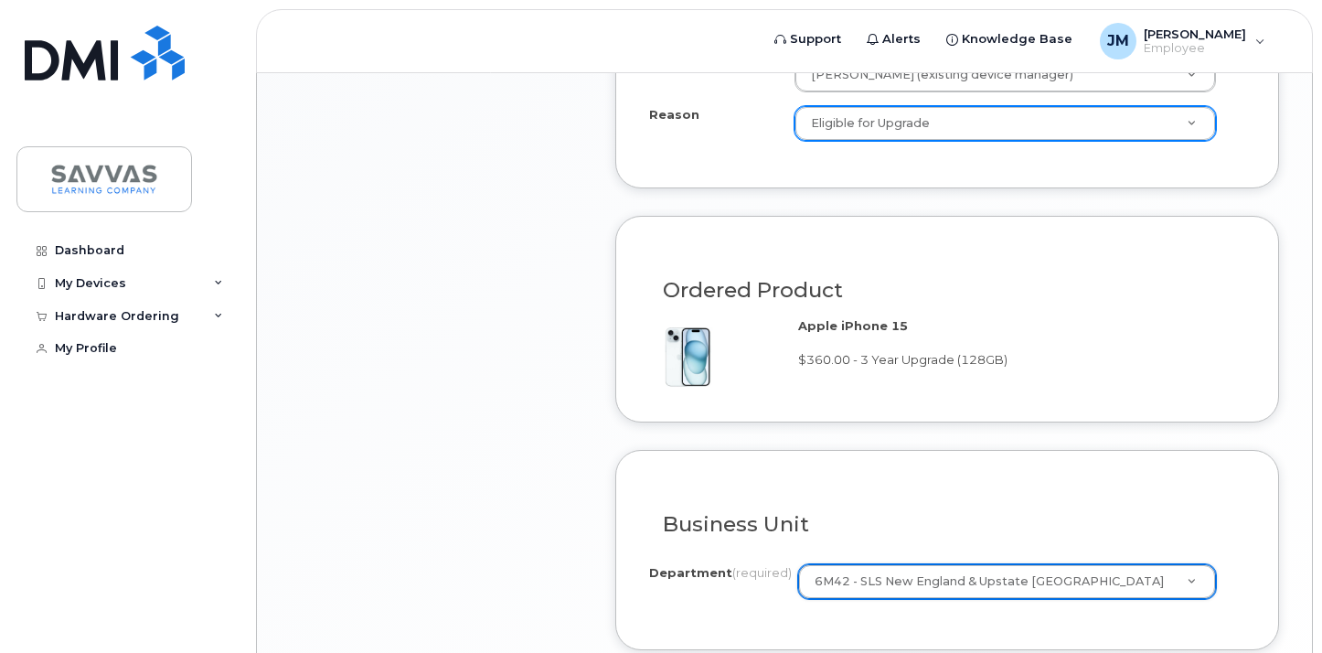
scroll to position [1384, 0]
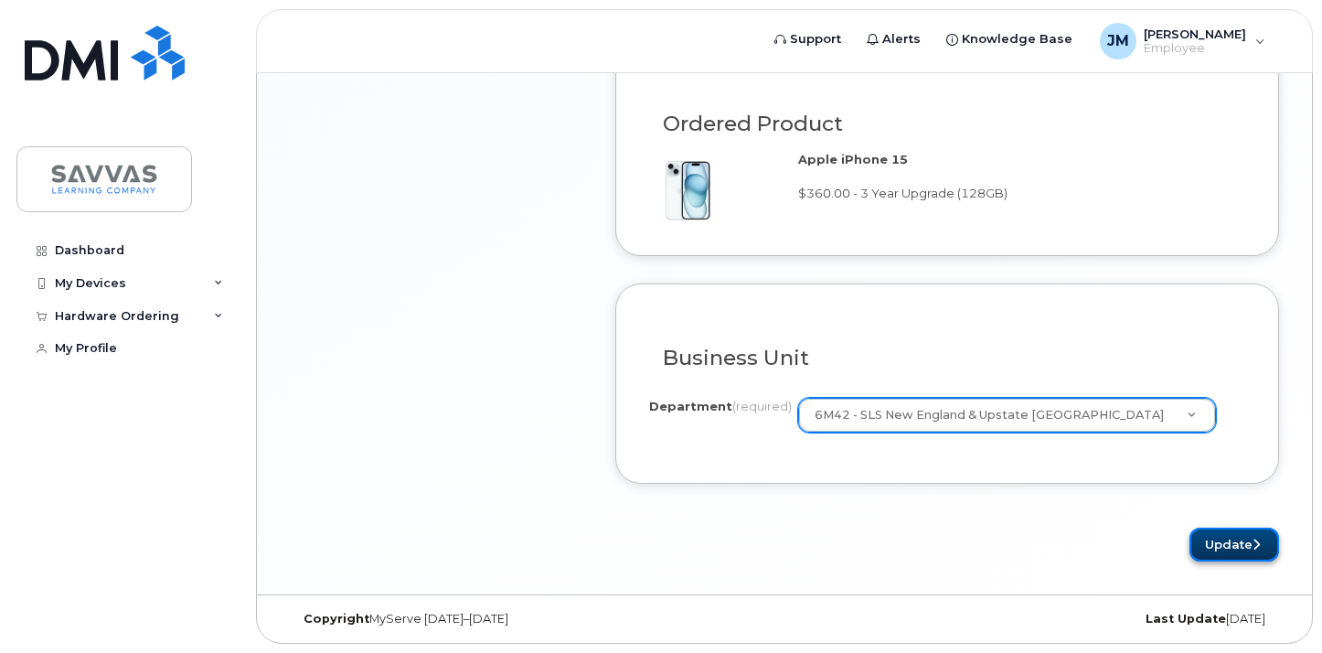
click at [1231, 540] on button "Update" at bounding box center [1235, 545] width 90 height 34
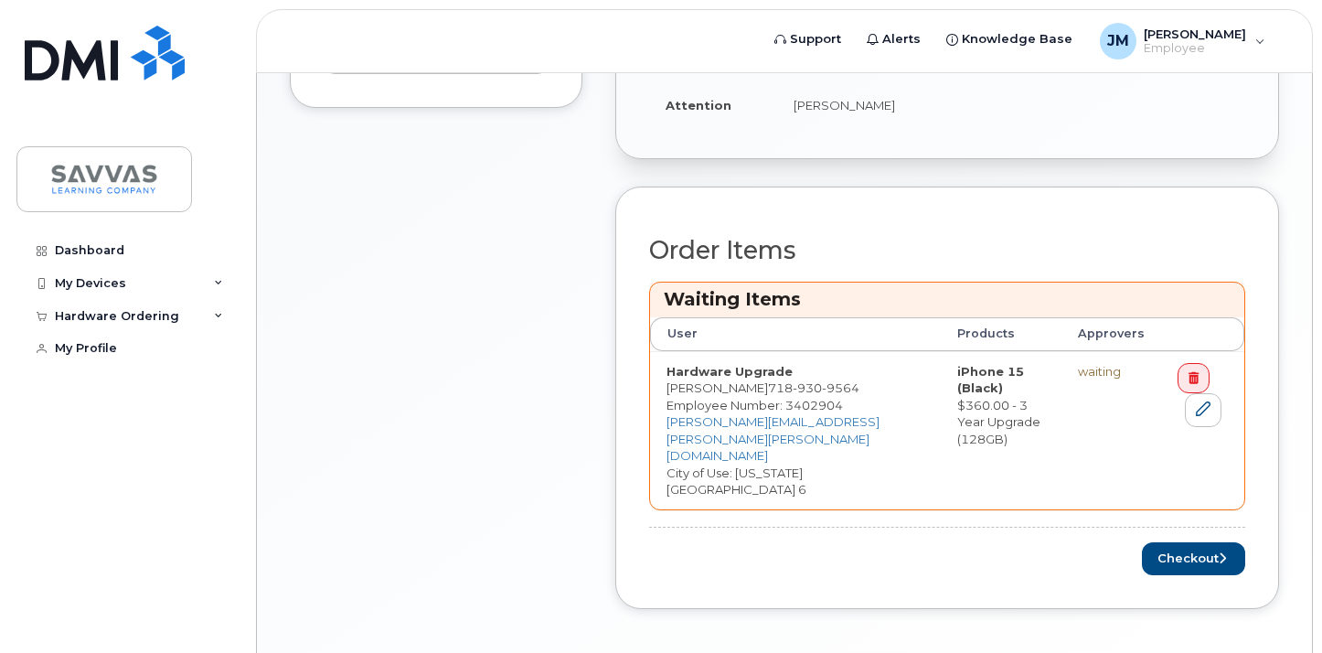
scroll to position [724, 0]
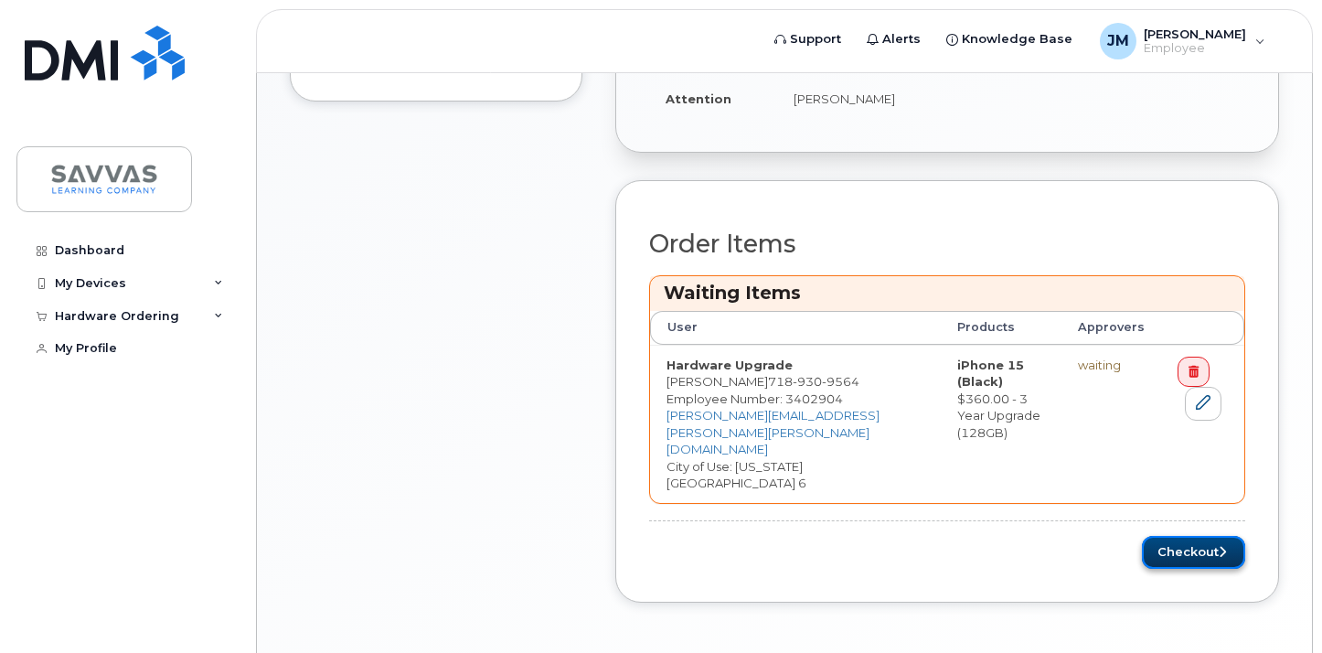
click at [1189, 536] on button "Checkout" at bounding box center [1193, 553] width 103 height 34
